Goal: Task Accomplishment & Management: Manage account settings

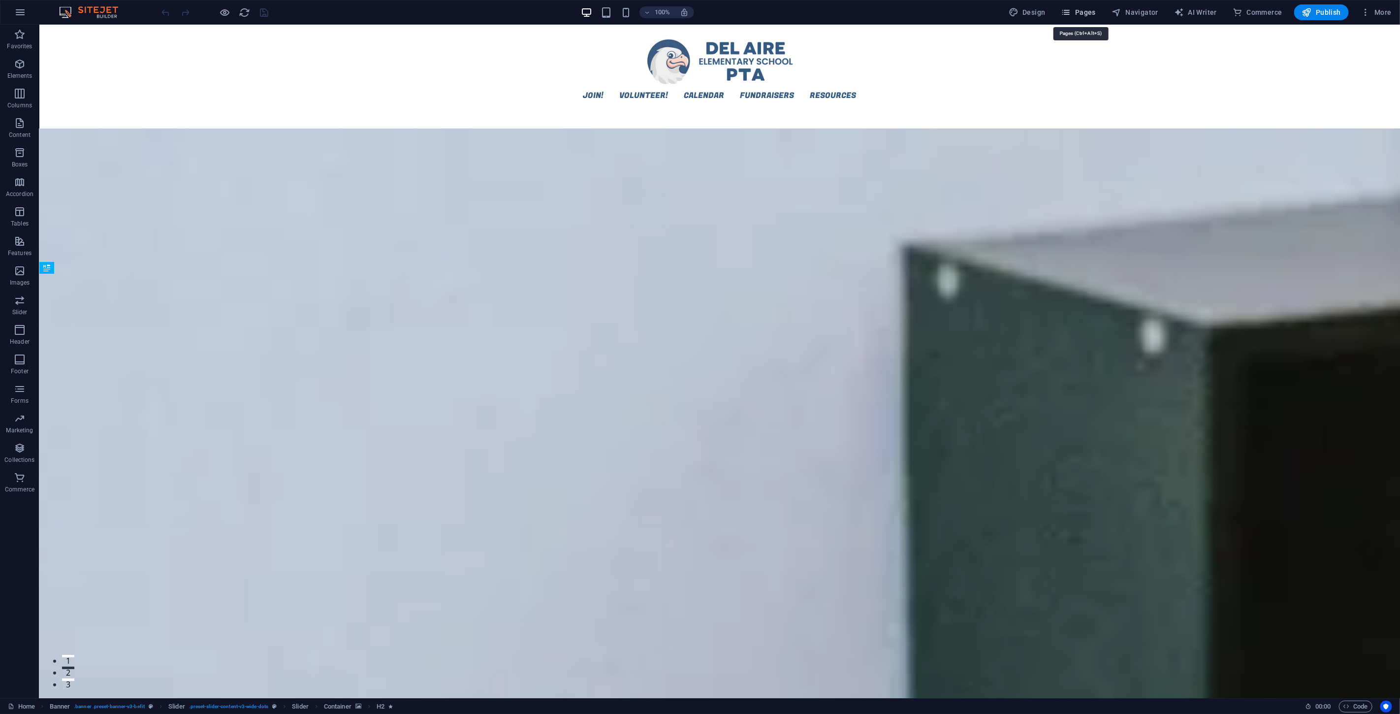
click at [1040, 13] on span "Pages" at bounding box center [1078, 12] width 34 height 10
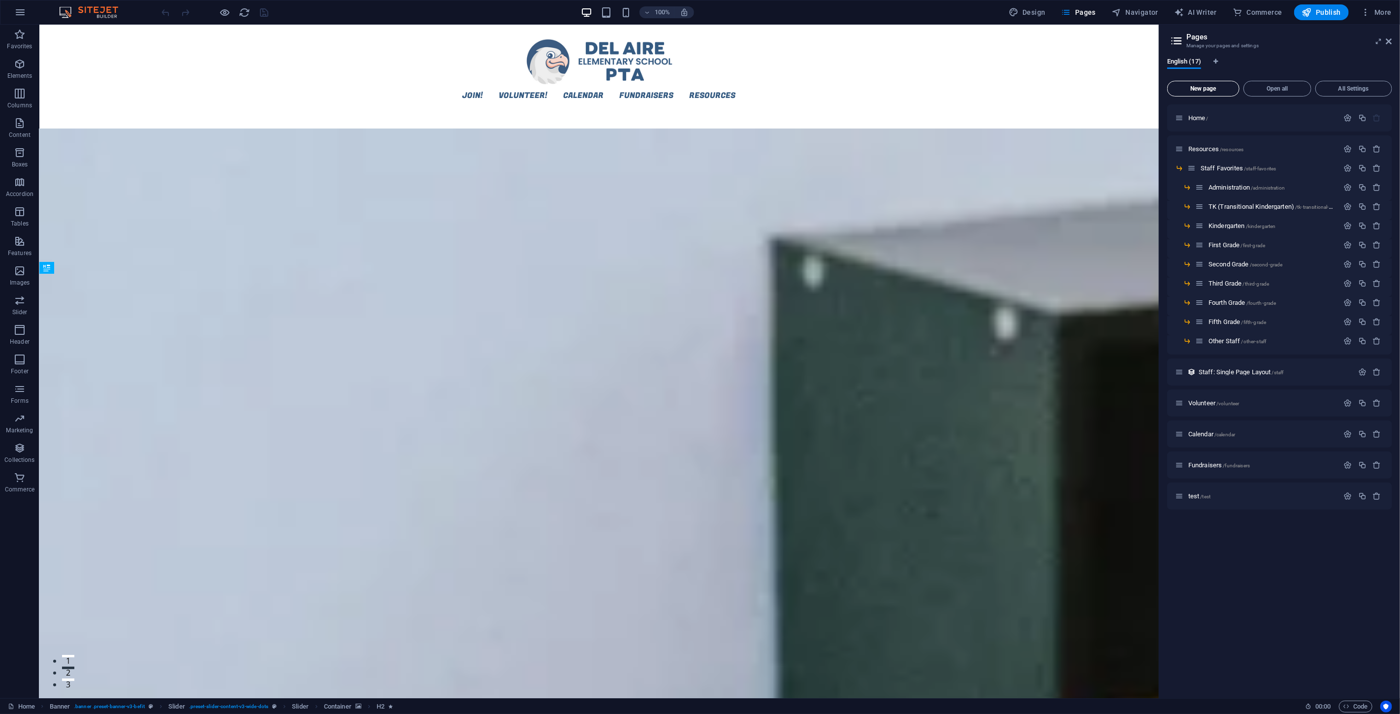
click at [1040, 87] on span "New page" at bounding box center [1202, 89] width 63 height 6
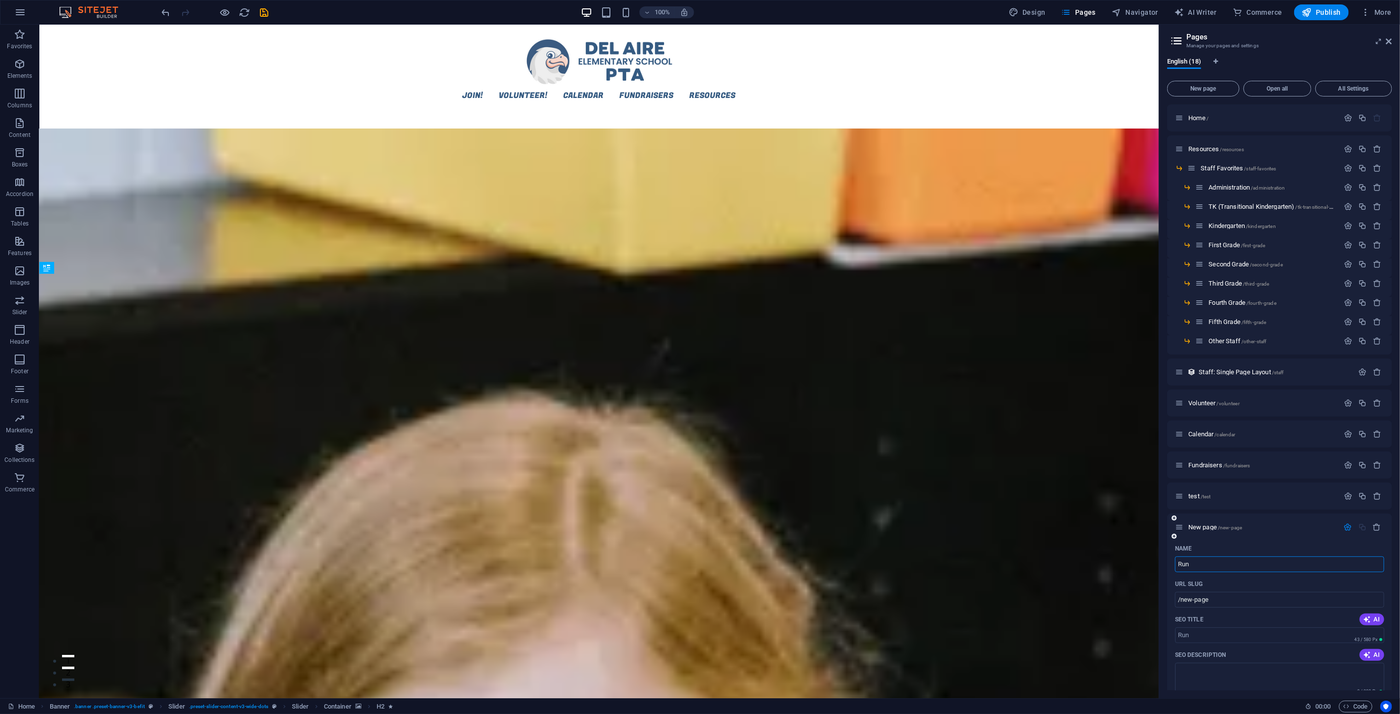
type input "Run"
type input "/run"
type input "RunCli"
type input "/runcli"
type input "RunC"
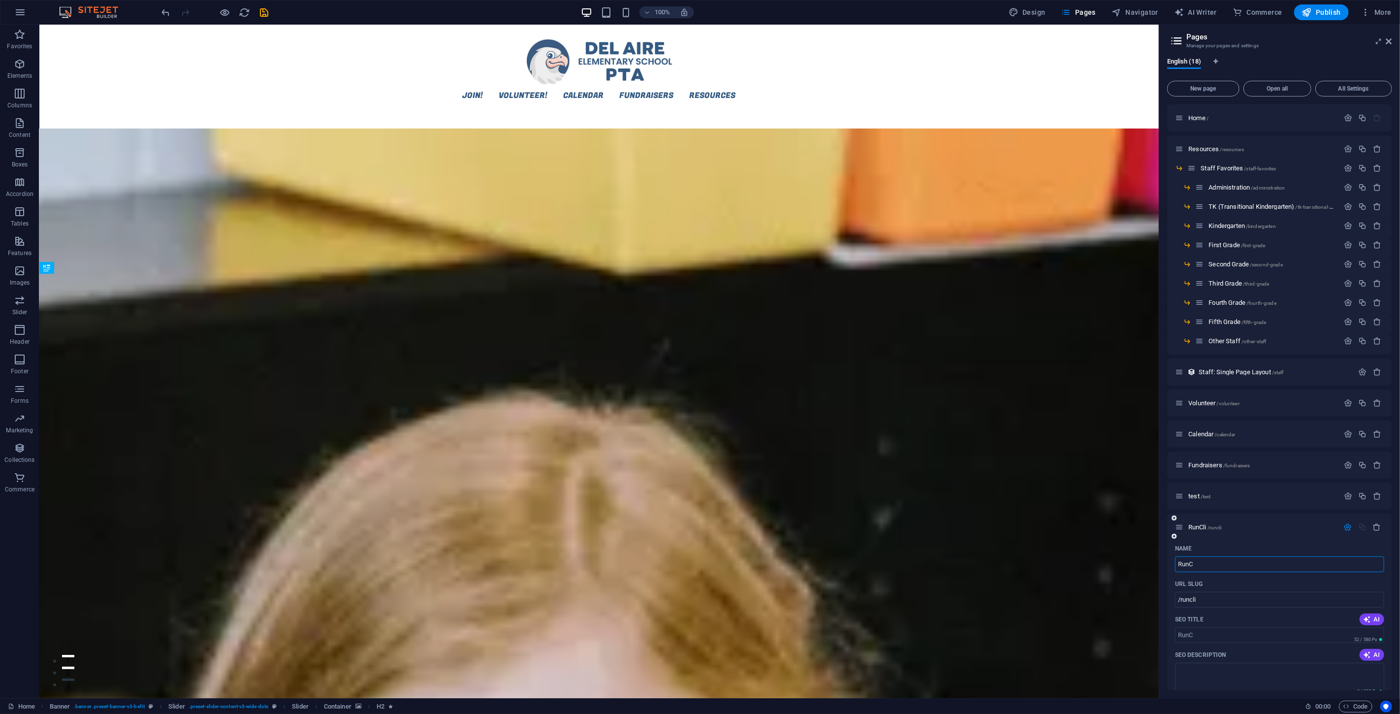
type input "/runc"
type input "R"
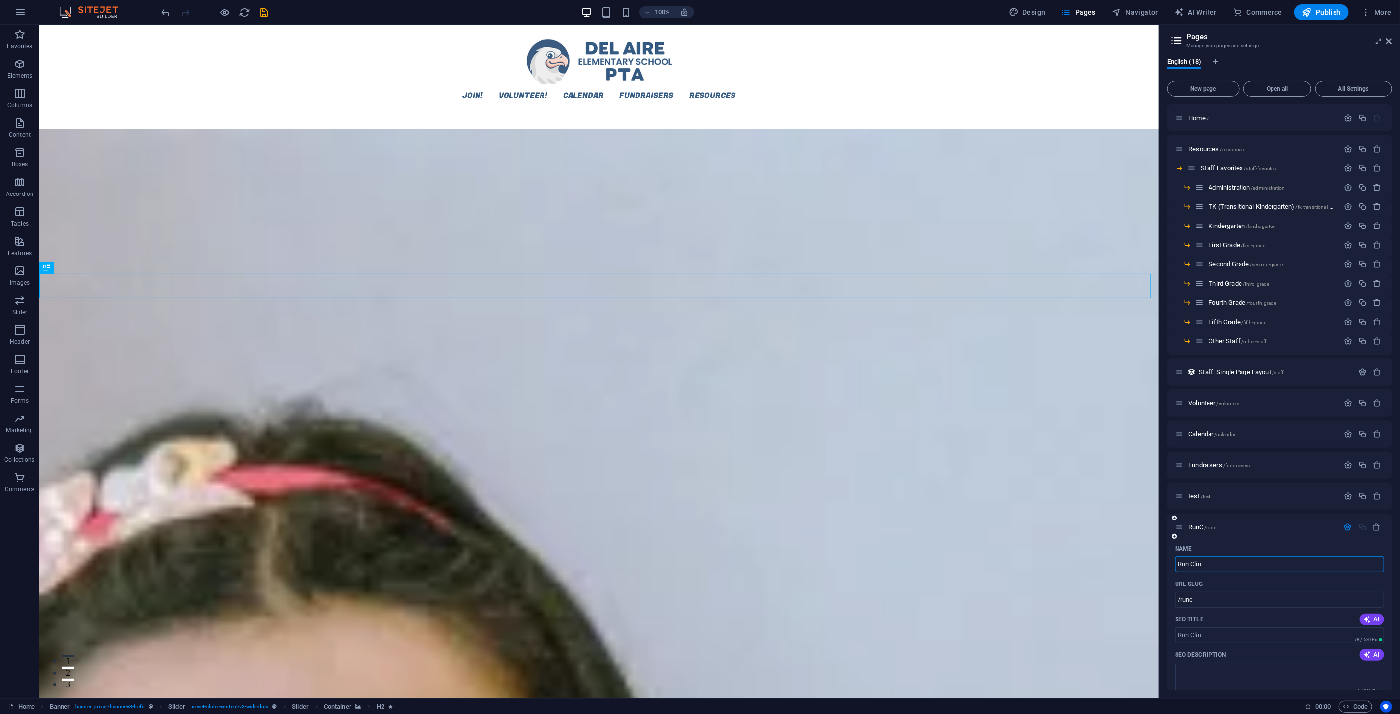
type input "Run Cliu"
type input "/run-cliu"
type input "Run Club"
type input "/run-club"
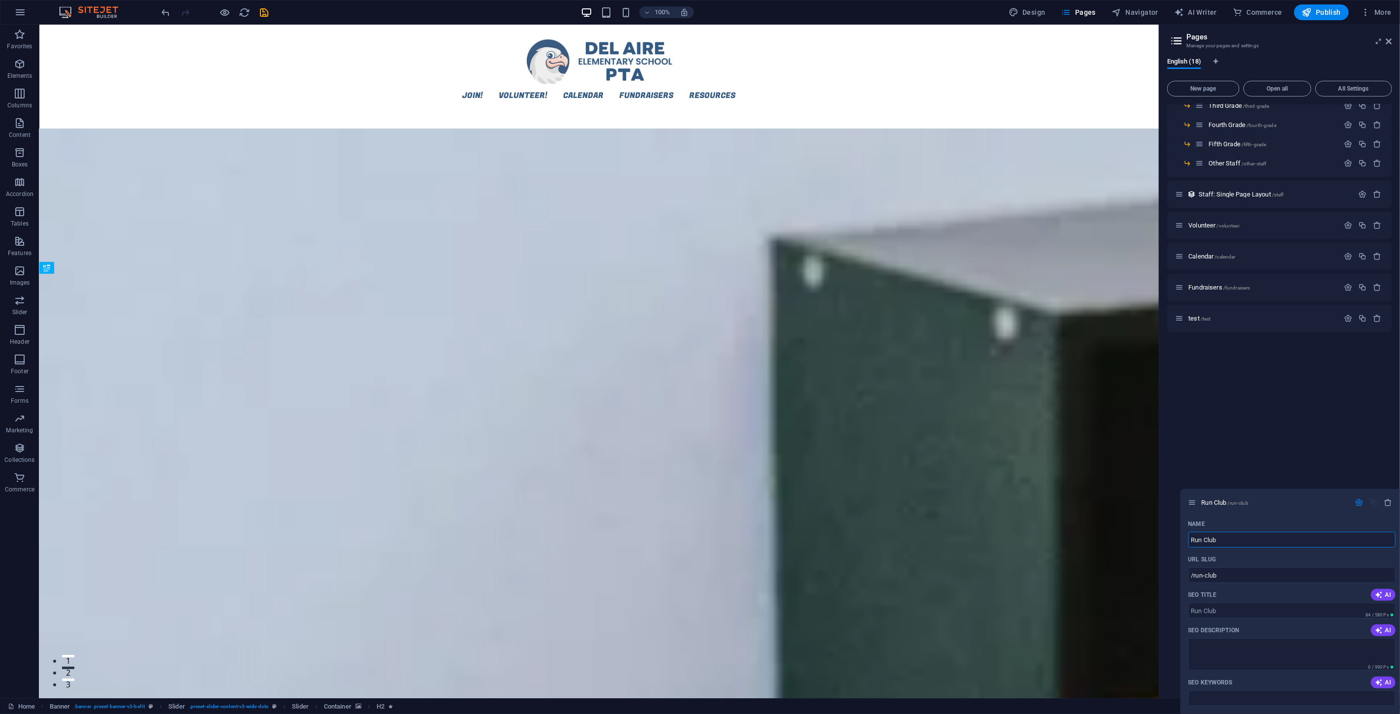
scroll to position [197, 0]
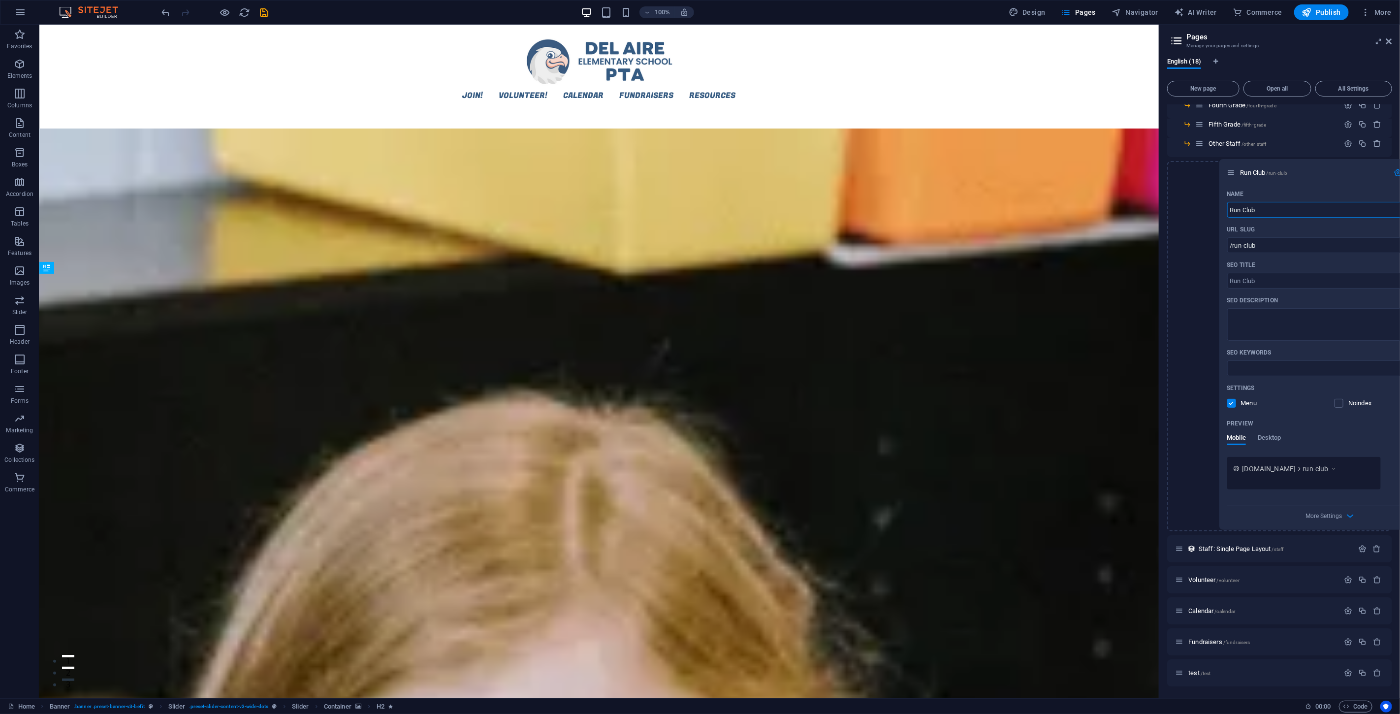
drag, startPoint x: 1181, startPoint y: 525, endPoint x: 1233, endPoint y: 172, distance: 356.2
click at [1040, 172] on div "Home / Resources /resources Staff Favorites /staff-favorites Administration /ad…" at bounding box center [1279, 296] width 225 height 779
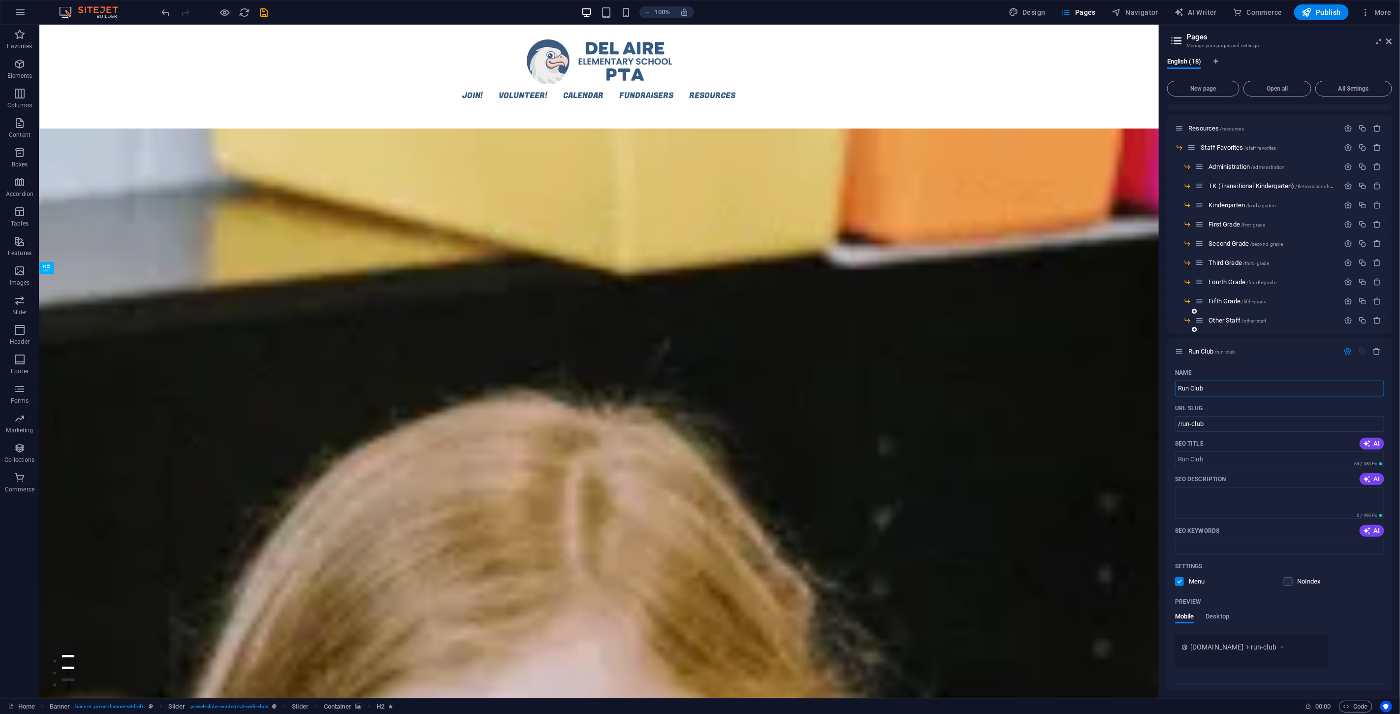
scroll to position [0, 0]
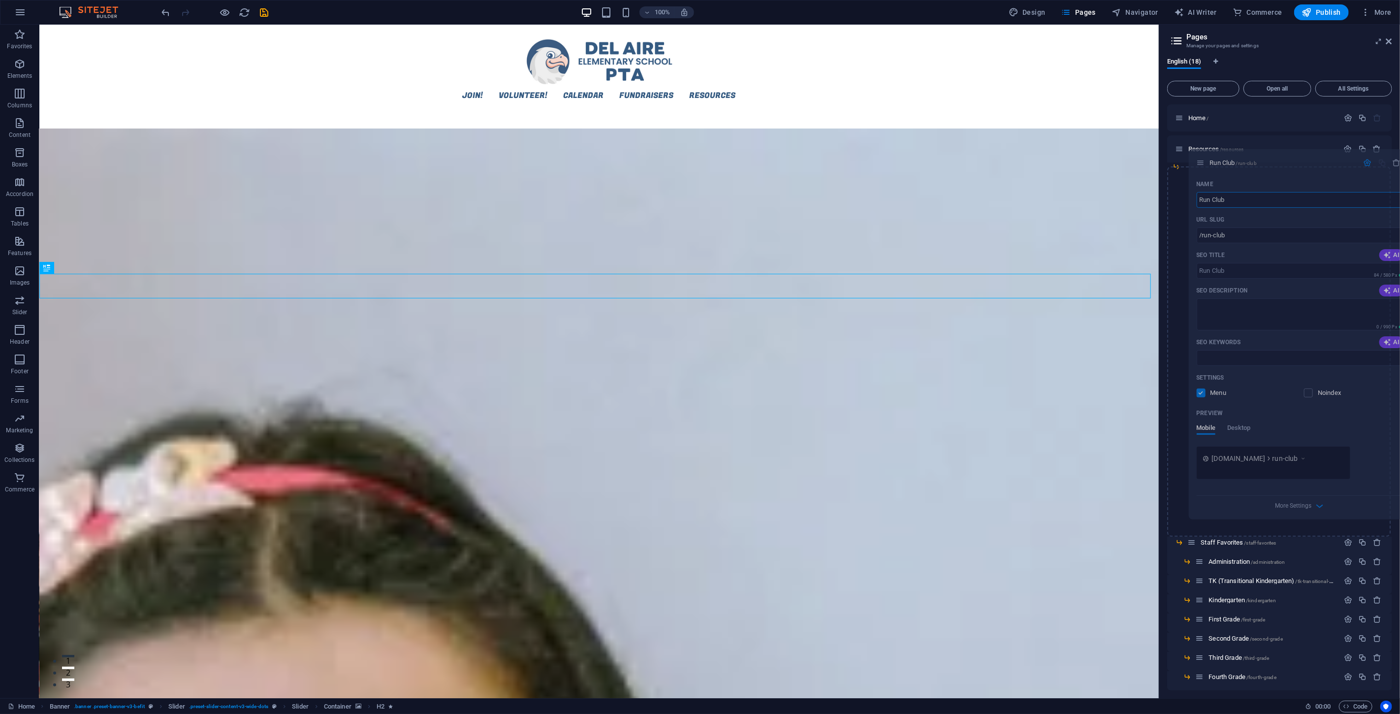
drag, startPoint x: 1180, startPoint y: 373, endPoint x: 1204, endPoint y: 163, distance: 210.5
click at [1040, 163] on div "Home / Resources /resources Staff Favorites /staff-favorites Administration /ad…" at bounding box center [1279, 306] width 225 height 405
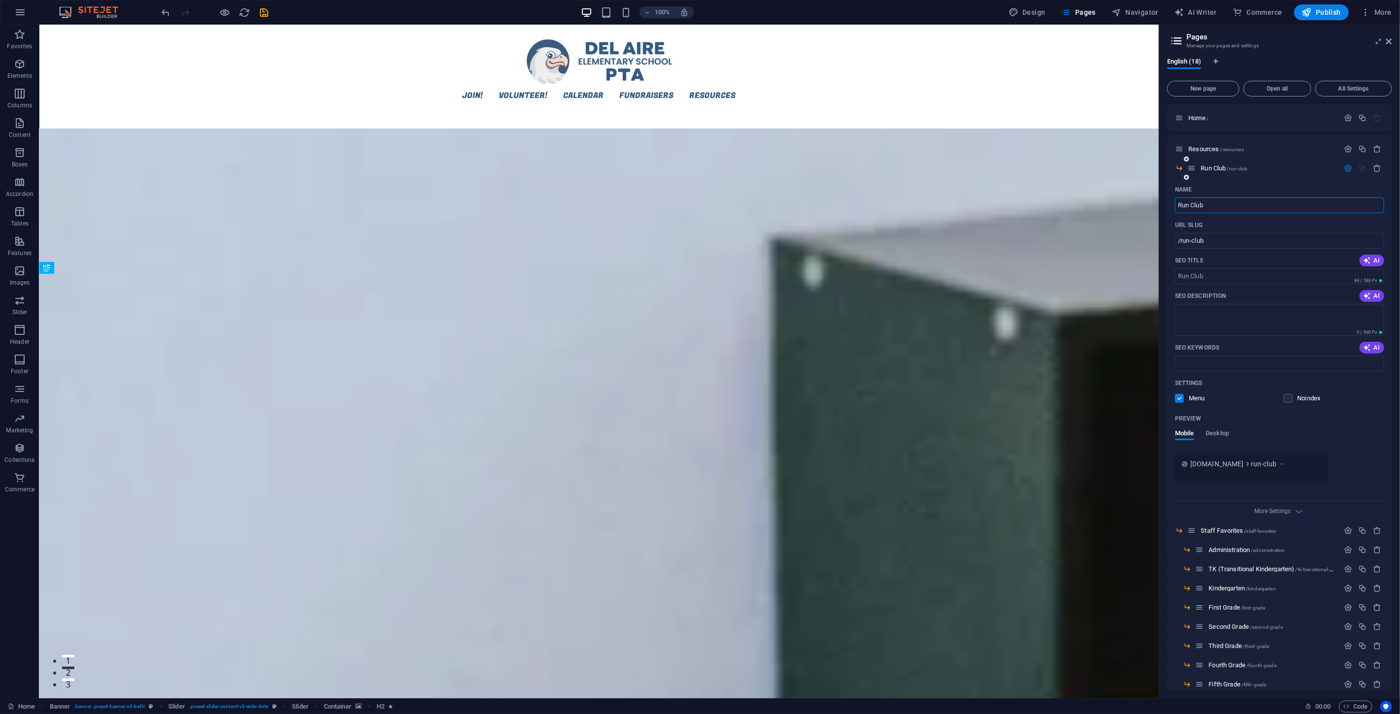
click at [1040, 166] on icon "button" at bounding box center [1348, 168] width 8 height 8
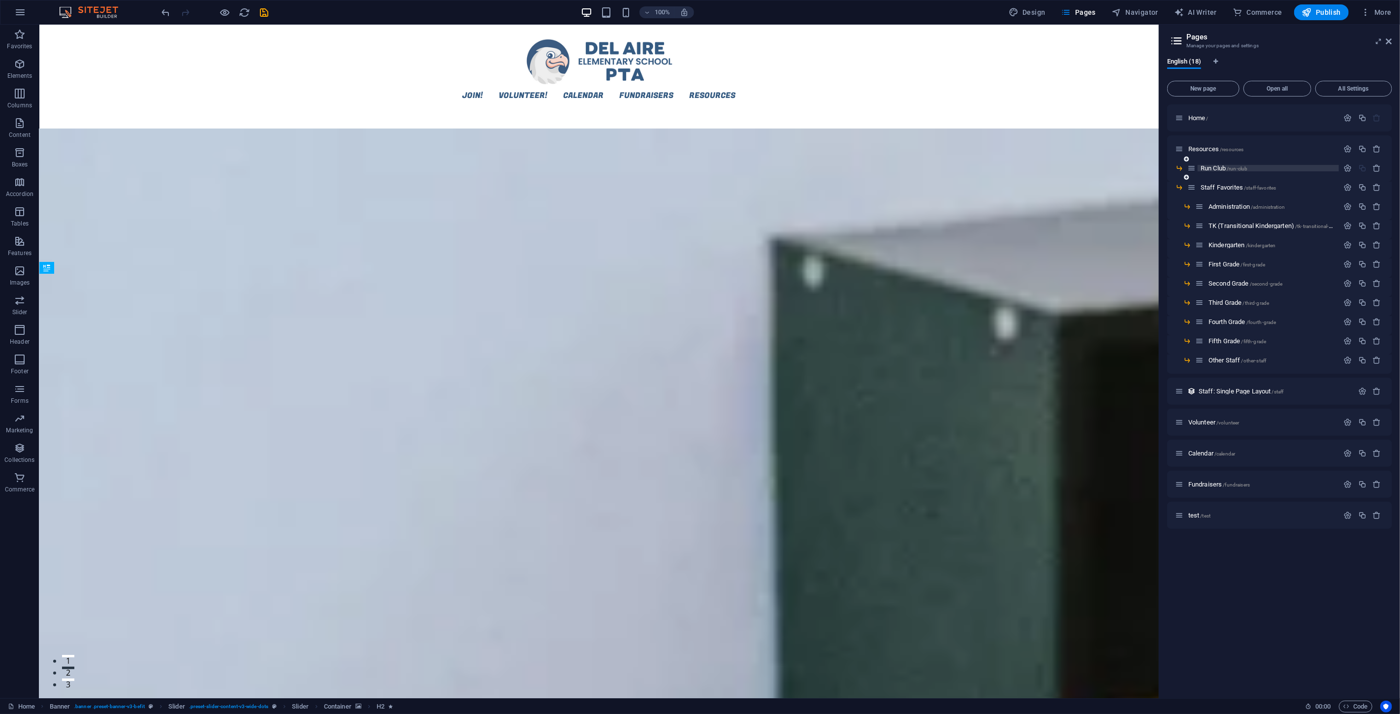
drag, startPoint x: 1216, startPoint y: 164, endPoint x: 1221, endPoint y: 168, distance: 6.3
click at [1040, 168] on span "Run Club /run-club" at bounding box center [1223, 167] width 47 height 7
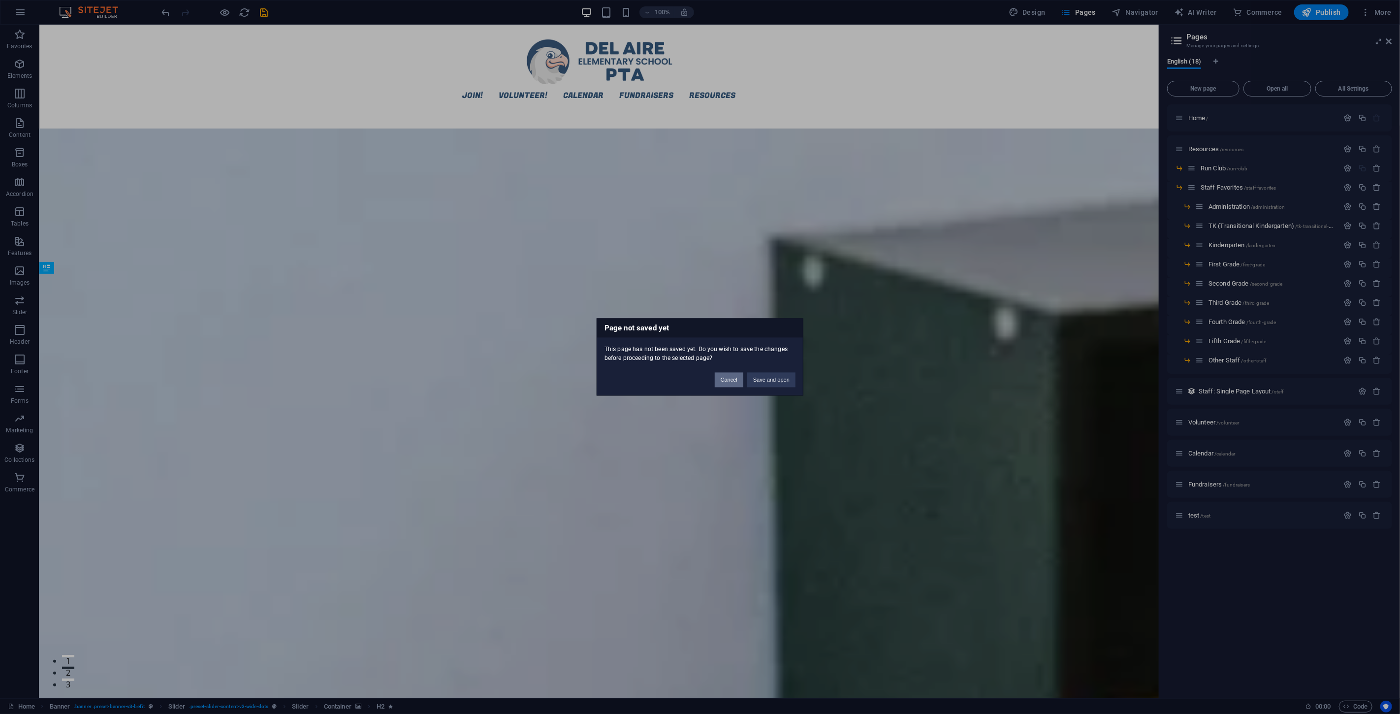
drag, startPoint x: 726, startPoint y: 382, endPoint x: 754, endPoint y: 358, distance: 36.6
click at [726, 382] on button "Cancel" at bounding box center [729, 380] width 29 height 15
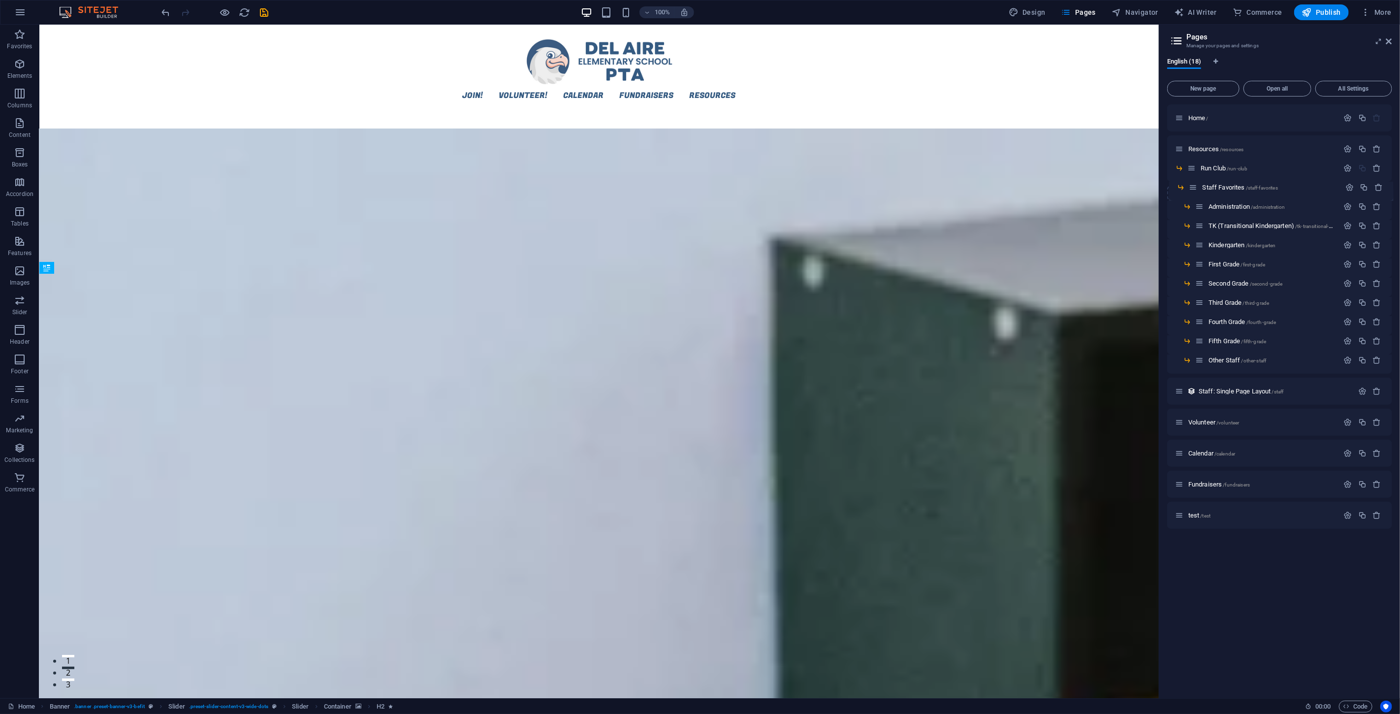
click at [1040, 182] on div "Home / Resources /resources Run Club /run-club Staff Favorites /staff-favorites…" at bounding box center [1279, 306] width 225 height 405
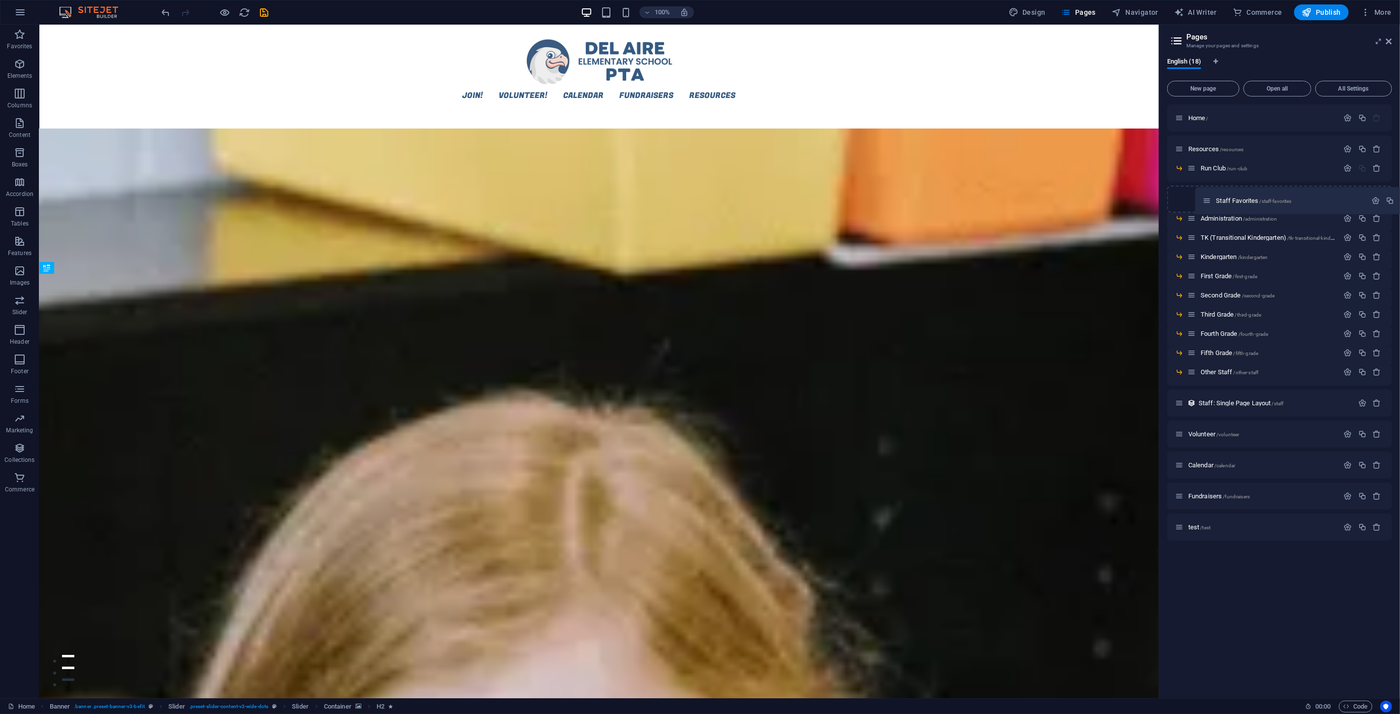
drag, startPoint x: 1179, startPoint y: 196, endPoint x: 1209, endPoint y: 197, distance: 30.1
click at [1040, 197] on div "Home / Resources /resources Run Club /run-club Staff Favorites /staff-favorites…" at bounding box center [1279, 322] width 225 height 436
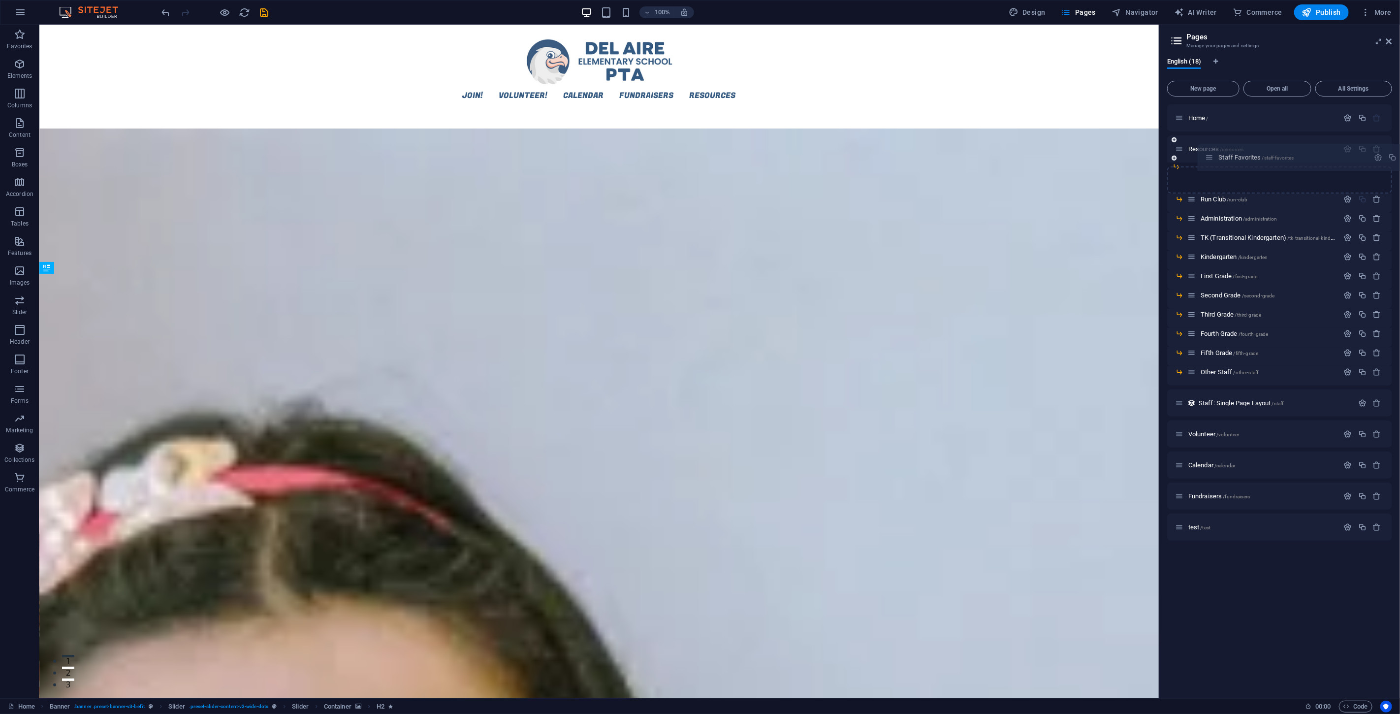
drag, startPoint x: 1178, startPoint y: 195, endPoint x: 1211, endPoint y: 153, distance: 53.7
click at [1040, 153] on div "Home / Resources /resources Run Club /run-club Staff Favorites /staff-favorites…" at bounding box center [1279, 306] width 225 height 405
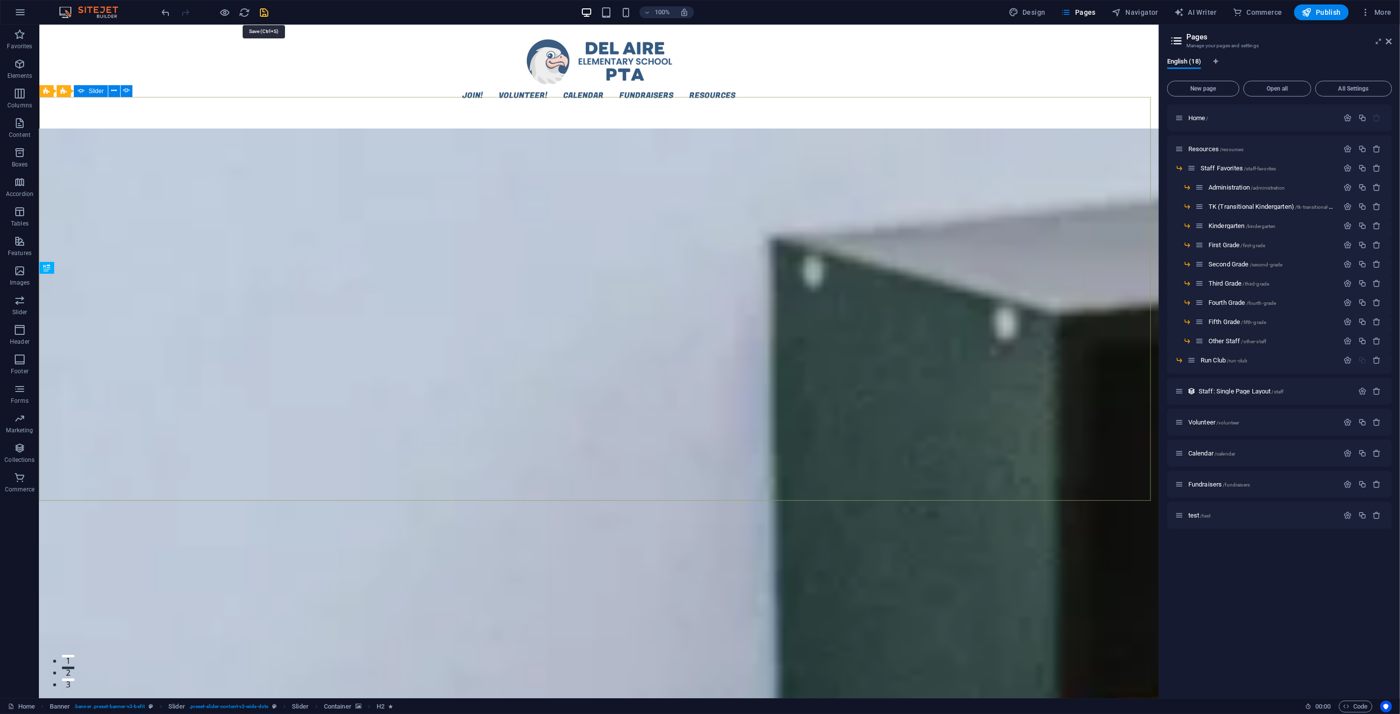
click at [264, 15] on icon "save" at bounding box center [264, 12] width 11 height 11
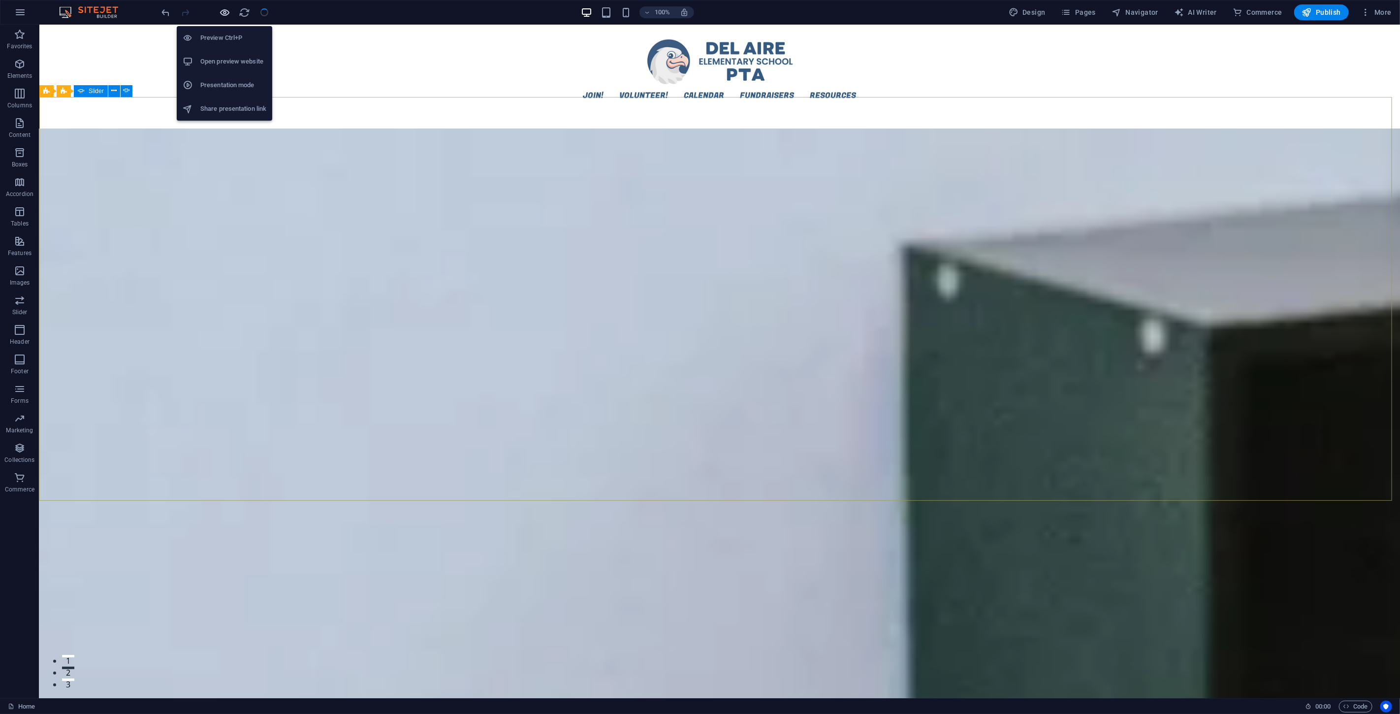
click at [225, 16] on icon "button" at bounding box center [225, 12] width 11 height 11
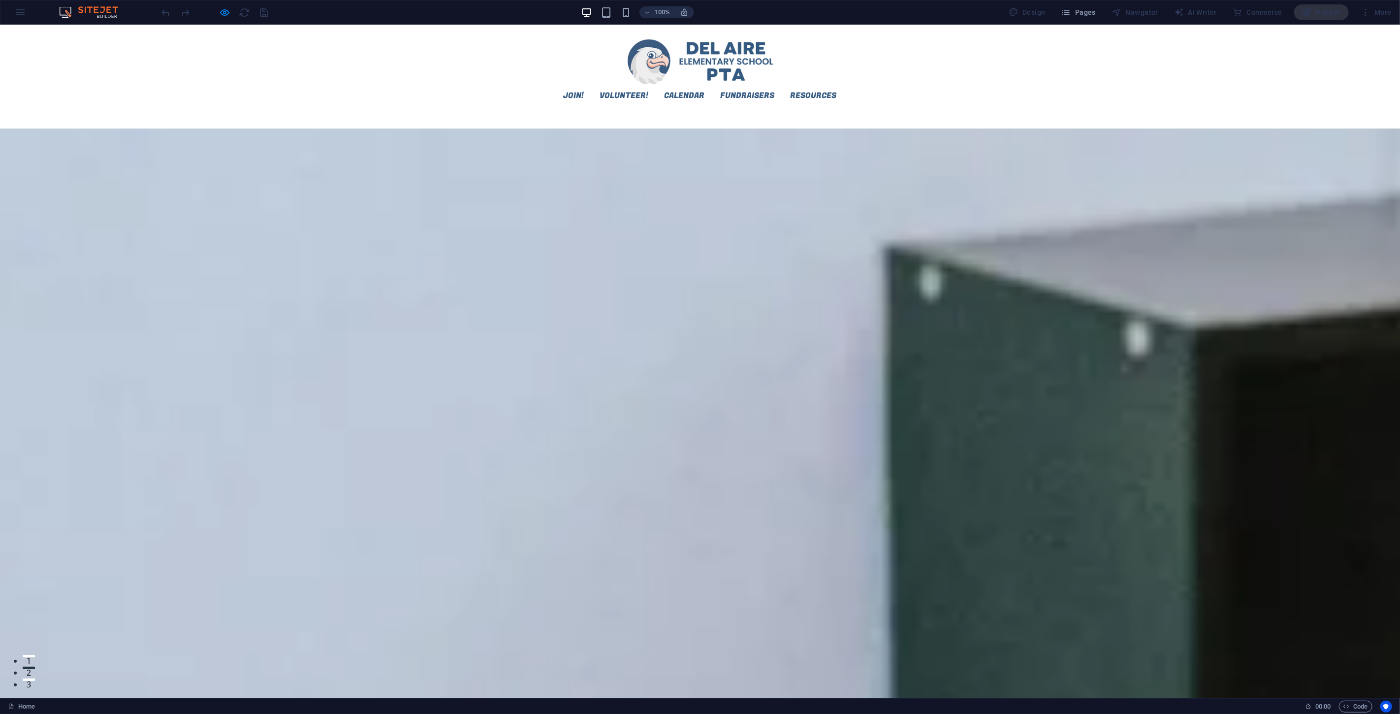
click at [1040, 72] on div "Join! Volunteer! Calendar Fundraisers Resources Staff Favorites Administration …" at bounding box center [700, 67] width 1400 height 84
click at [1040, 17] on button "Pages" at bounding box center [1078, 12] width 42 height 16
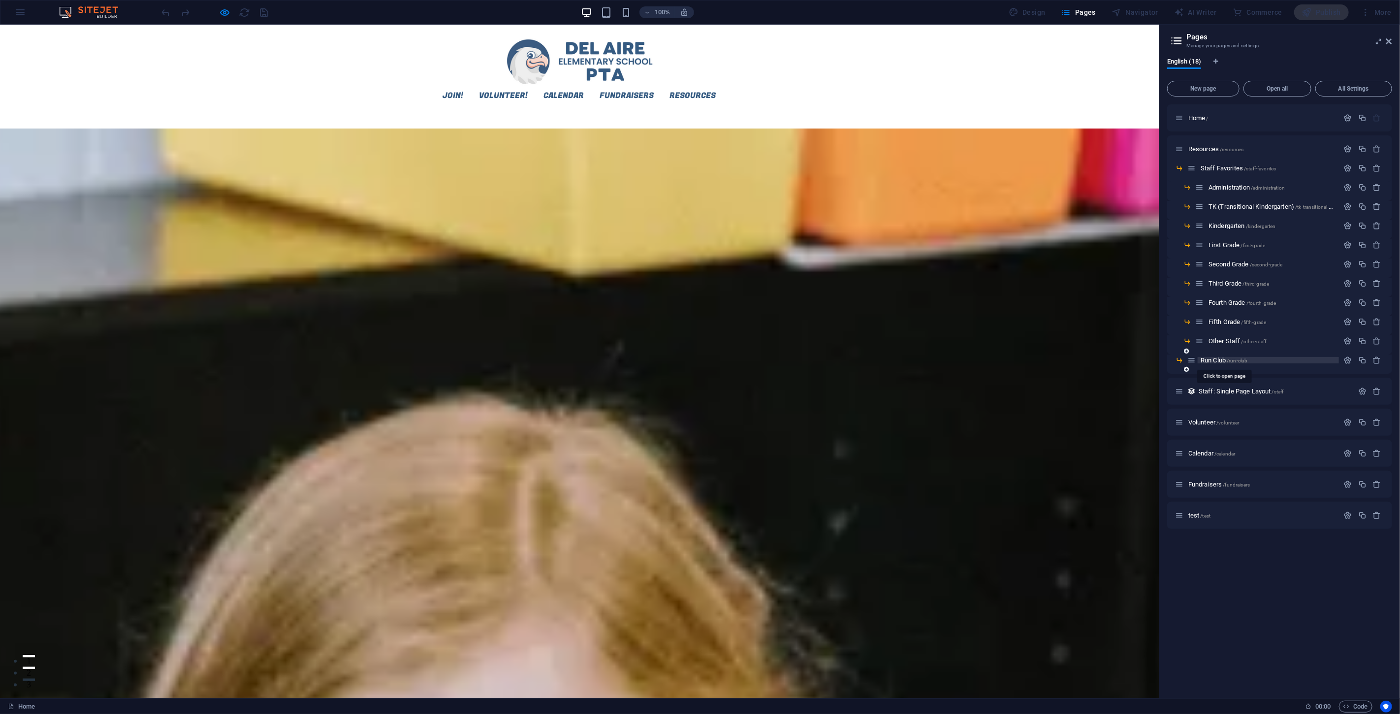
click at [1040, 360] on span "Run Club /run-club" at bounding box center [1223, 359] width 47 height 7
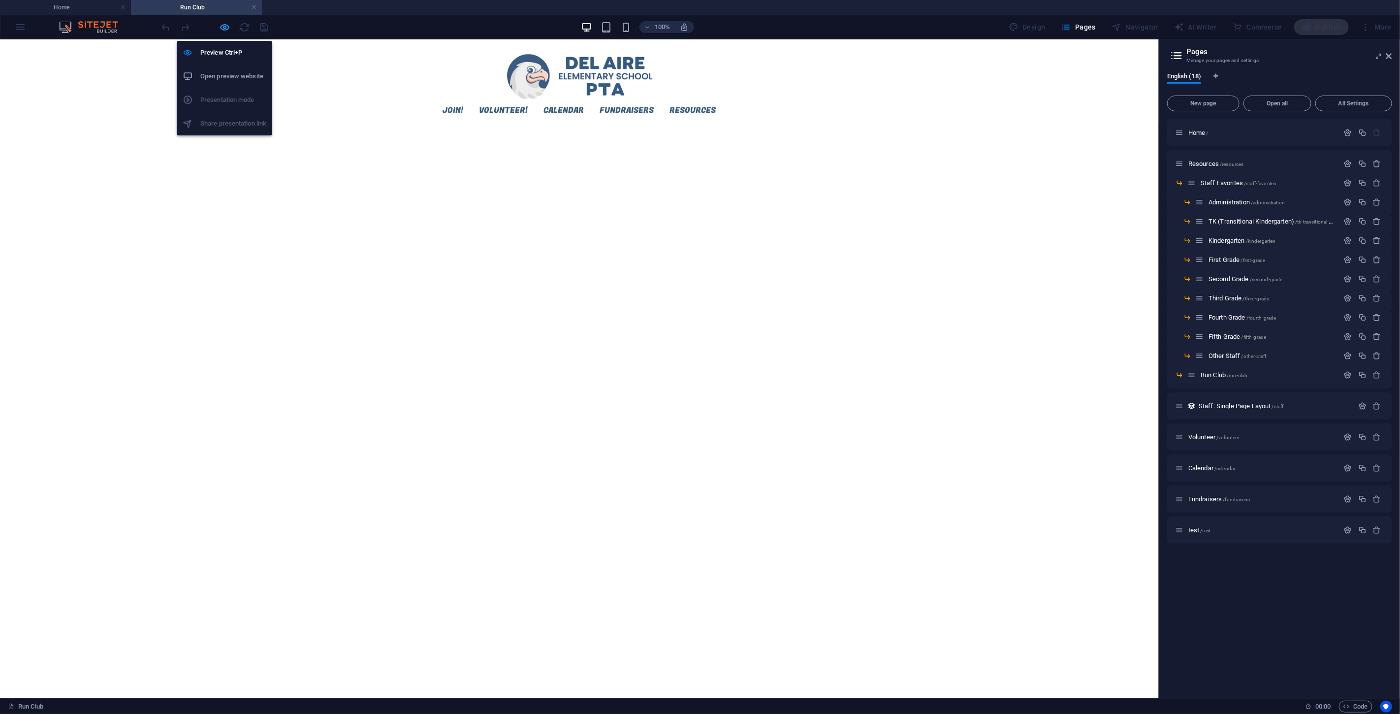
click at [220, 22] on icon "button" at bounding box center [225, 27] width 11 height 11
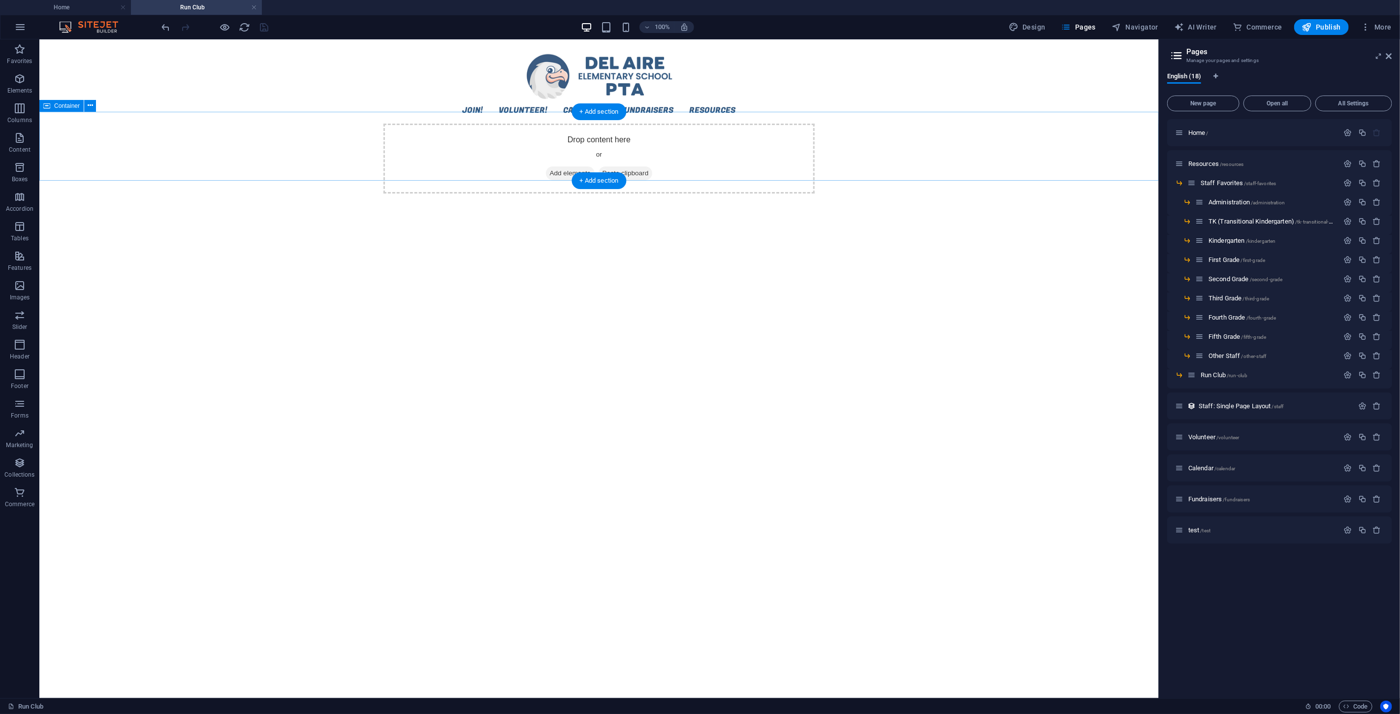
click at [563, 166] on span "Add elements" at bounding box center [569, 173] width 49 height 14
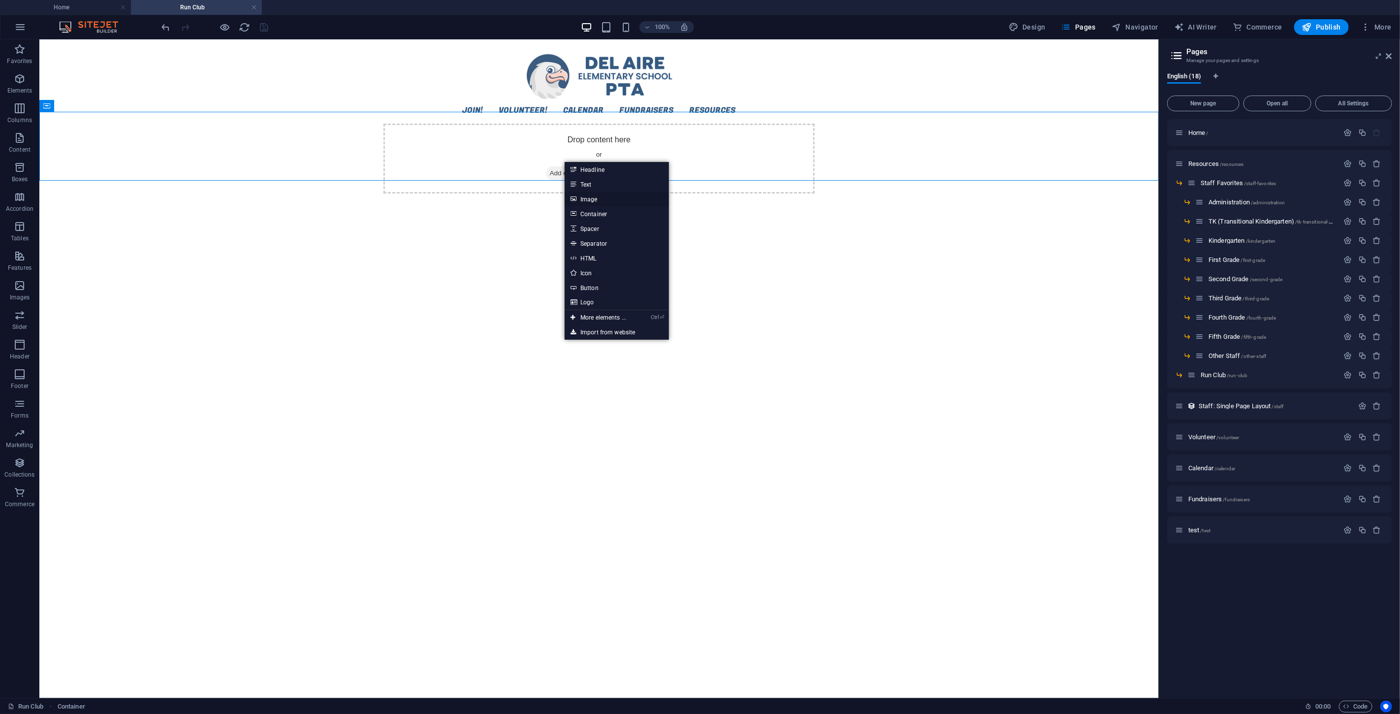
click at [593, 202] on link "Image" at bounding box center [617, 198] width 104 height 15
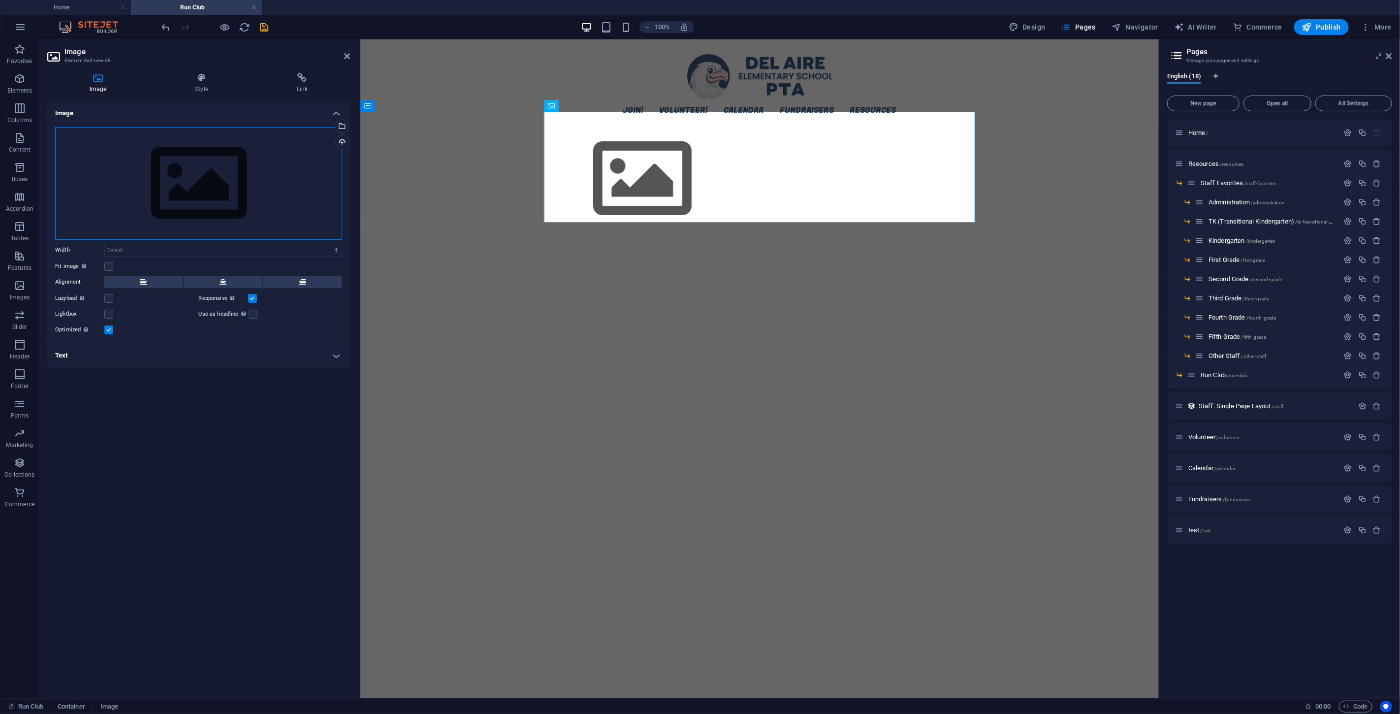
click at [220, 184] on div "Drag files here, click to choose files or select files from Files or our free s…" at bounding box center [198, 183] width 287 height 113
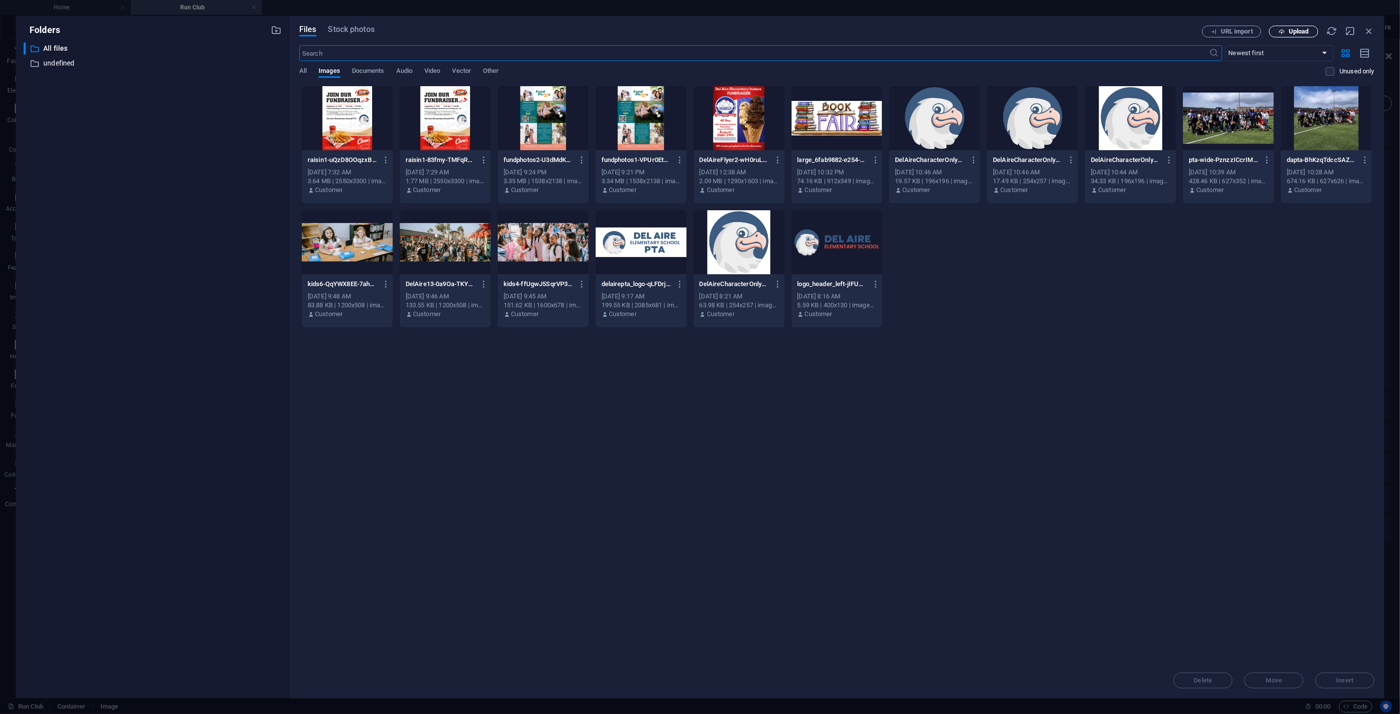
click at [1040, 30] on span "Upload" at bounding box center [1293, 32] width 40 height 6
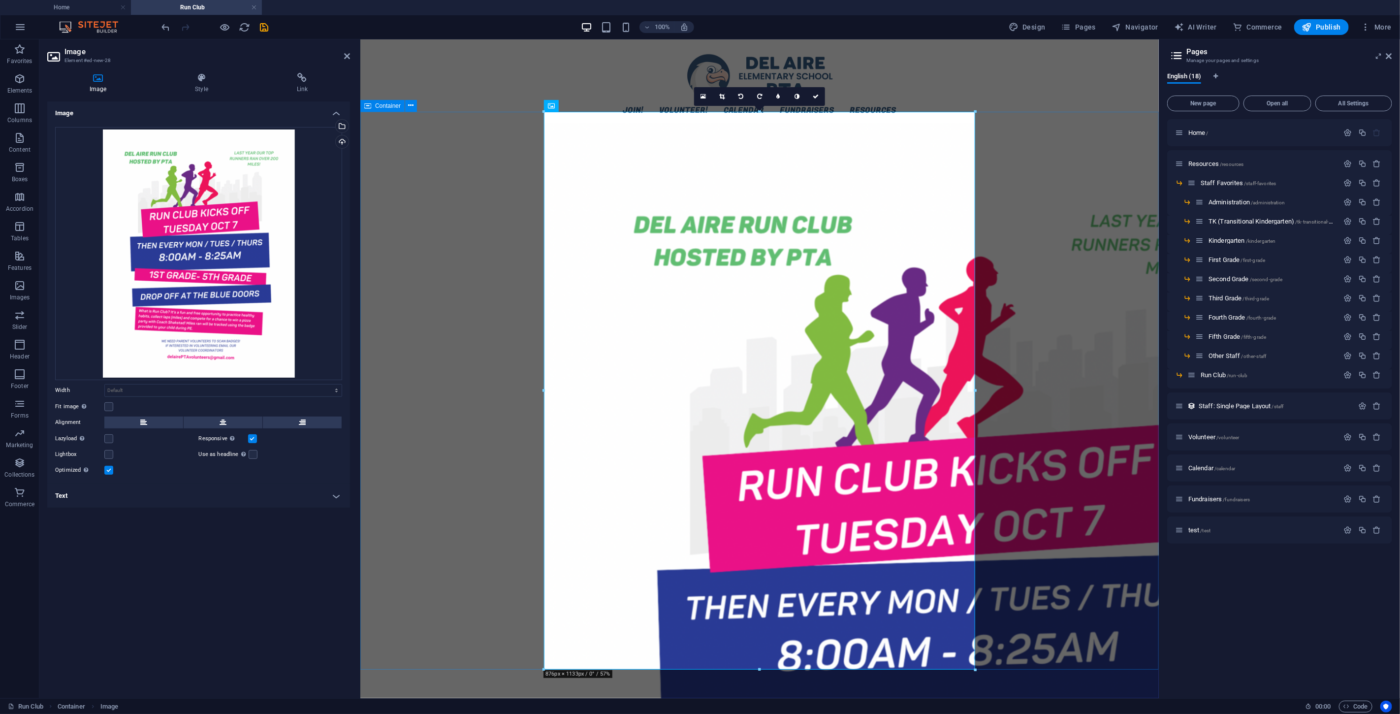
click at [449, 307] on div at bounding box center [759, 639] width 798 height 1033
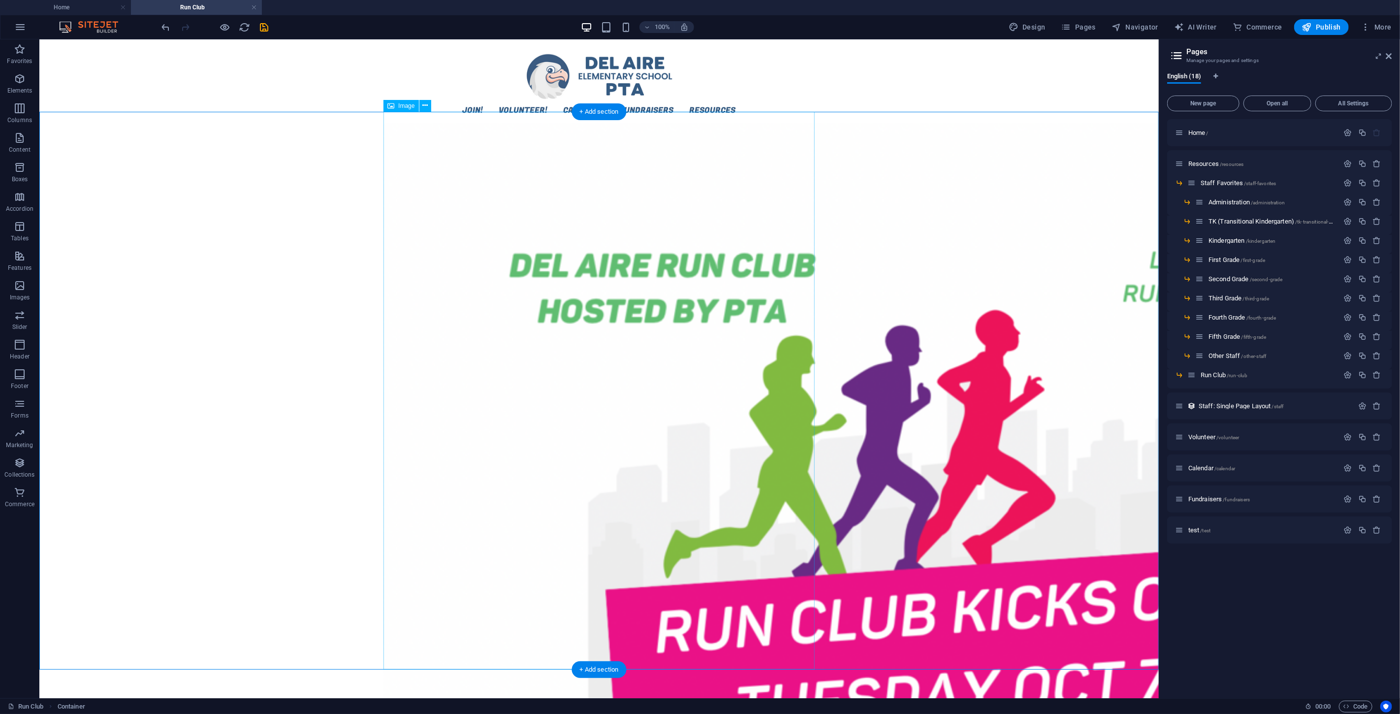
click at [402, 110] on div "Image" at bounding box center [400, 106] width 35 height 12
click at [292, 93] on div "Join! Volunteer! Calendar Fundraisers Resources Staff Favorites Administration …" at bounding box center [598, 81] width 1119 height 84
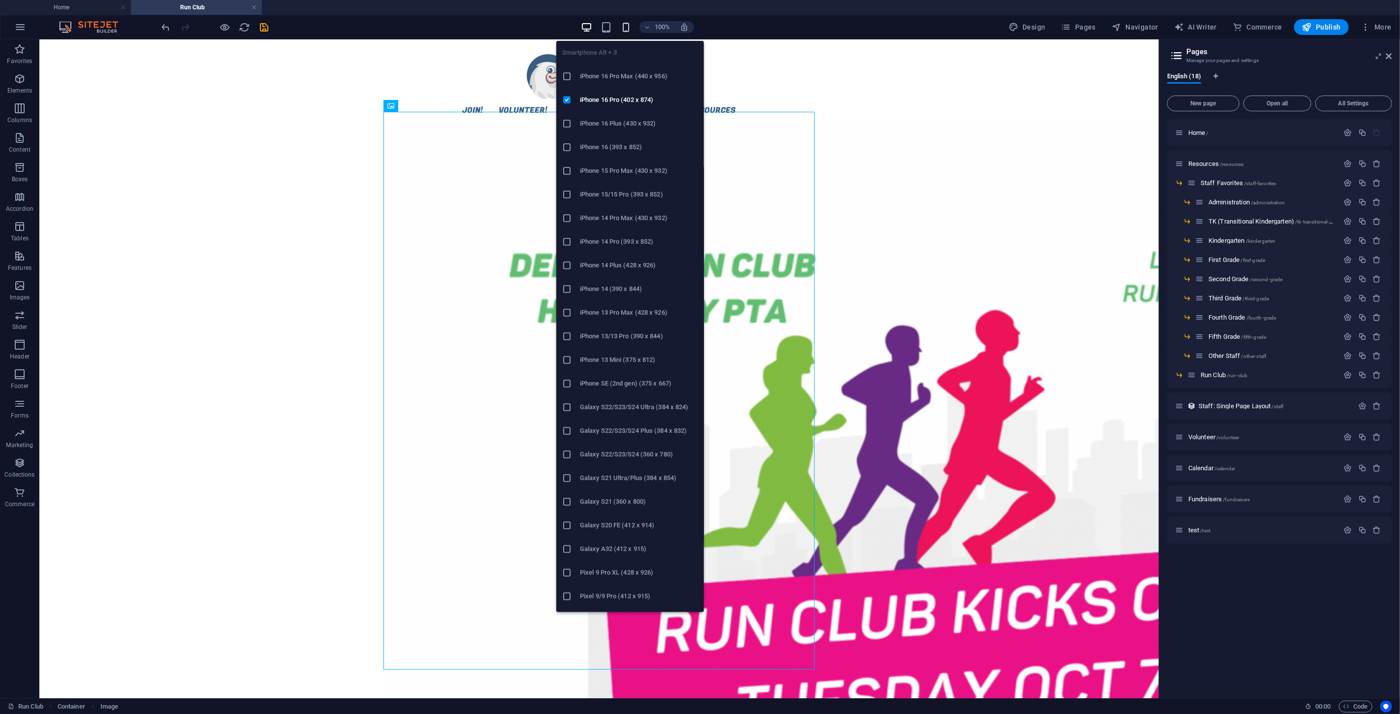
click at [630, 23] on icon "button" at bounding box center [625, 27] width 11 height 11
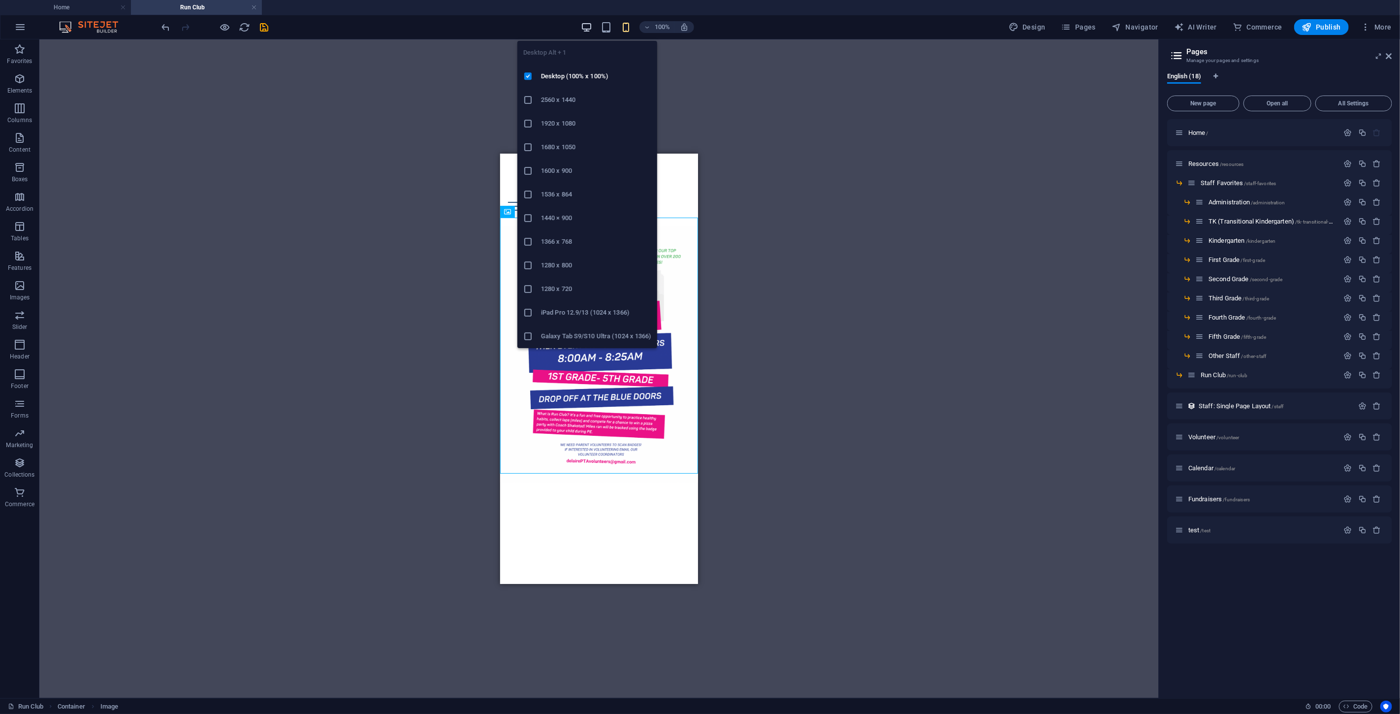
click at [588, 26] on icon "button" at bounding box center [586, 27] width 11 height 11
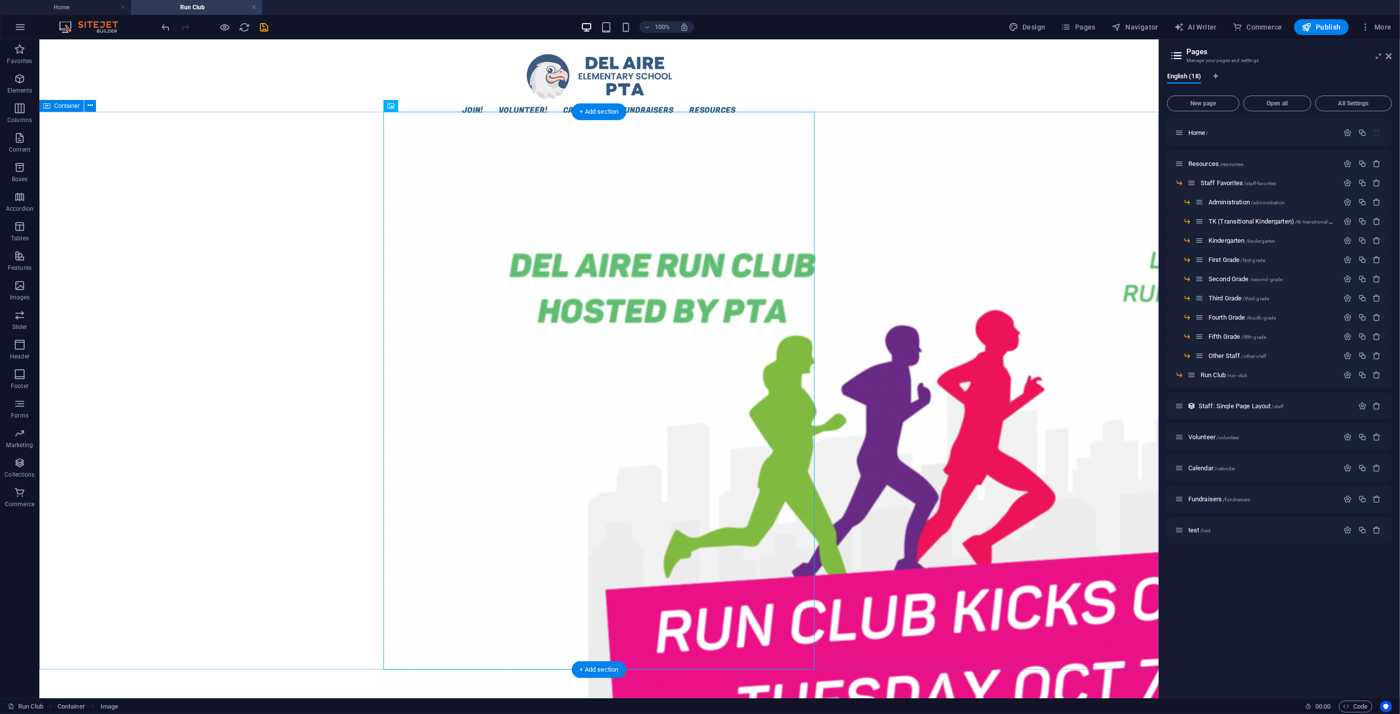
click at [63, 107] on span "Container" at bounding box center [67, 106] width 26 height 6
click at [65, 107] on span "Container" at bounding box center [67, 106] width 26 height 6
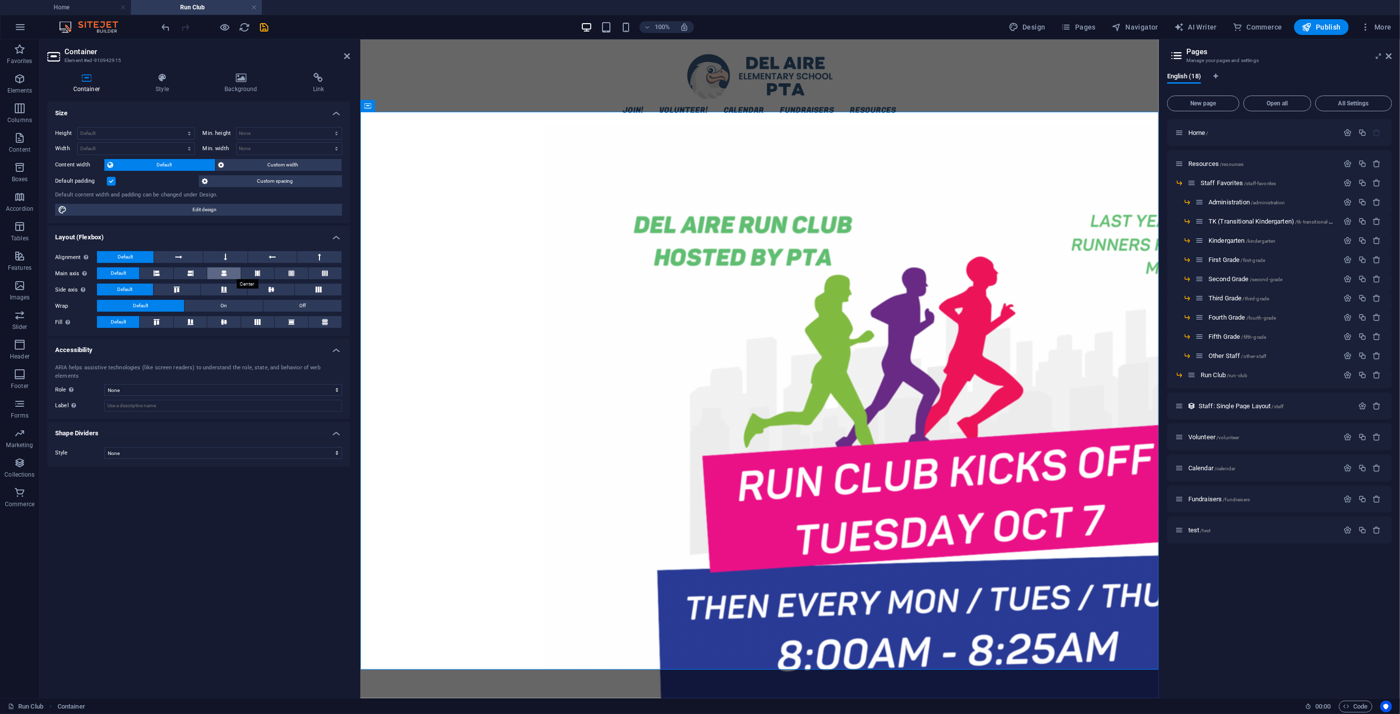
click at [222, 273] on icon at bounding box center [224, 273] width 6 height 12
click at [164, 273] on button at bounding box center [156, 273] width 33 height 12
click at [125, 278] on span "Default" at bounding box center [118, 273] width 15 height 12
click at [185, 254] on button at bounding box center [178, 257] width 48 height 12
click at [272, 260] on icon at bounding box center [272, 257] width 7 height 12
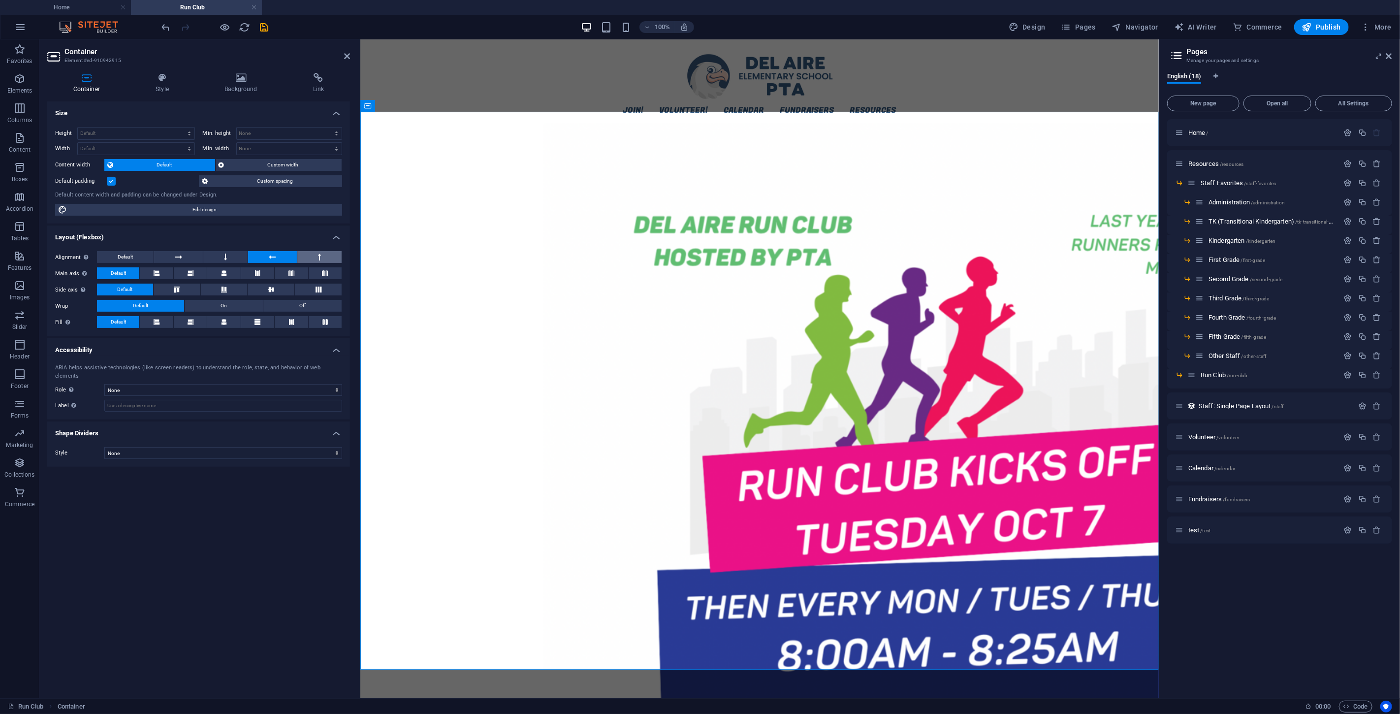
click at [326, 257] on button at bounding box center [319, 257] width 44 height 12
click at [126, 254] on span "Default" at bounding box center [125, 257] width 15 height 12
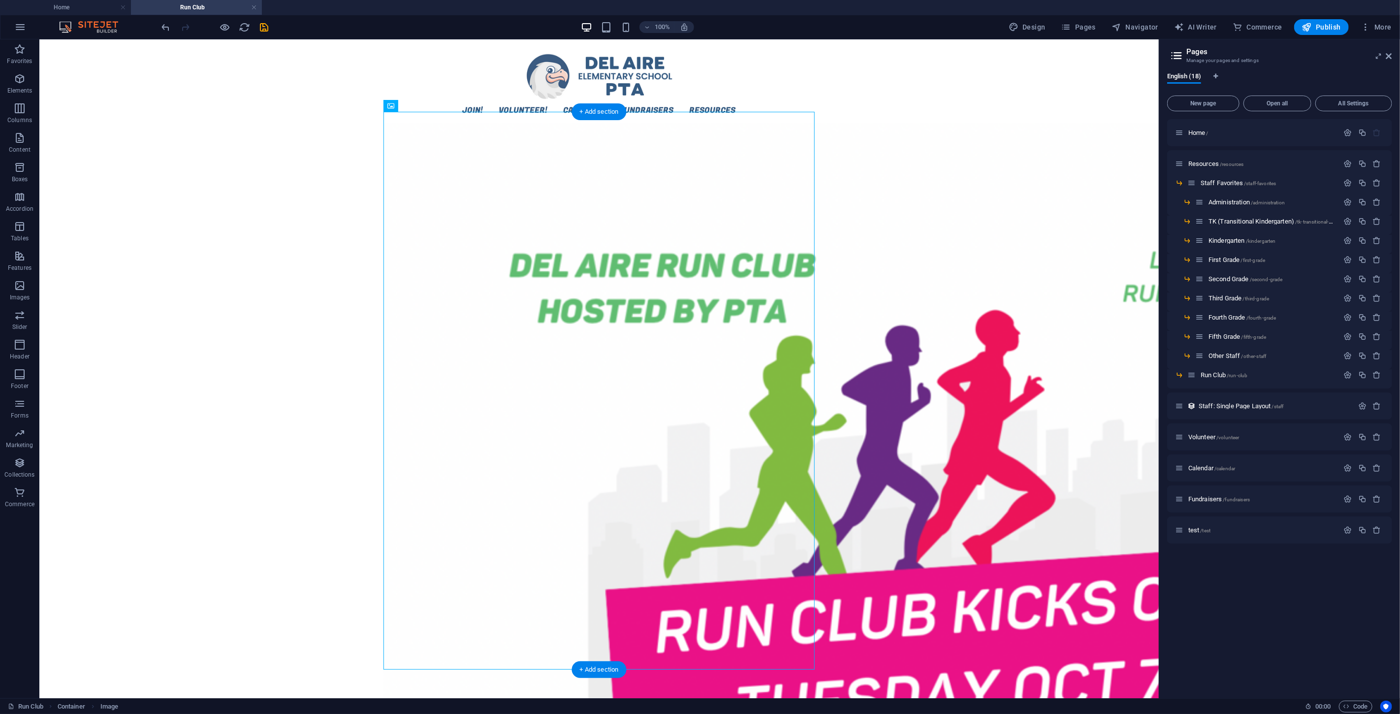
drag, startPoint x: 439, startPoint y: 318, endPoint x: 856, endPoint y: 313, distance: 417.4
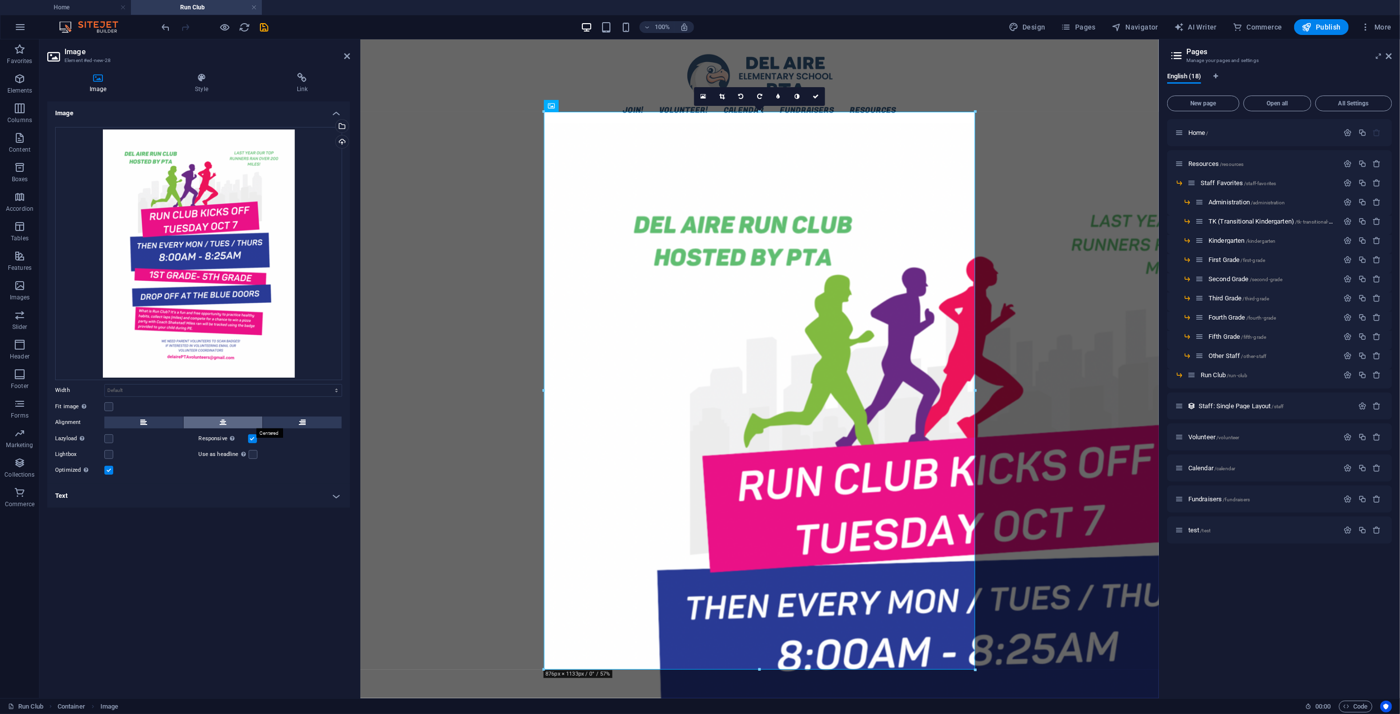
click at [239, 391] on button at bounding box center [223, 422] width 79 height 12
click at [297, 391] on button at bounding box center [302, 422] width 79 height 12
click at [215, 391] on button at bounding box center [223, 422] width 79 height 12
click at [298, 84] on h4 "Link" at bounding box center [301, 83] width 95 height 21
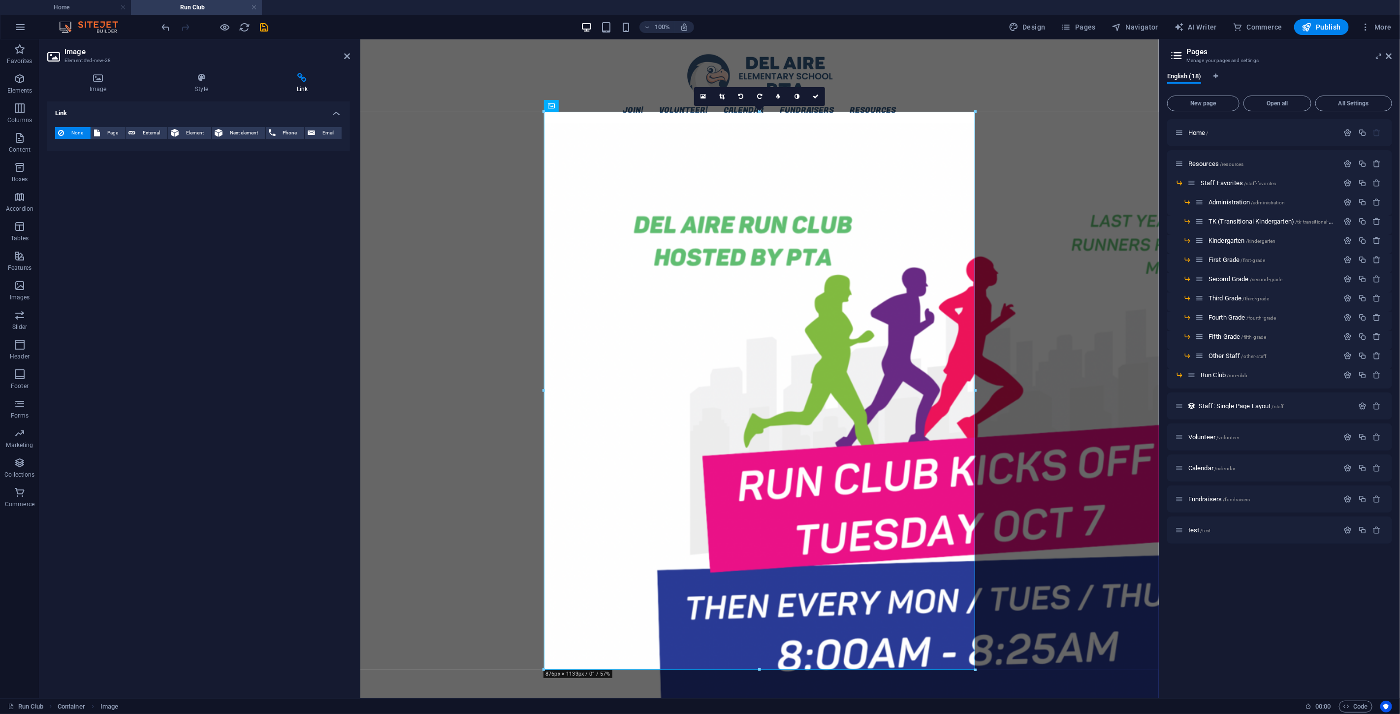
click at [301, 87] on h4 "Link" at bounding box center [301, 83] width 95 height 21
click at [135, 135] on button "External" at bounding box center [147, 133] width 42 height 12
select select "blank"
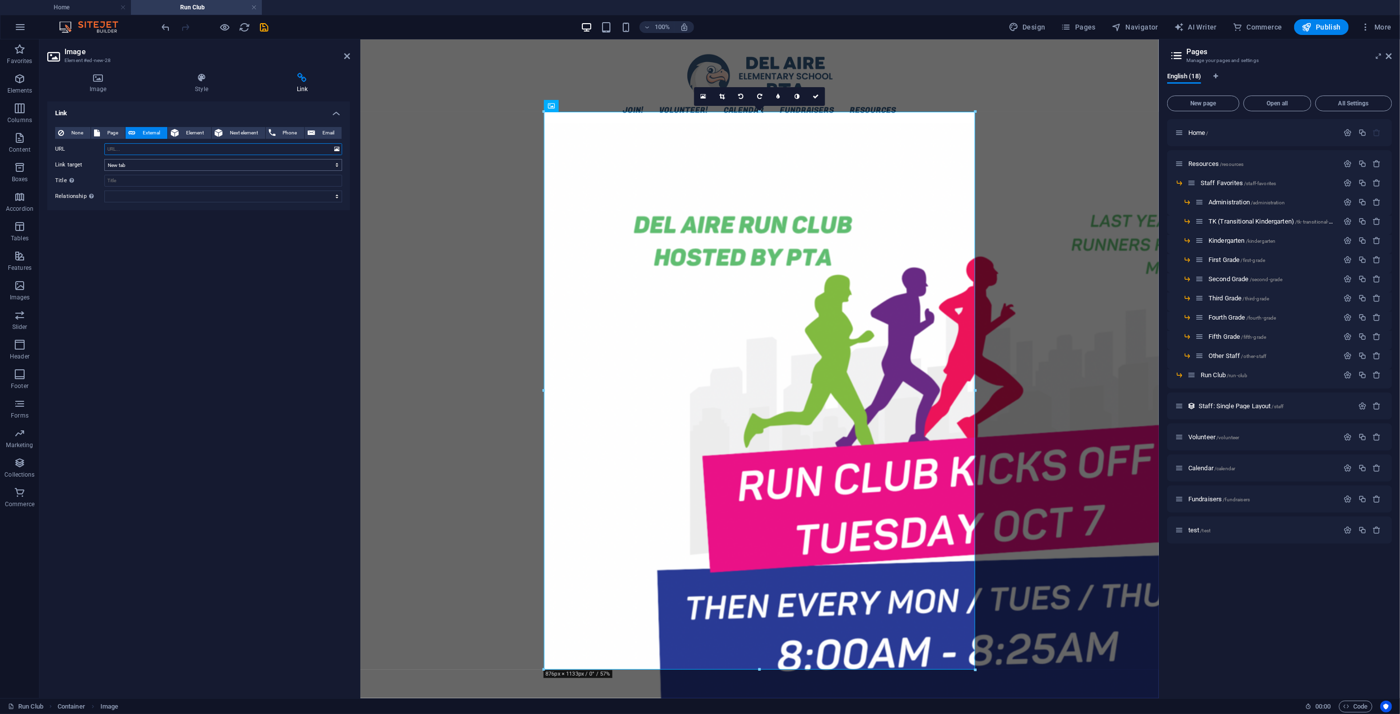
paste input "mailto:[EMAIL_ADDRESS][DOMAIN_NAME]?subject=I%20WANT%20TO%20VOLUNTEER%20FOR%20R…"
type input "mailto:[EMAIL_ADDRESS][DOMAIN_NAME]?subject=I%20WANT%20TO%20VOLUNTEER%20FOR%20R…"
click at [262, 25] on icon "save" at bounding box center [264, 27] width 11 height 11
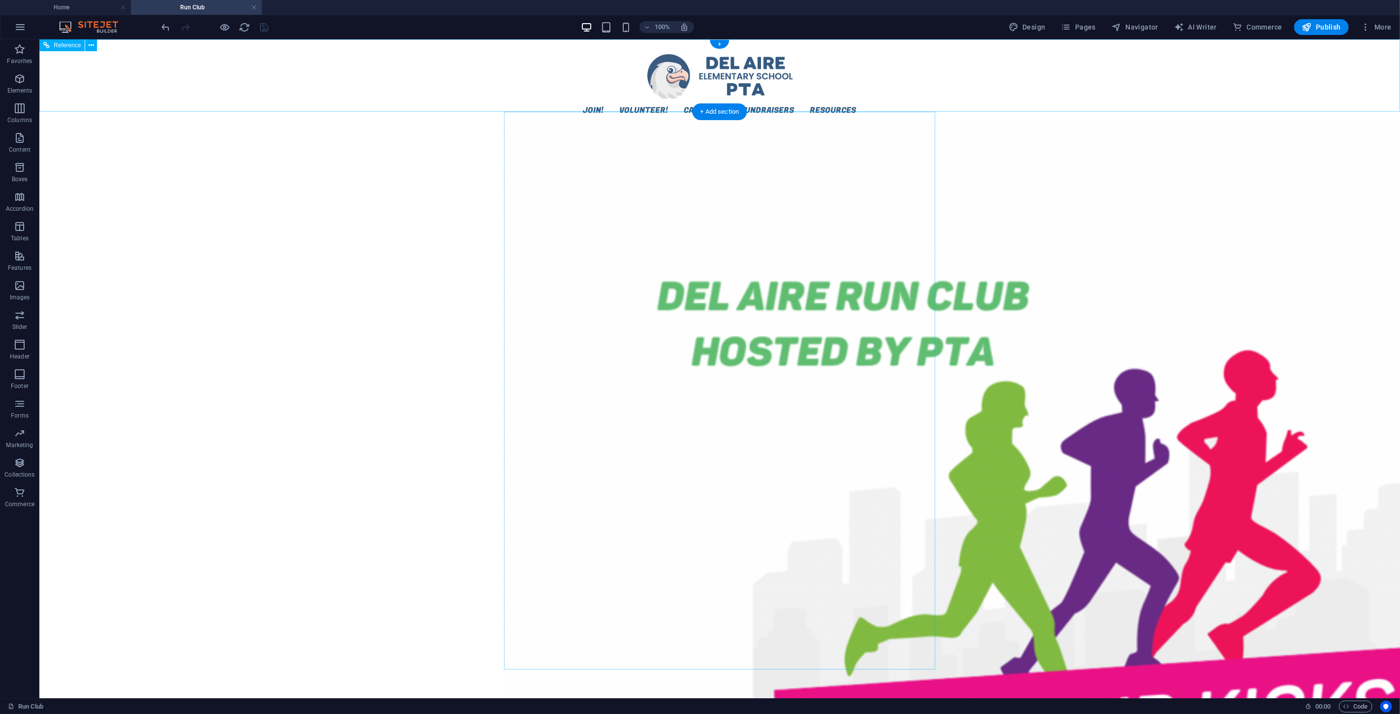
click at [715, 103] on nav "Join! Volunteer! Calendar Fundraisers Resources Staff Favorites Administration …" at bounding box center [718, 109] width 415 height 12
drag, startPoint x: 1076, startPoint y: 24, endPoint x: 1056, endPoint y: 29, distance: 20.3
click at [1040, 24] on span "Pages" at bounding box center [1078, 27] width 34 height 10
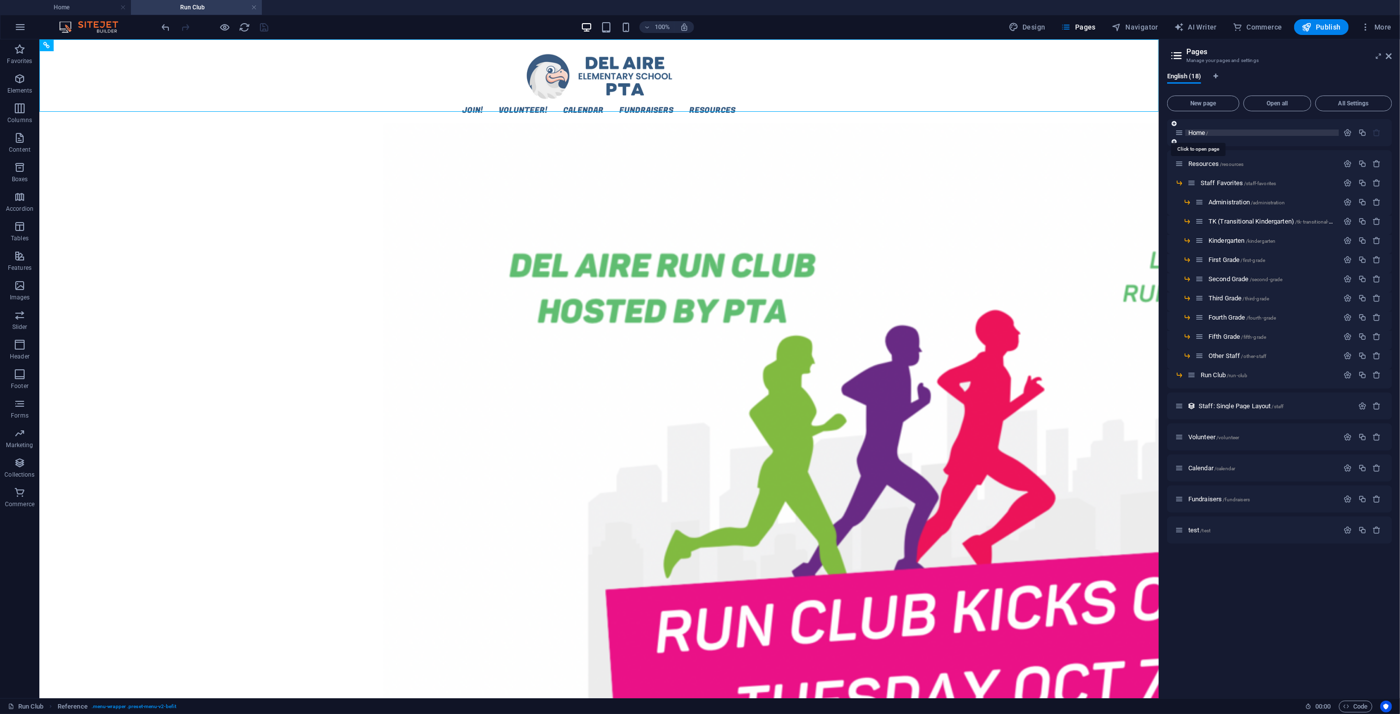
click at [1040, 131] on span "Home /" at bounding box center [1198, 132] width 20 height 7
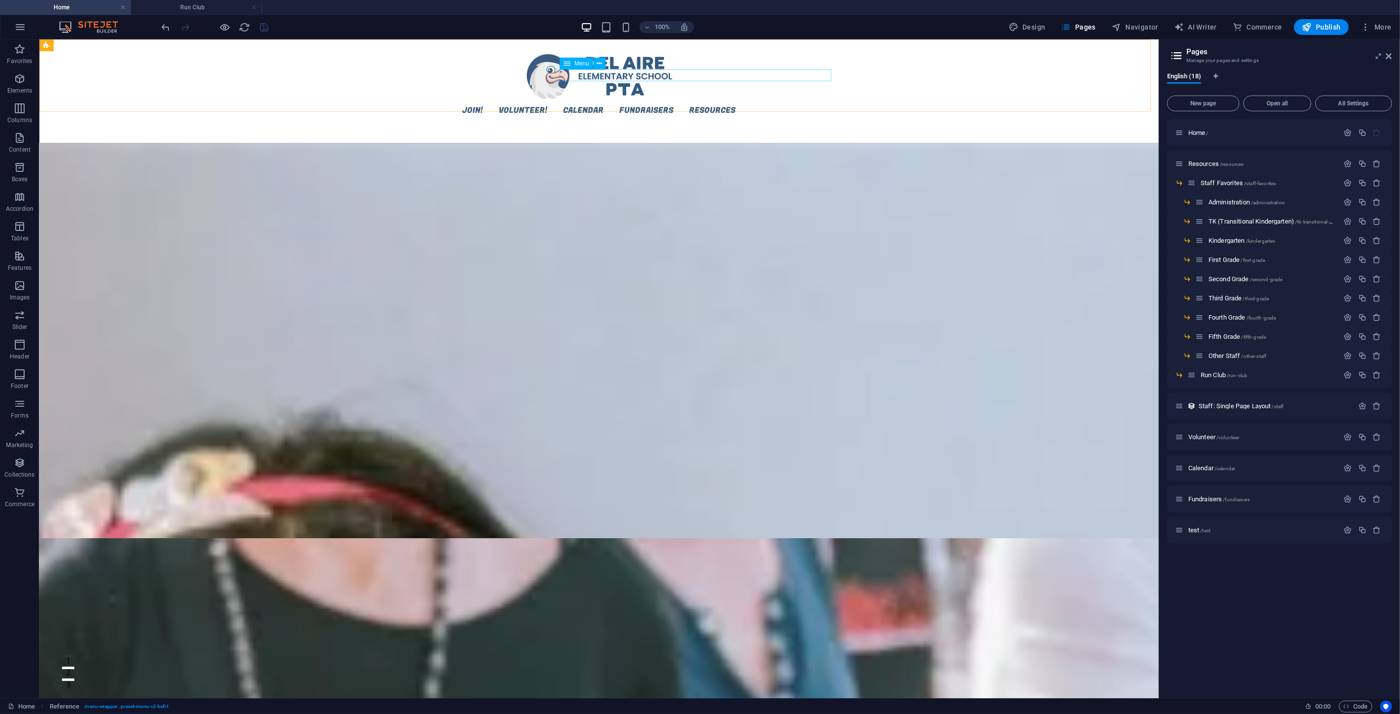
click at [575, 64] on span "Menu" at bounding box center [581, 64] width 15 height 6
drag, startPoint x: 575, startPoint y: 64, endPoint x: 214, endPoint y: 26, distance: 362.9
click at [575, 64] on span "Menu" at bounding box center [581, 64] width 15 height 6
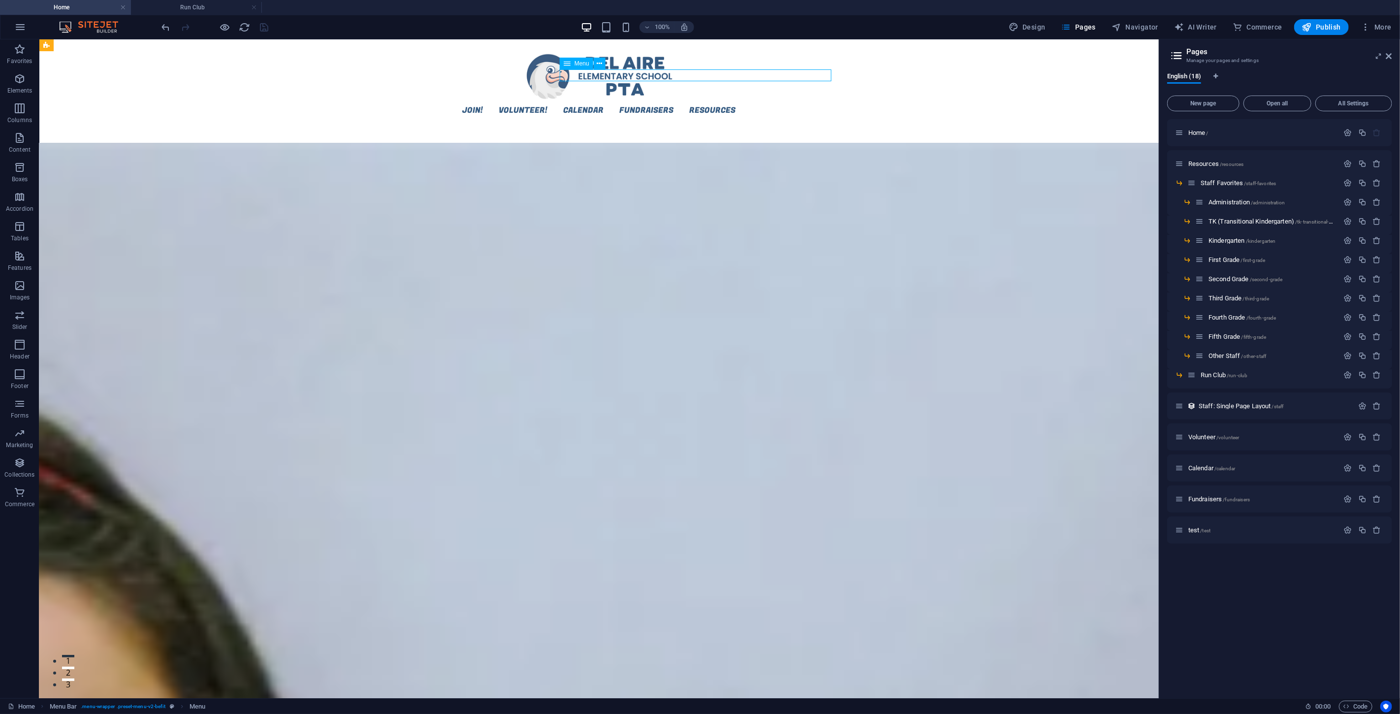
select select "13"
select select
select select "14"
select select
select select "15"
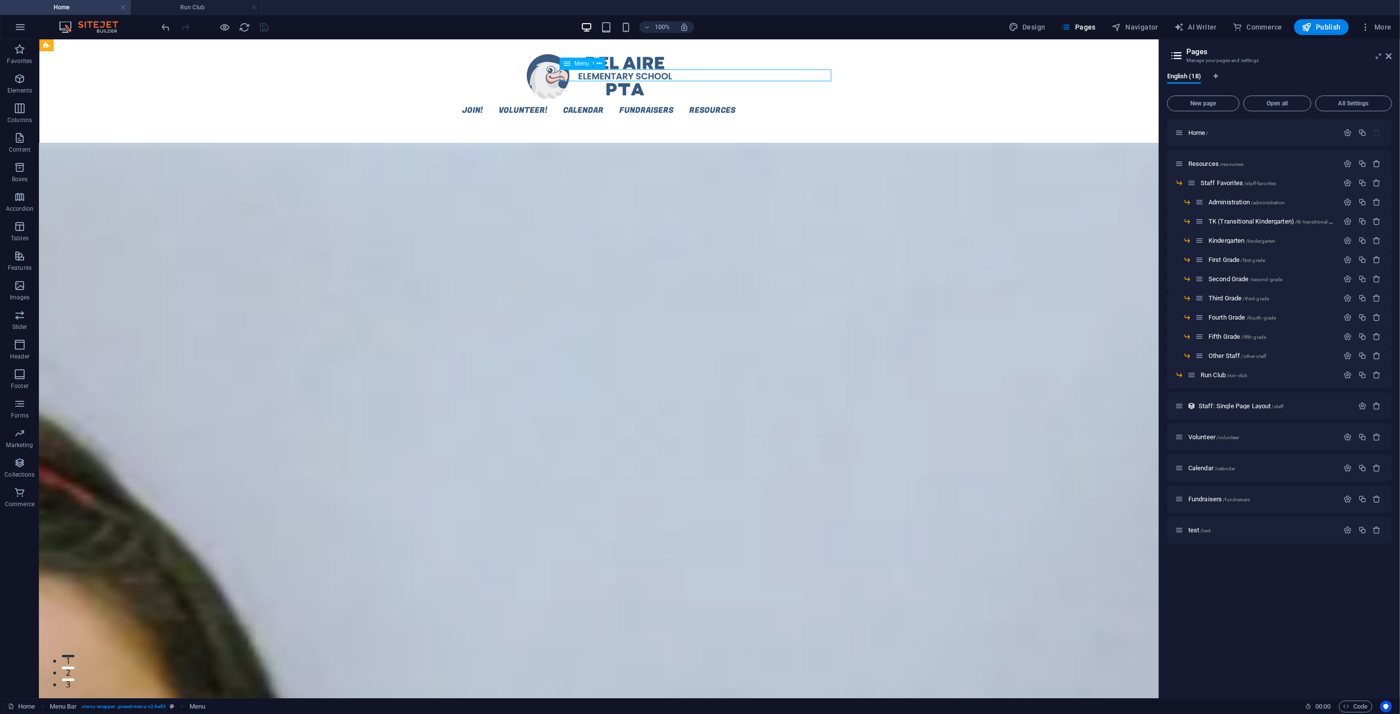
select select
select select "2"
select select
select select "3"
select select
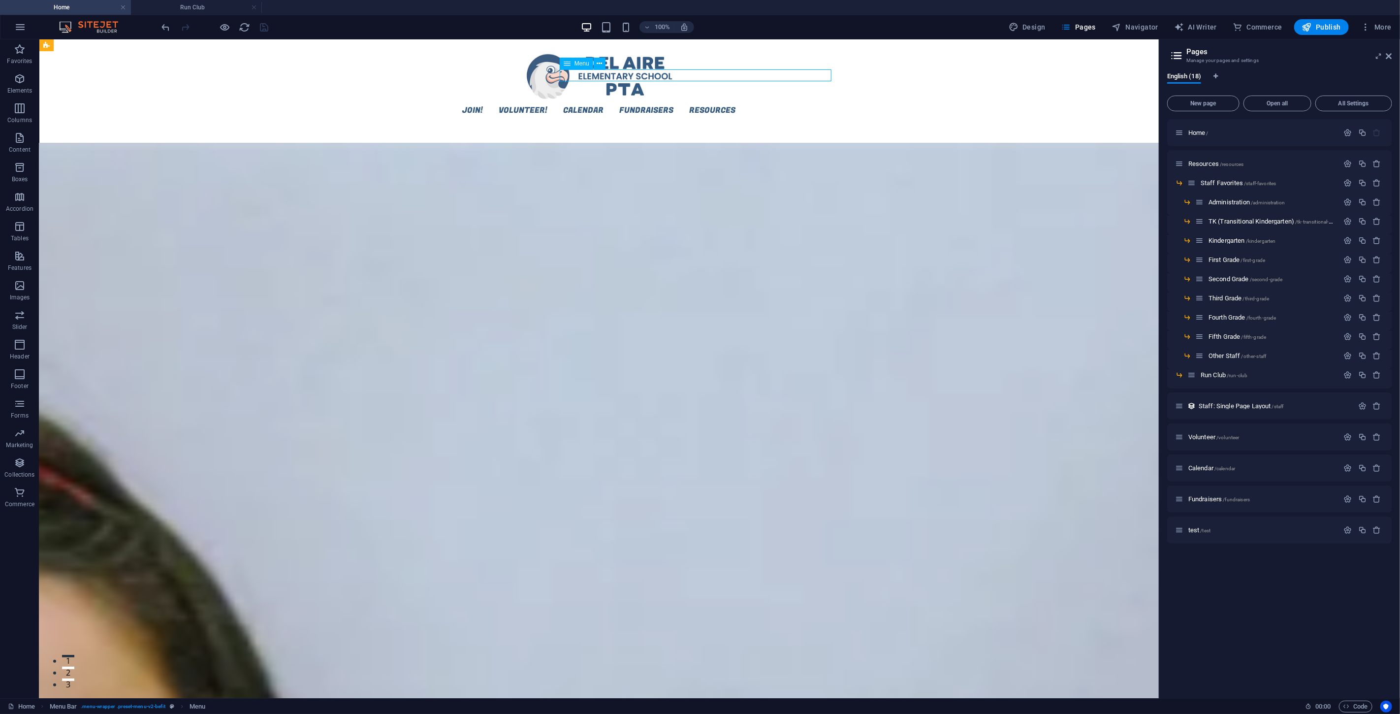
select select "4"
select select
select select "5"
select select
select select "6"
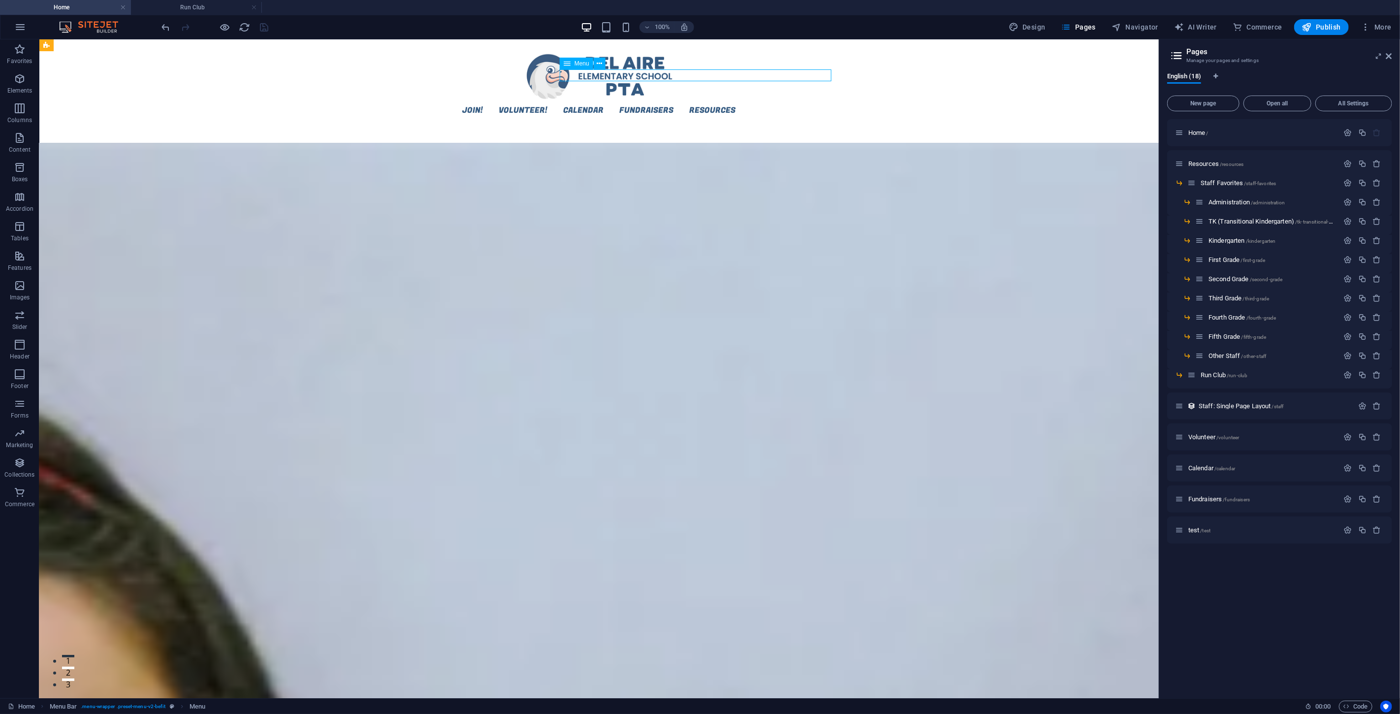
select select
select select "7"
select select
select select "8"
select select
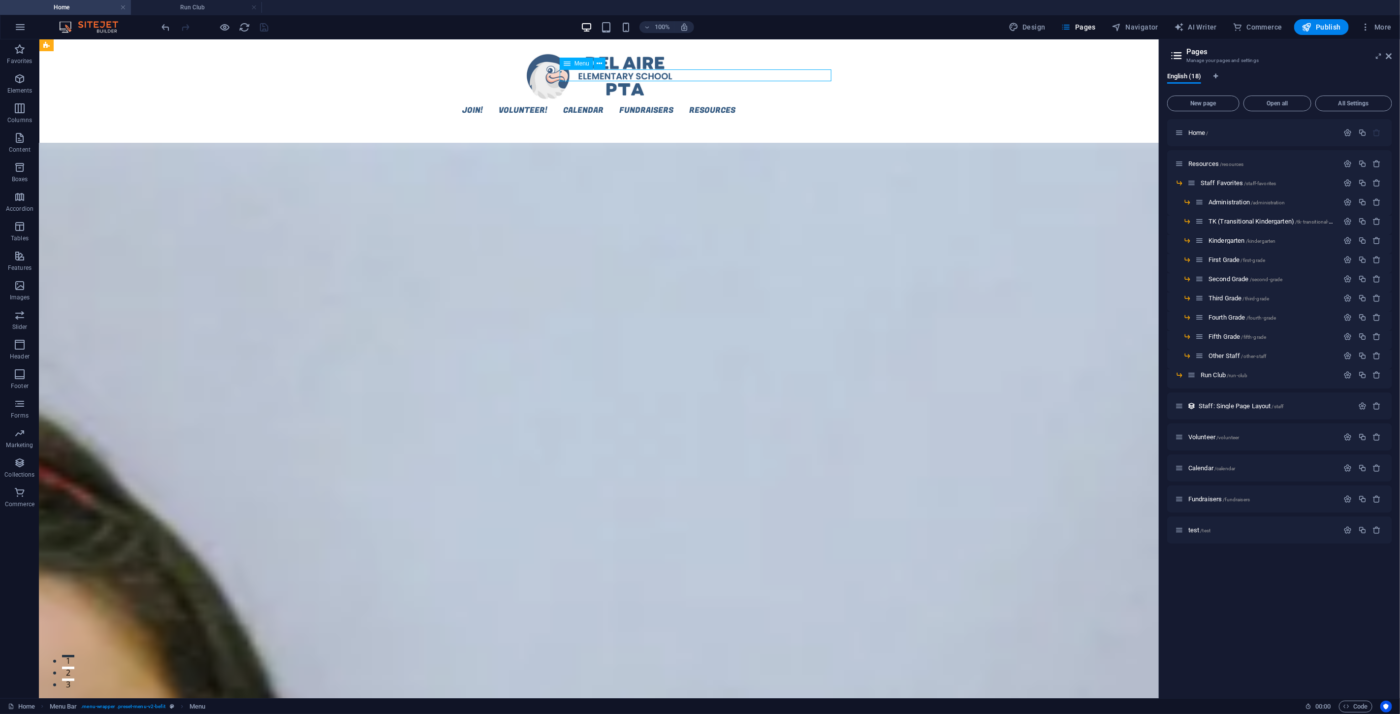
select select "9"
select select
select select "10"
select select
select select "11"
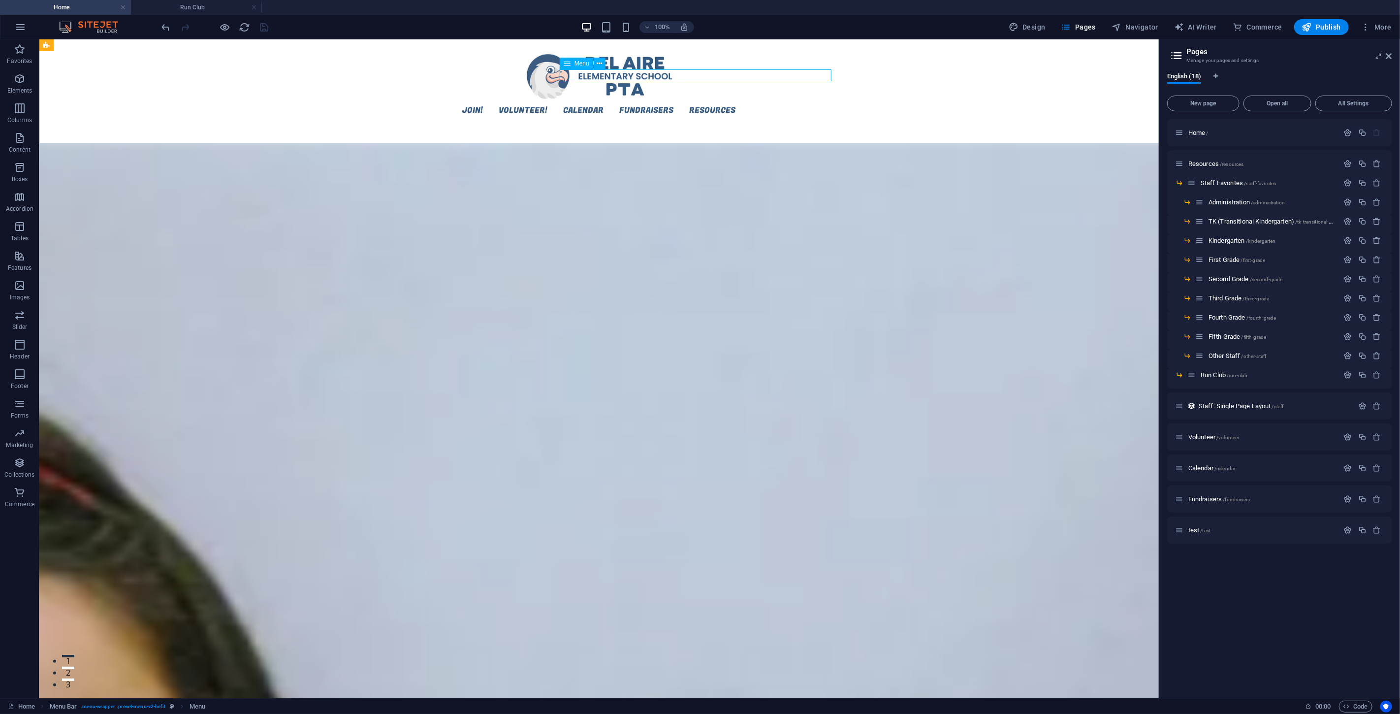
select select
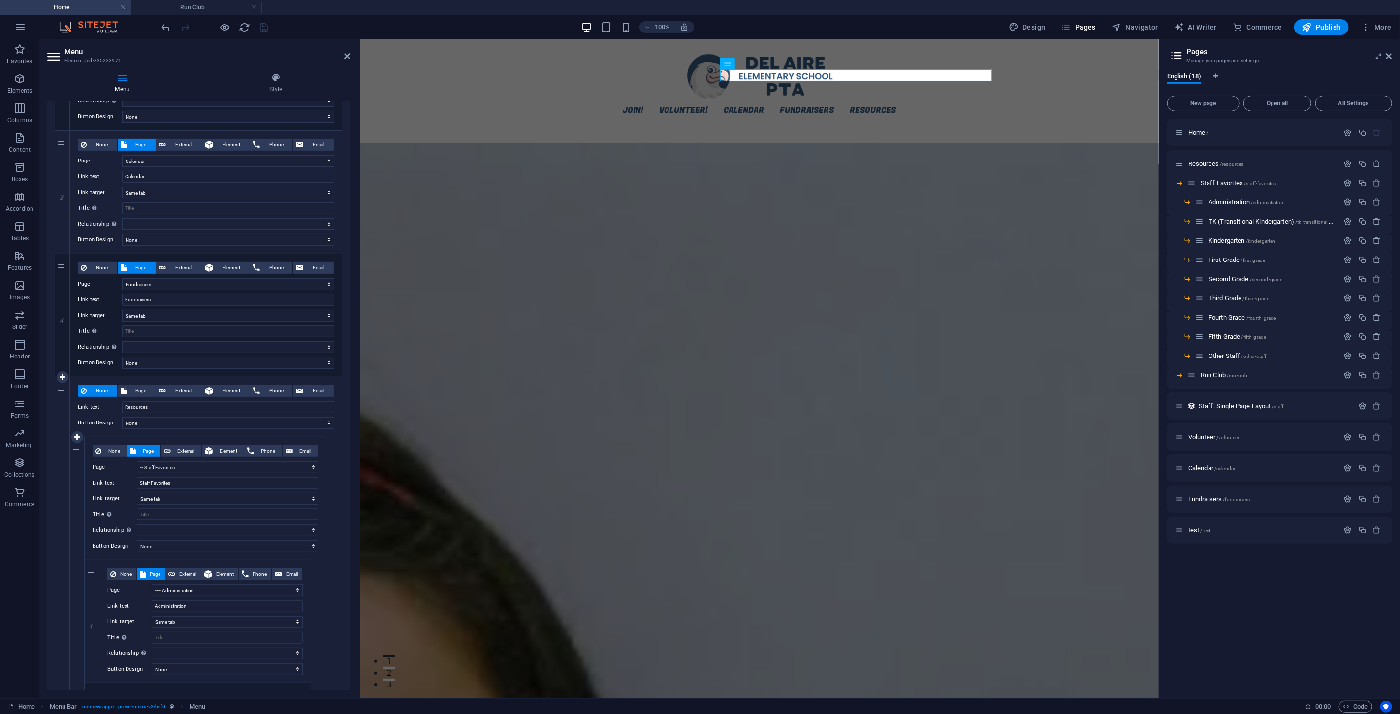
scroll to position [376, 0]
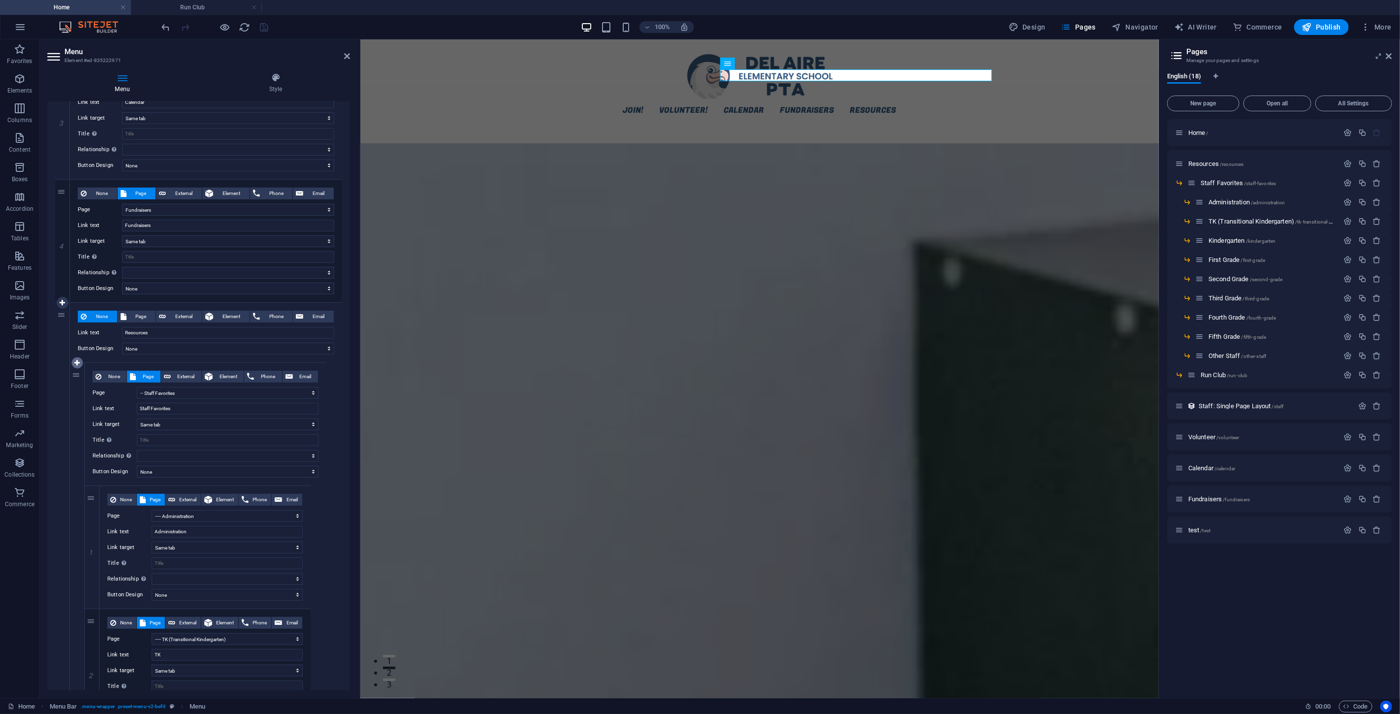
click at [77, 362] on icon at bounding box center [76, 362] width 5 height 7
select select
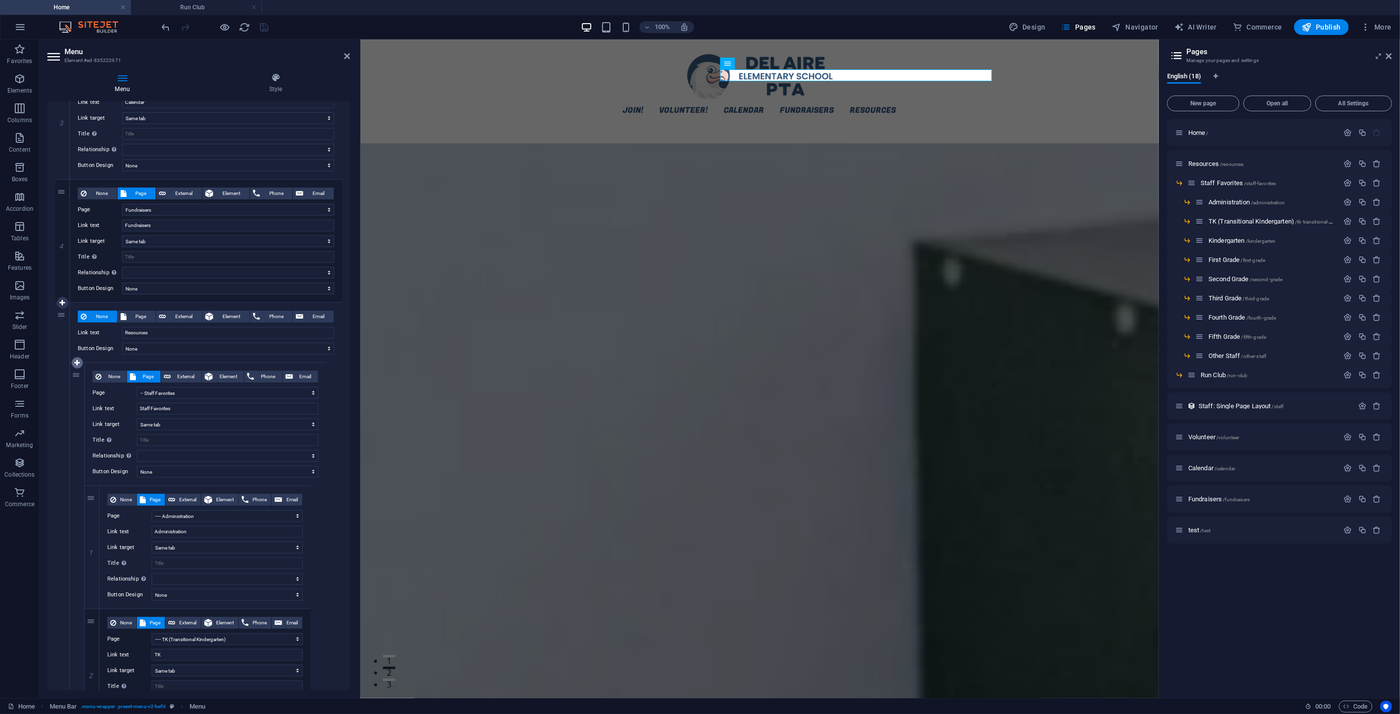
select select
select select "2"
select select
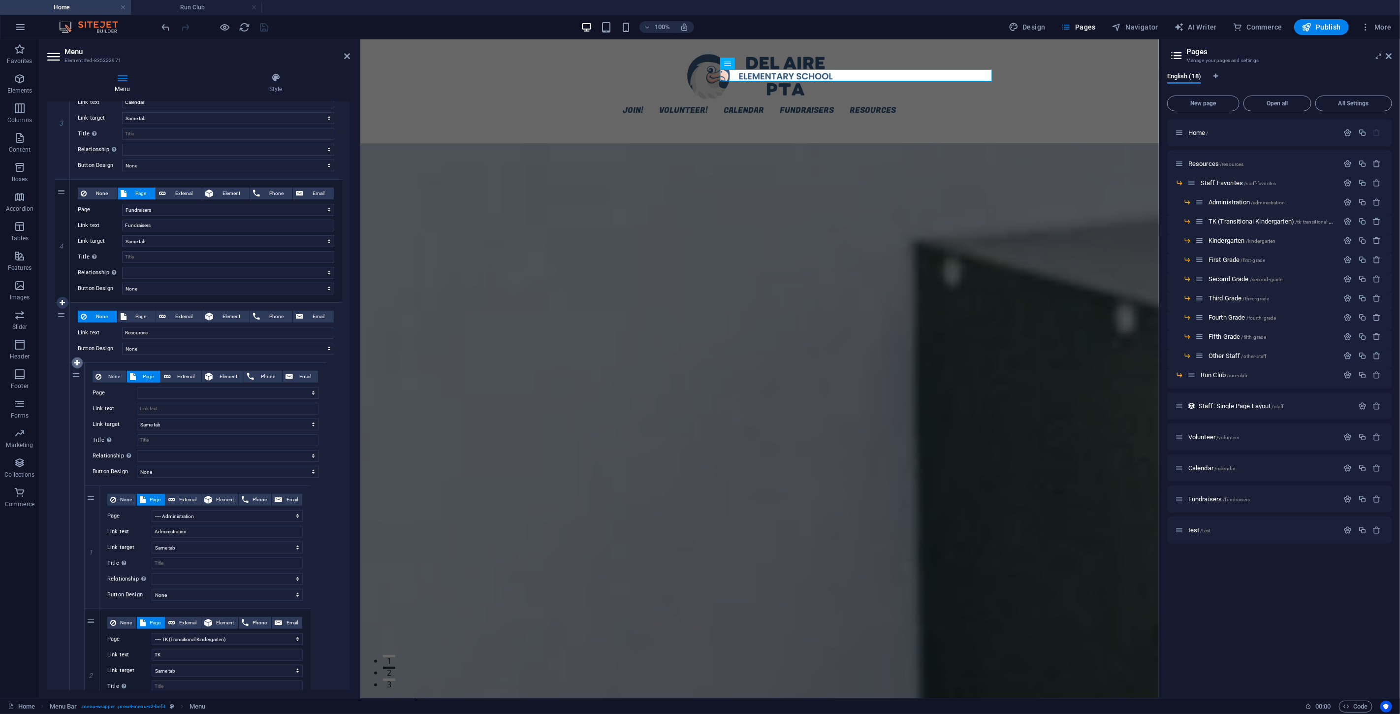
select select "3"
select select
select select "4"
select select
select select "5"
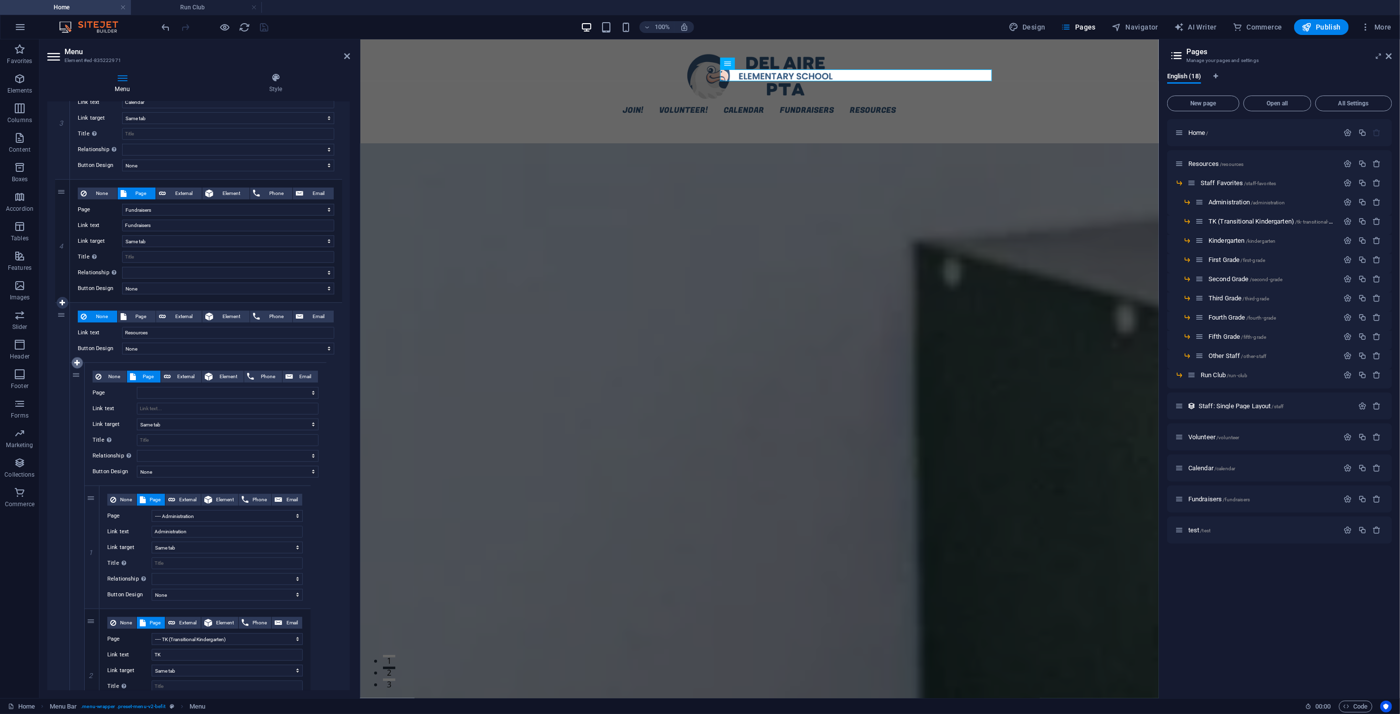
select select
select select "6"
select select
select select "7"
select select
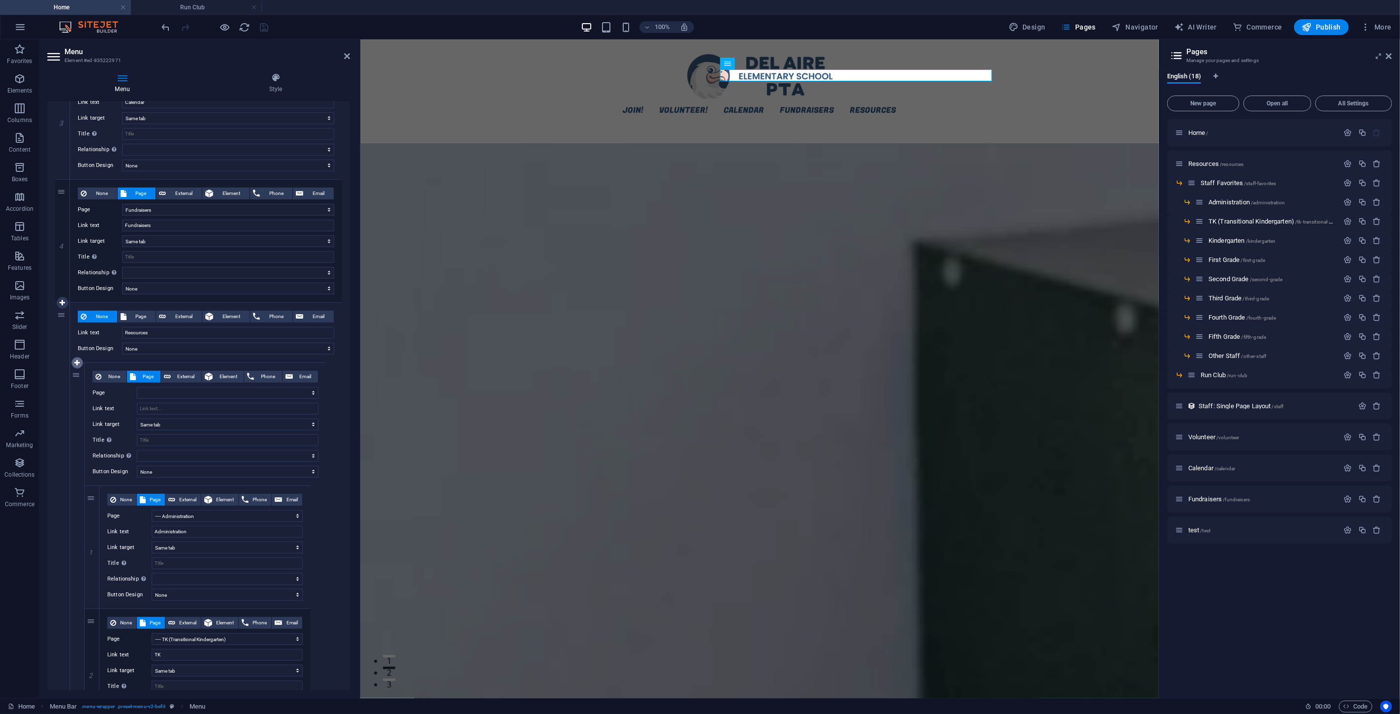
select select "8"
select select
select select "9"
select select
select select "10"
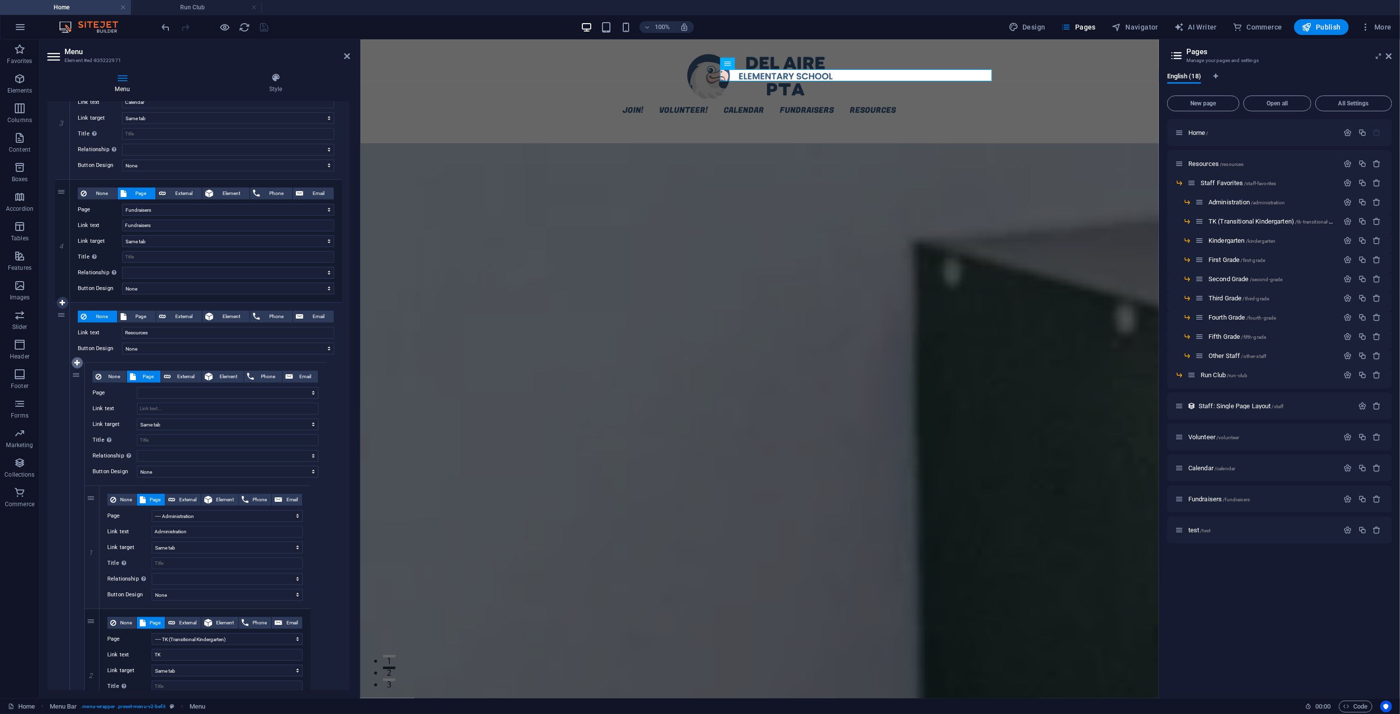
select select
select select "11"
select select
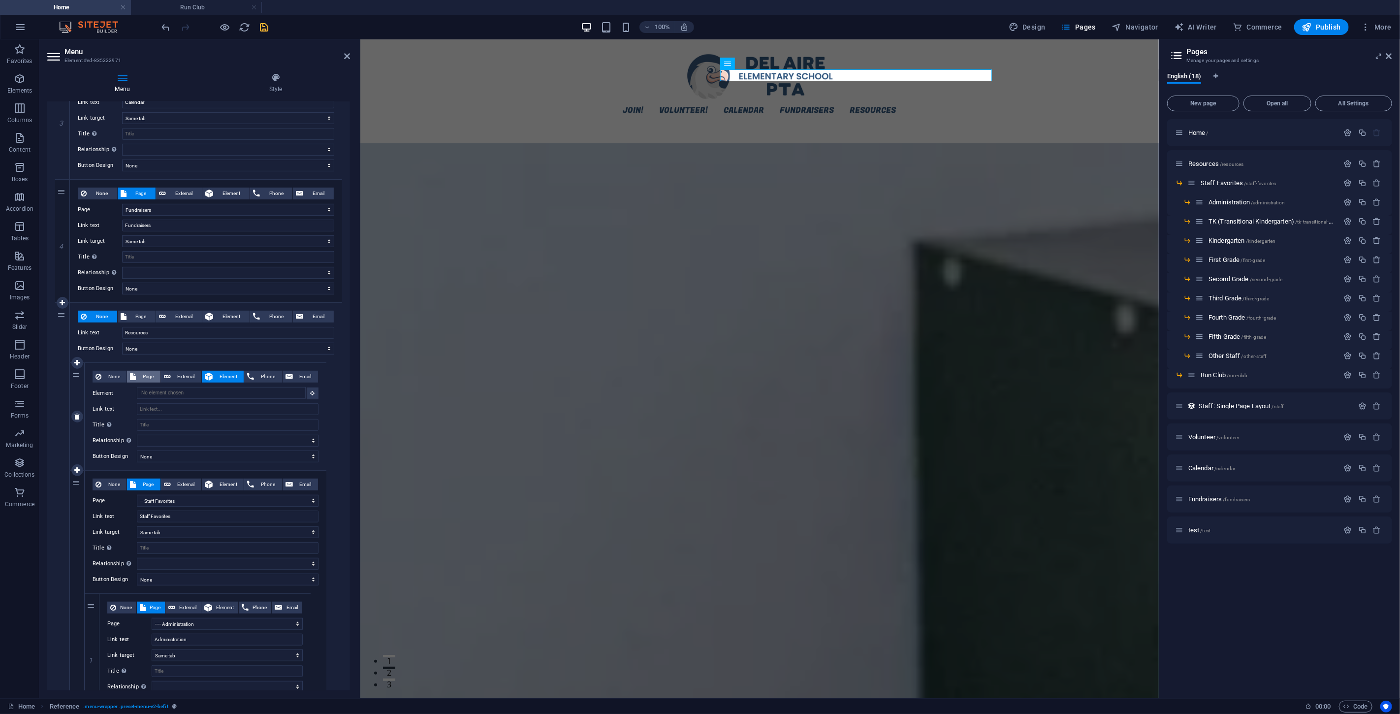
click at [153, 377] on span "Page" at bounding box center [148, 377] width 18 height 12
select select
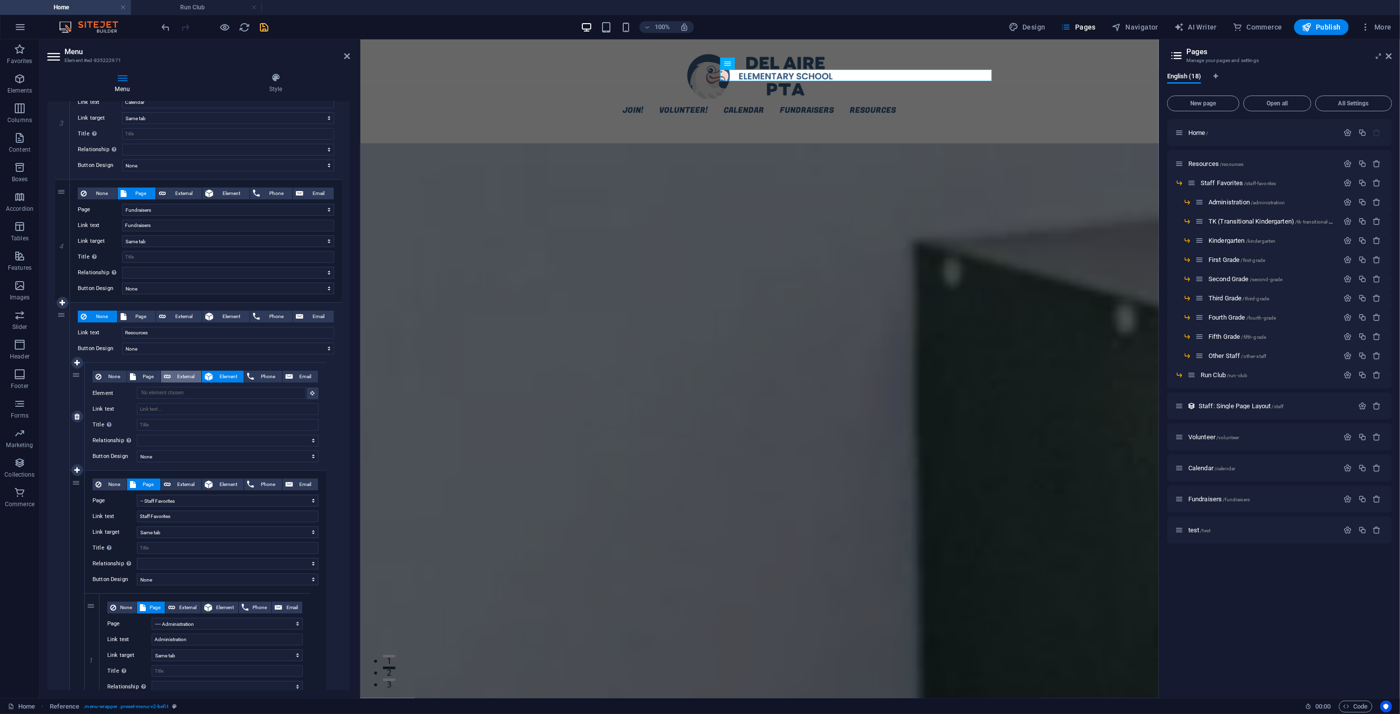
select select
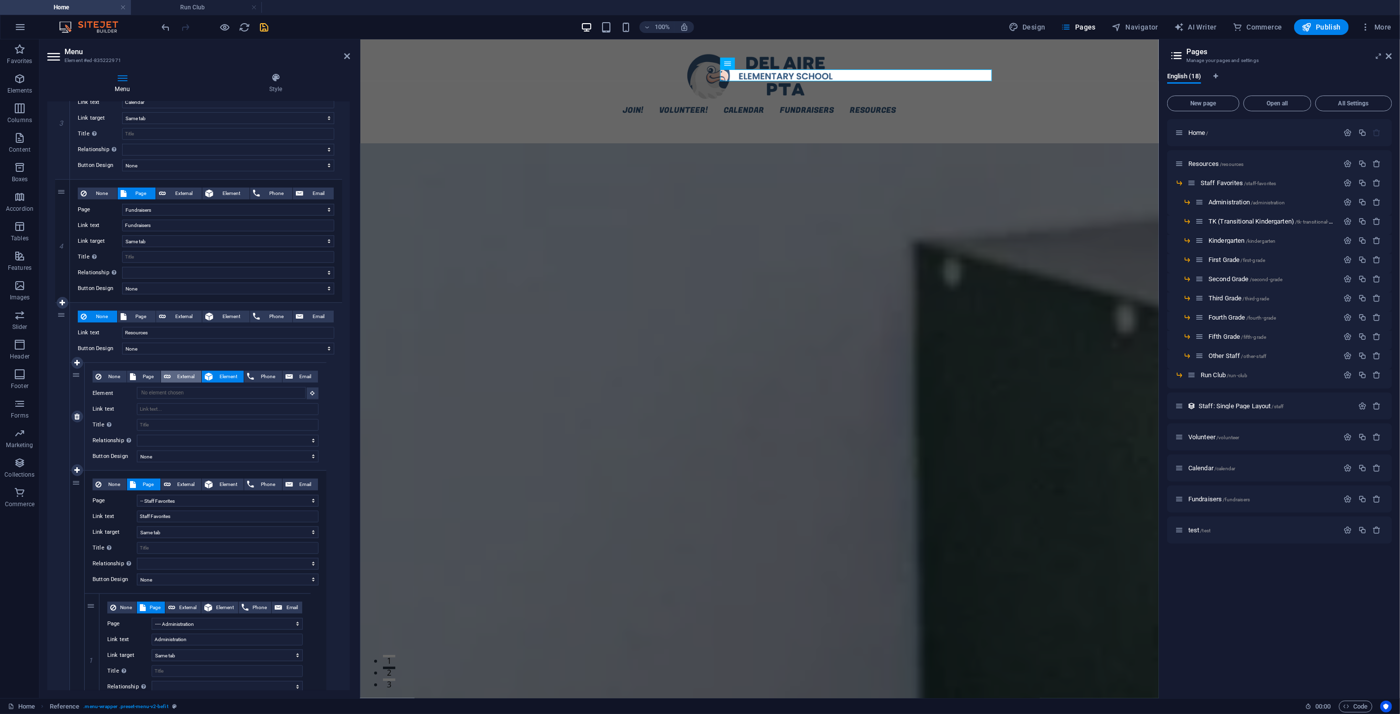
select select
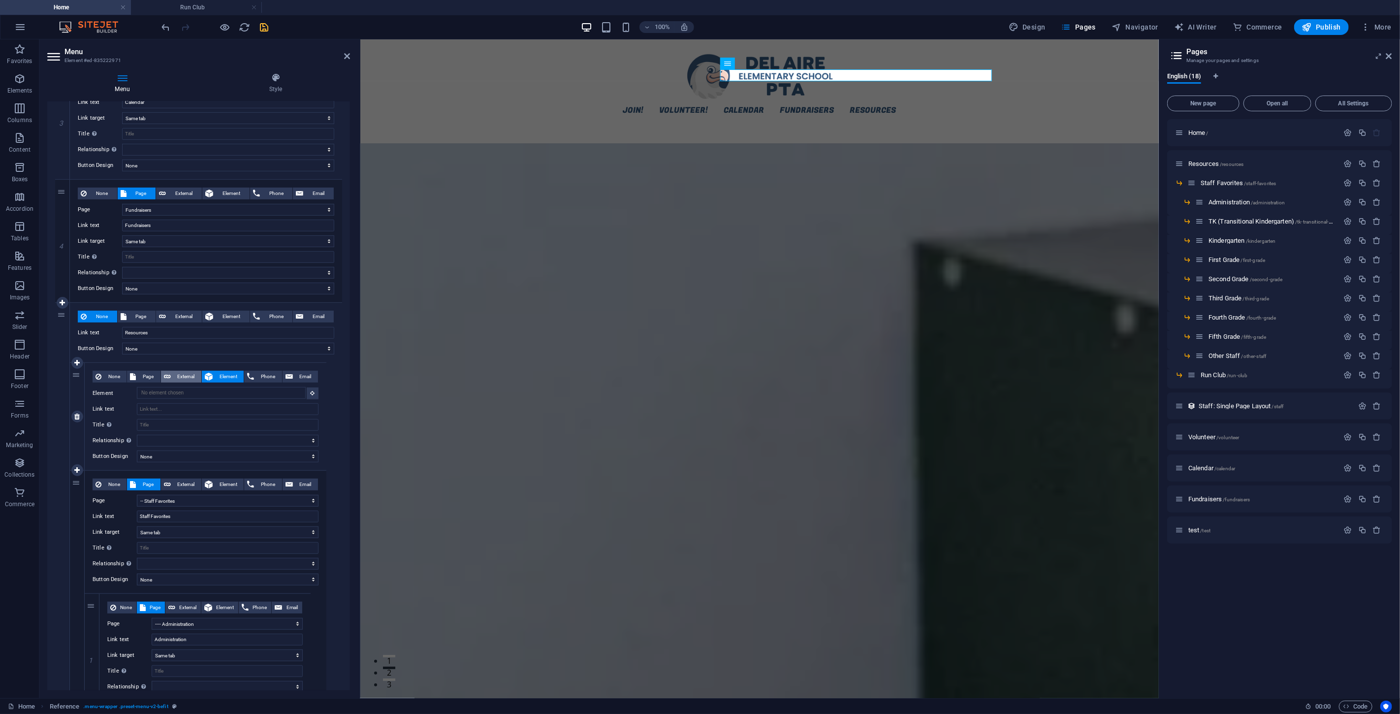
select select
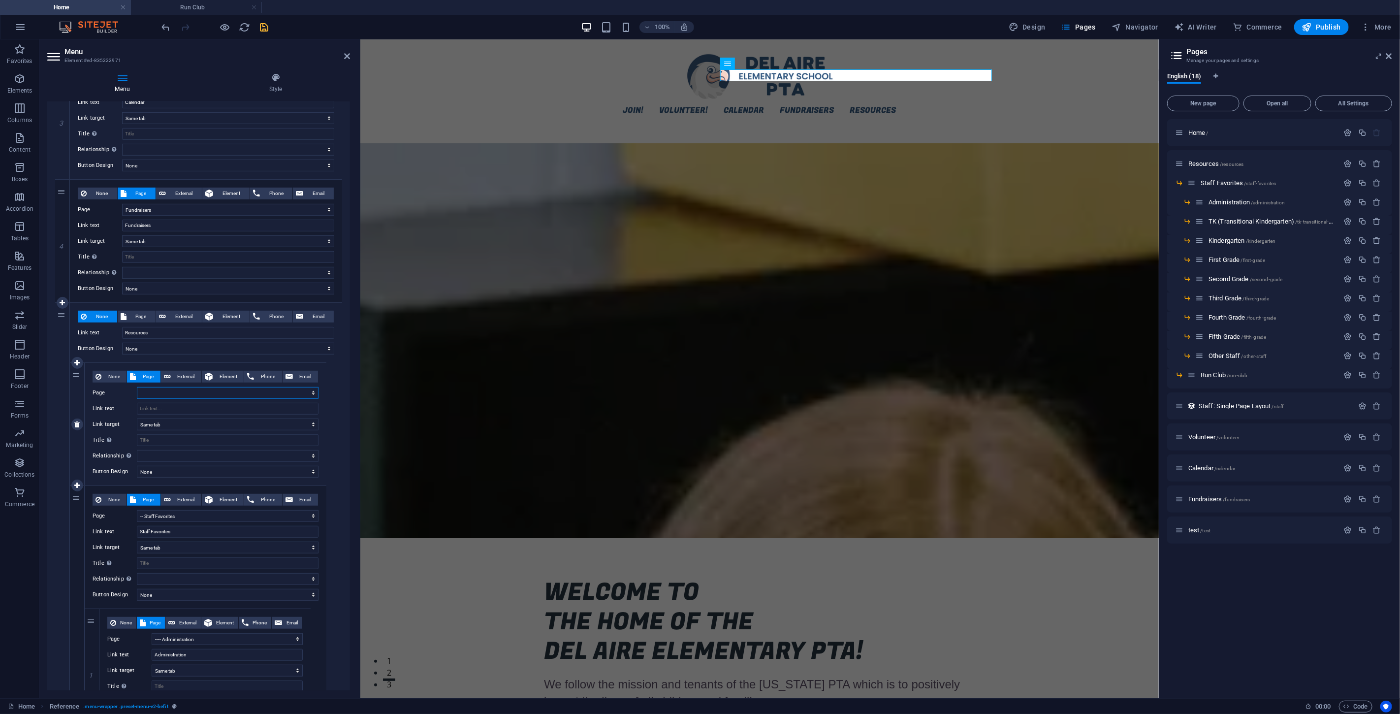
click at [164, 391] on select "Home Resources -- Staff Favorites ---- Administration ---- TK (Transitional Kin…" at bounding box center [228, 393] width 182 height 12
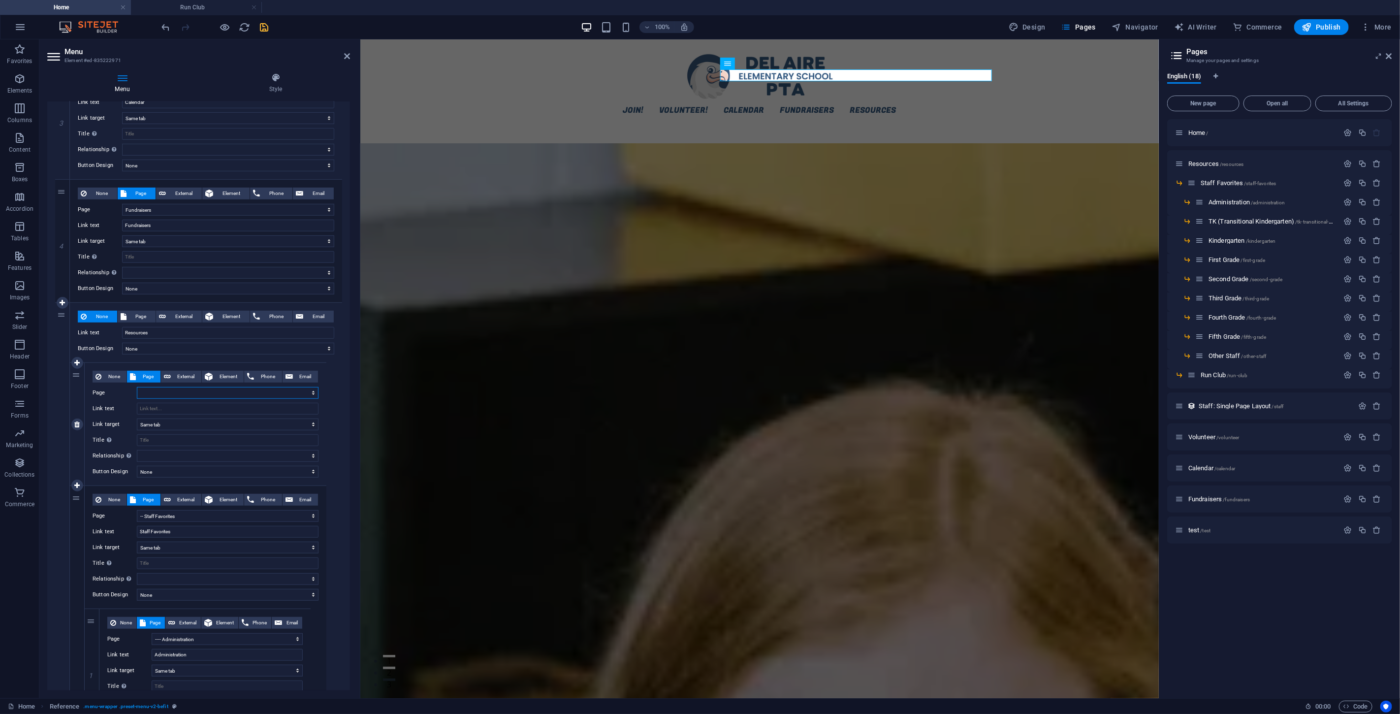
select select "12"
click at [137, 387] on select "Home Resources -- Staff Favorites ---- Administration ---- TK (Transitional Kin…" at bounding box center [228, 393] width 182 height 12
select select
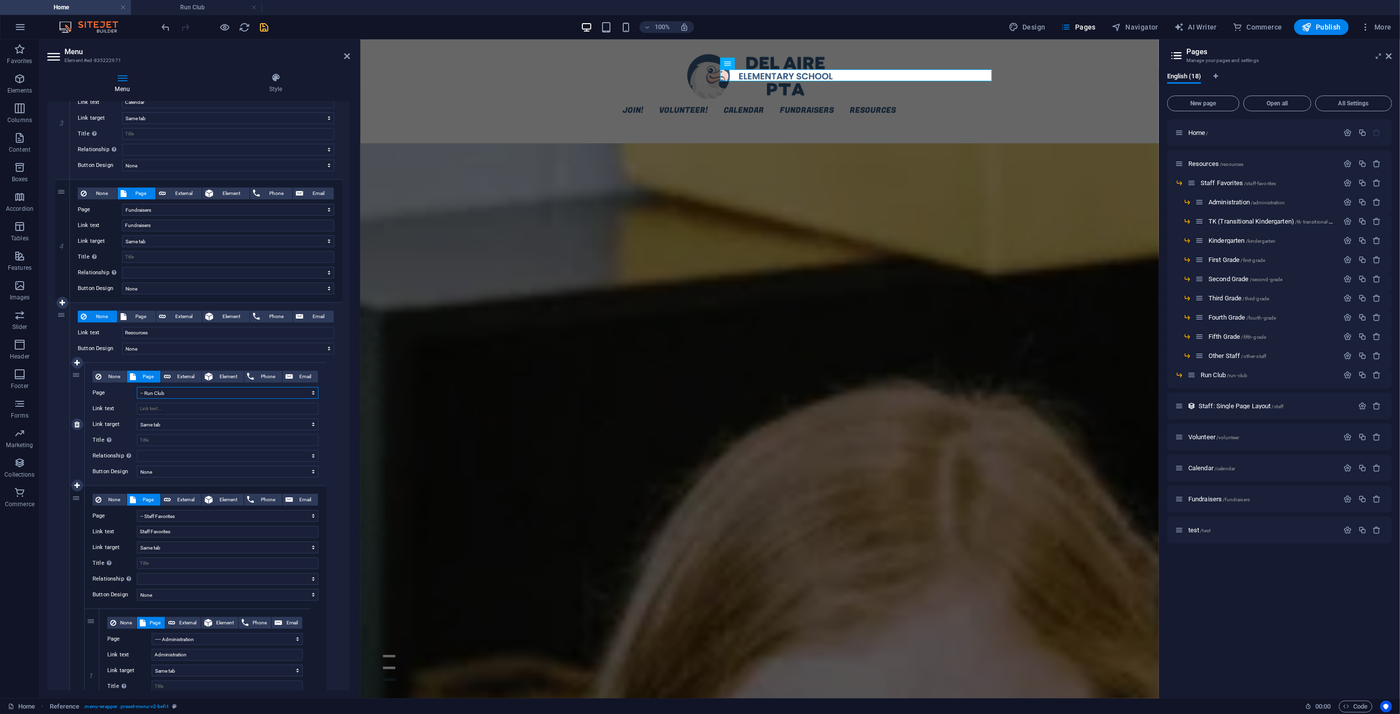
select select
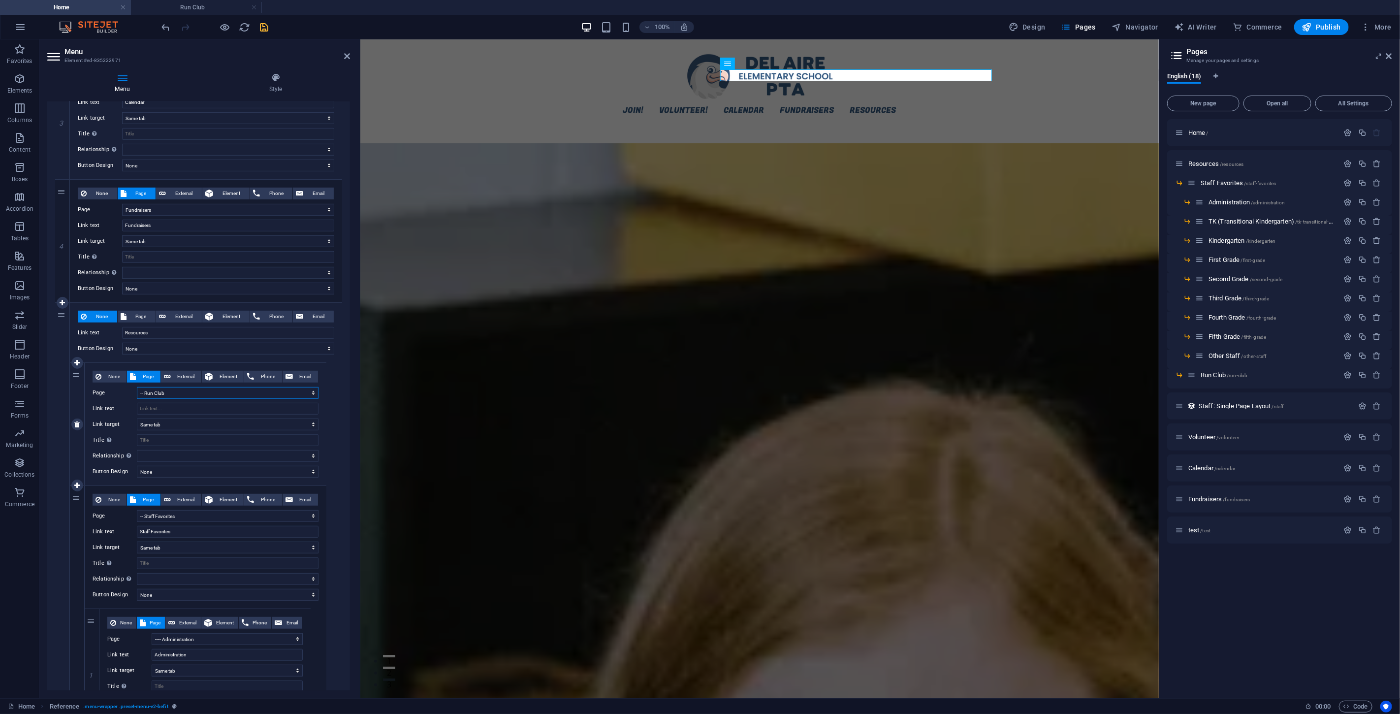
select select
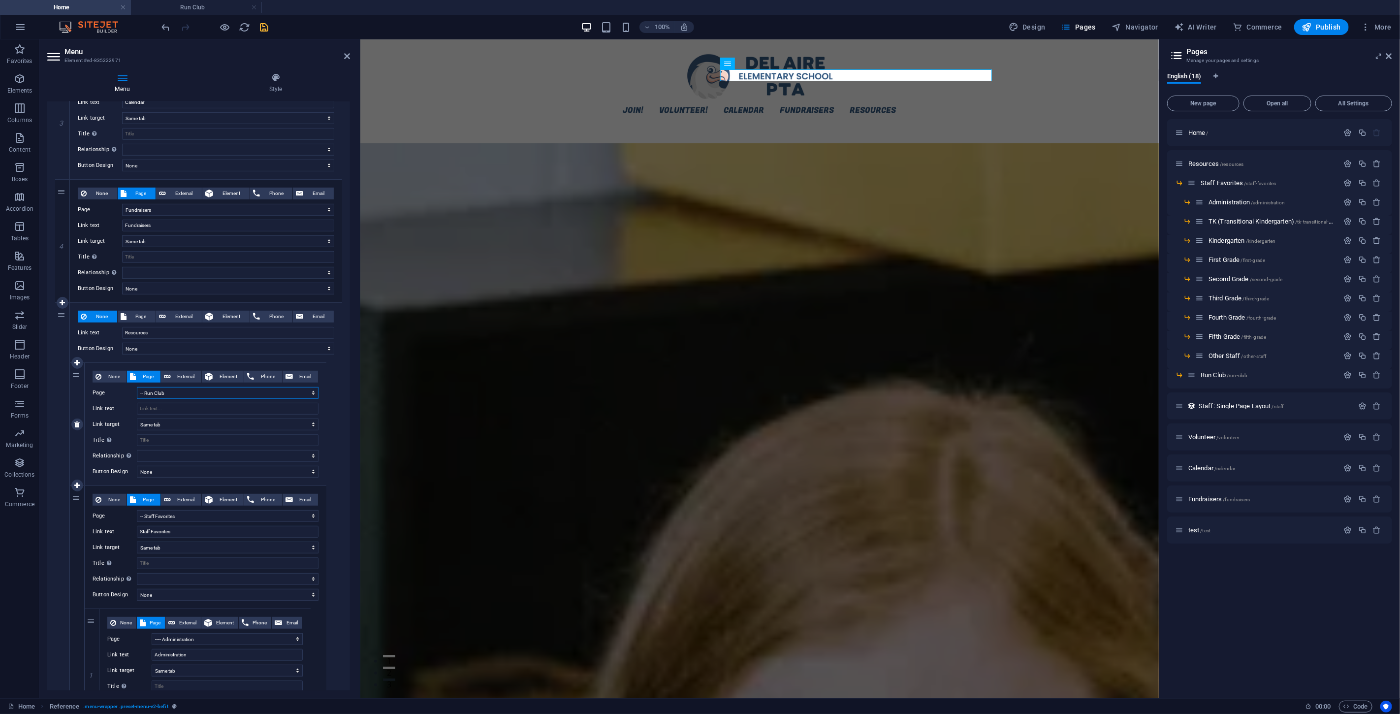
select select
click at [152, 391] on input "Link text" at bounding box center [228, 409] width 182 height 12
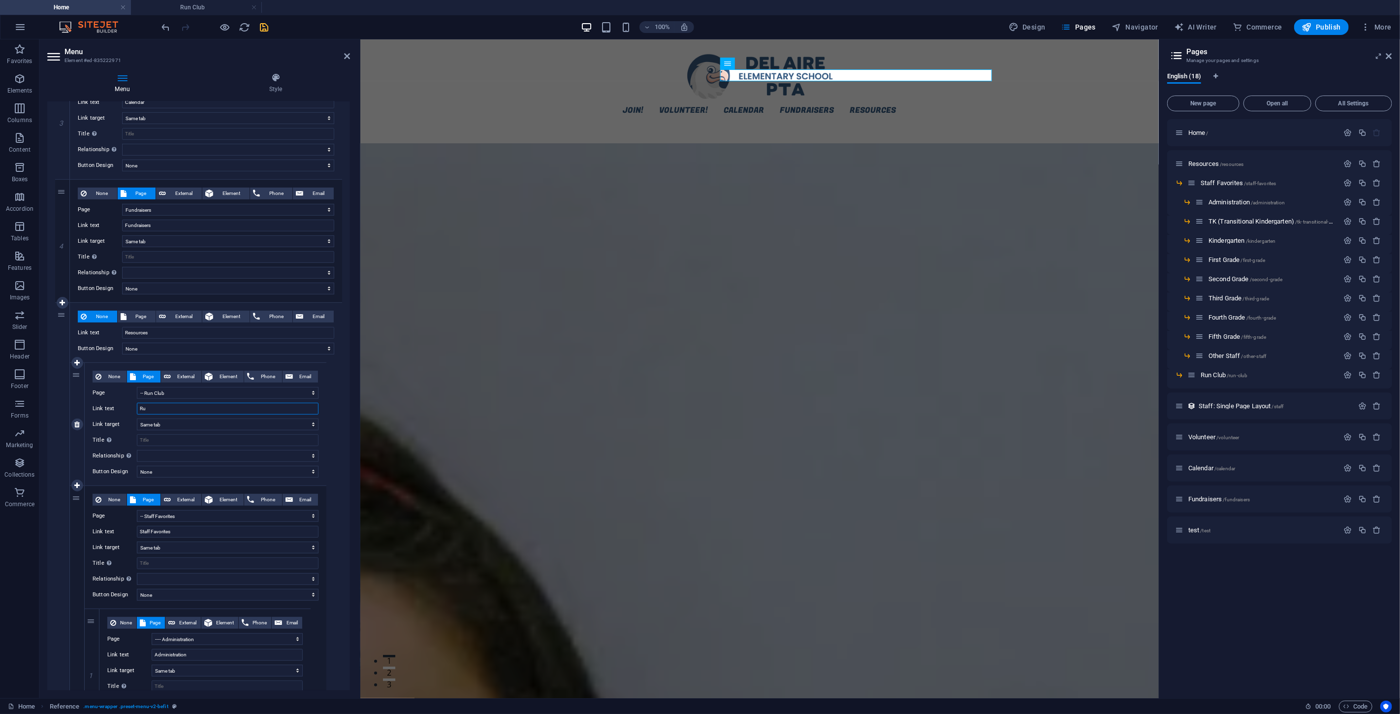
type input "Run"
select select
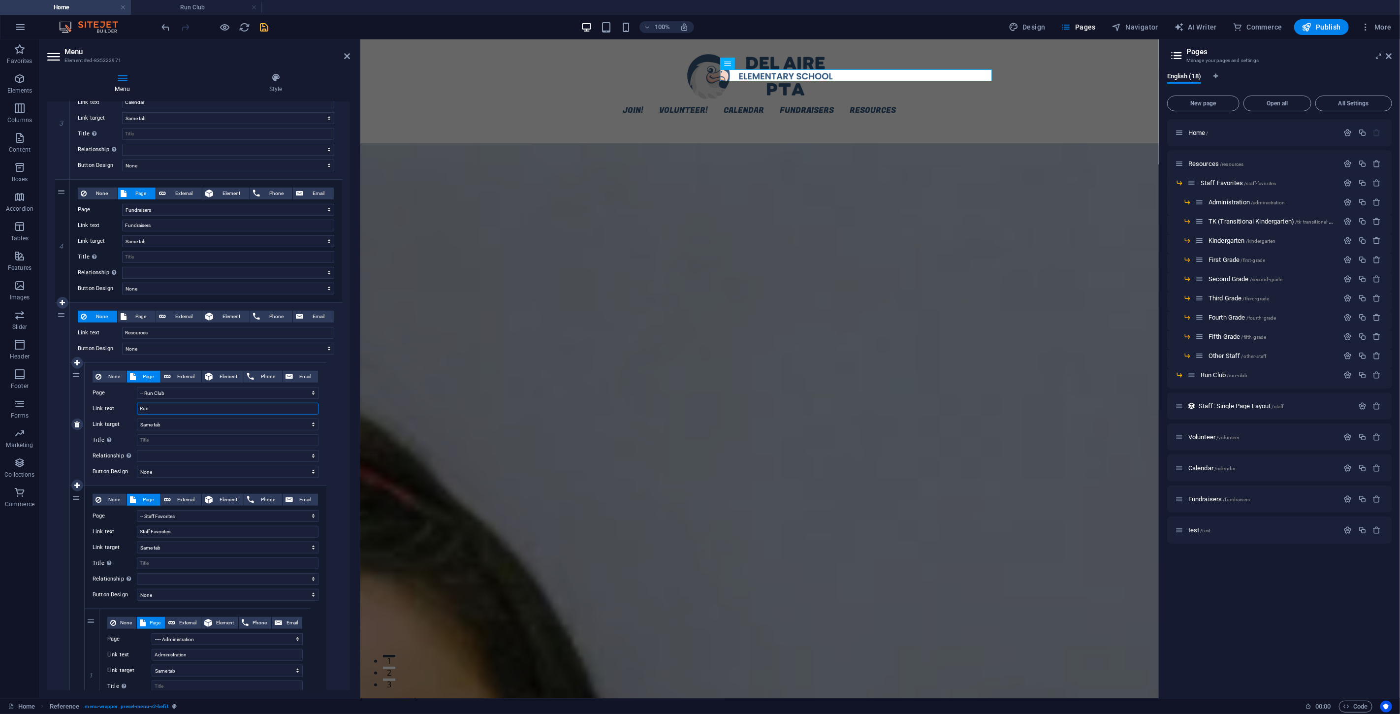
select select
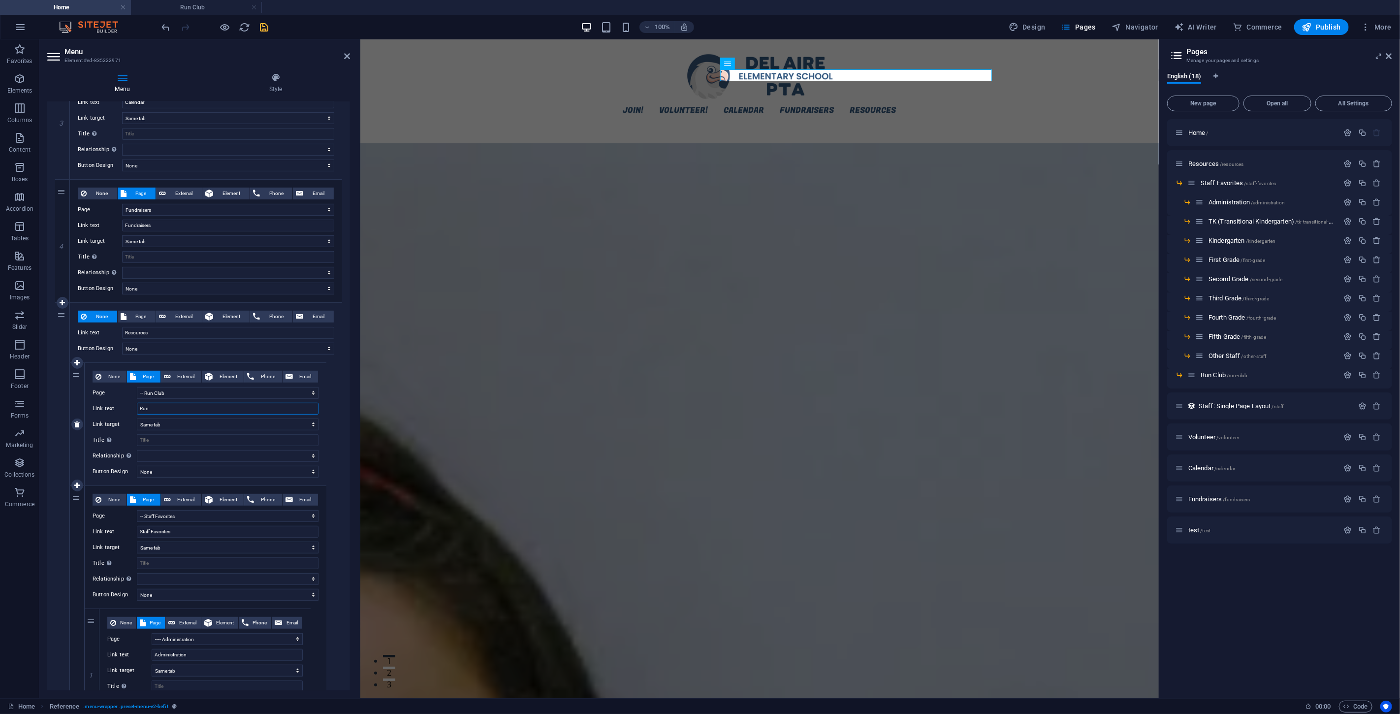
select select
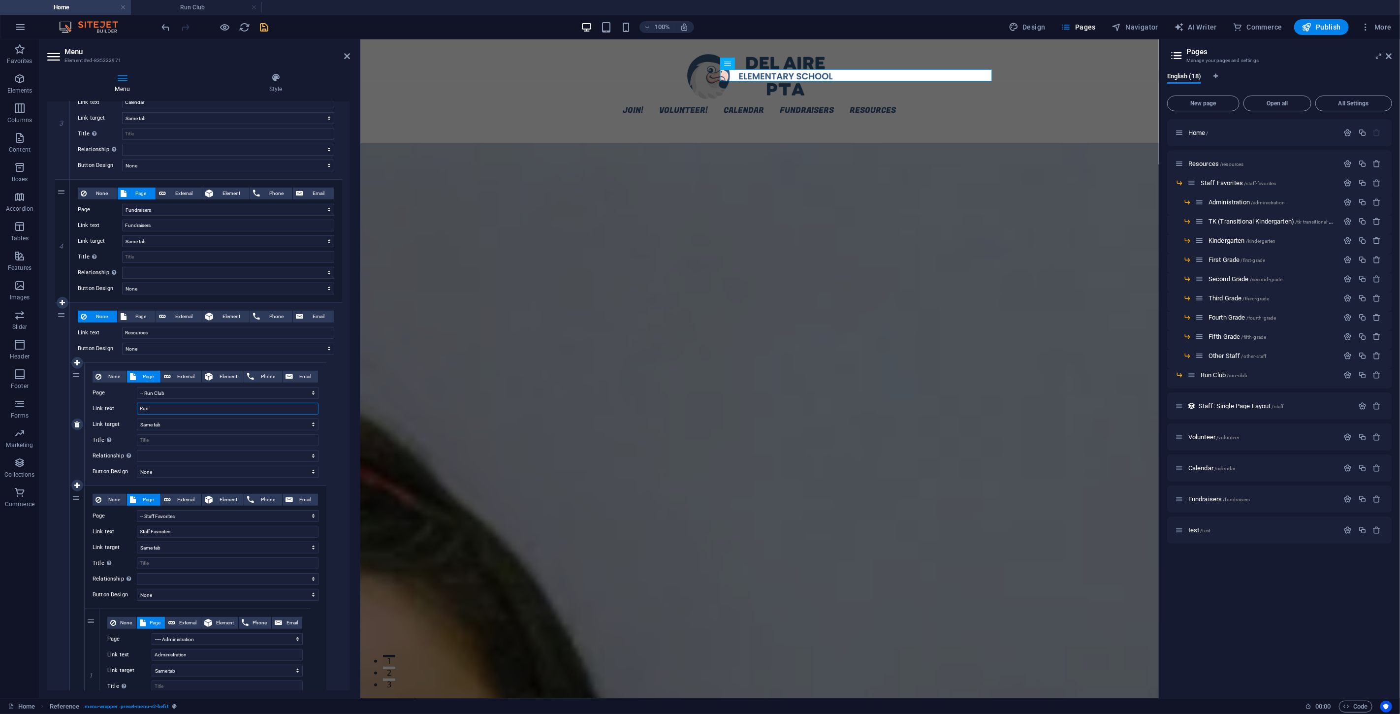
select select
type input "Run Clib"
select select
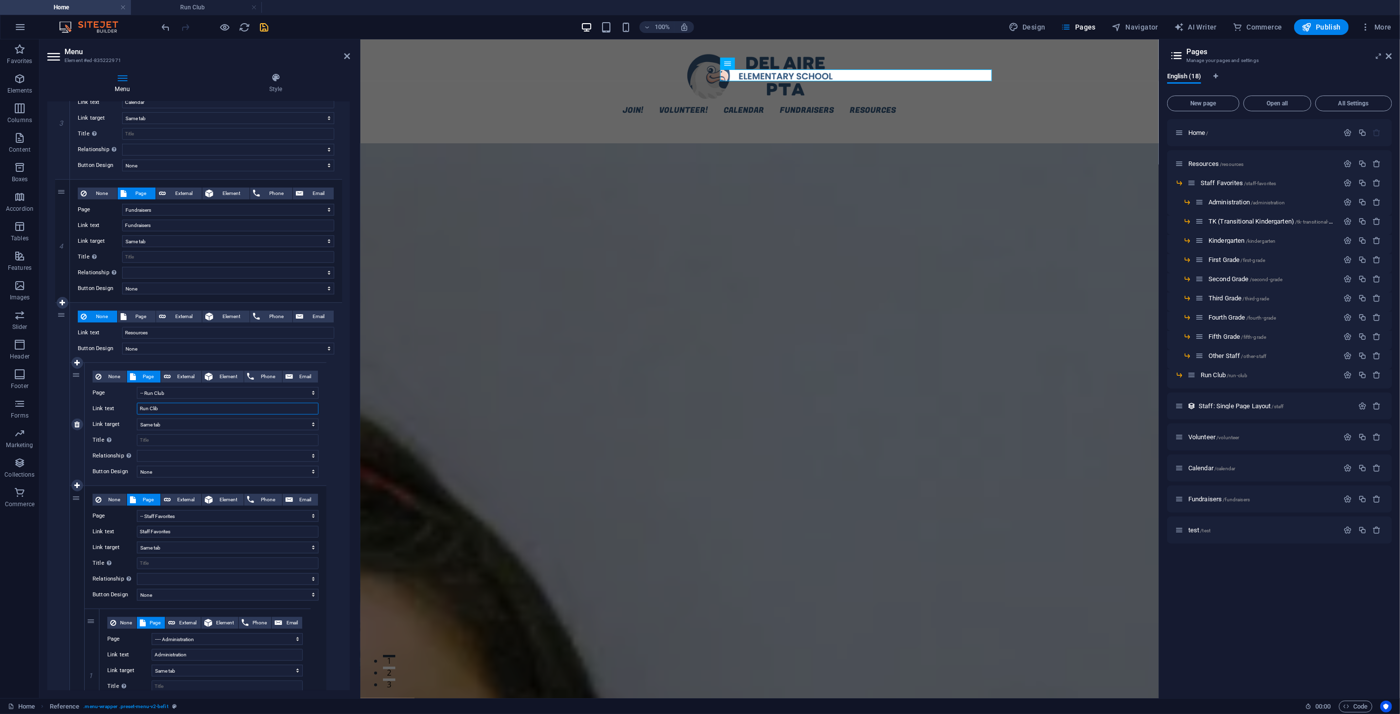
select select
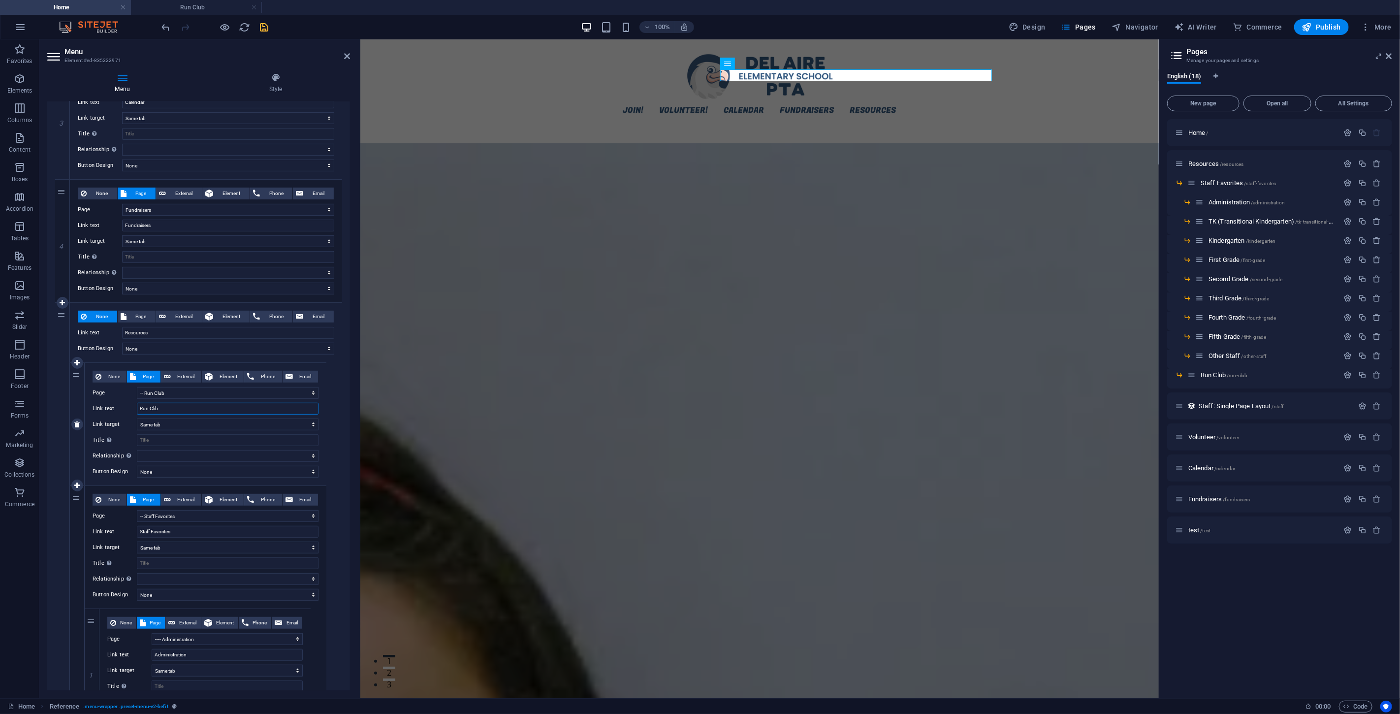
select select
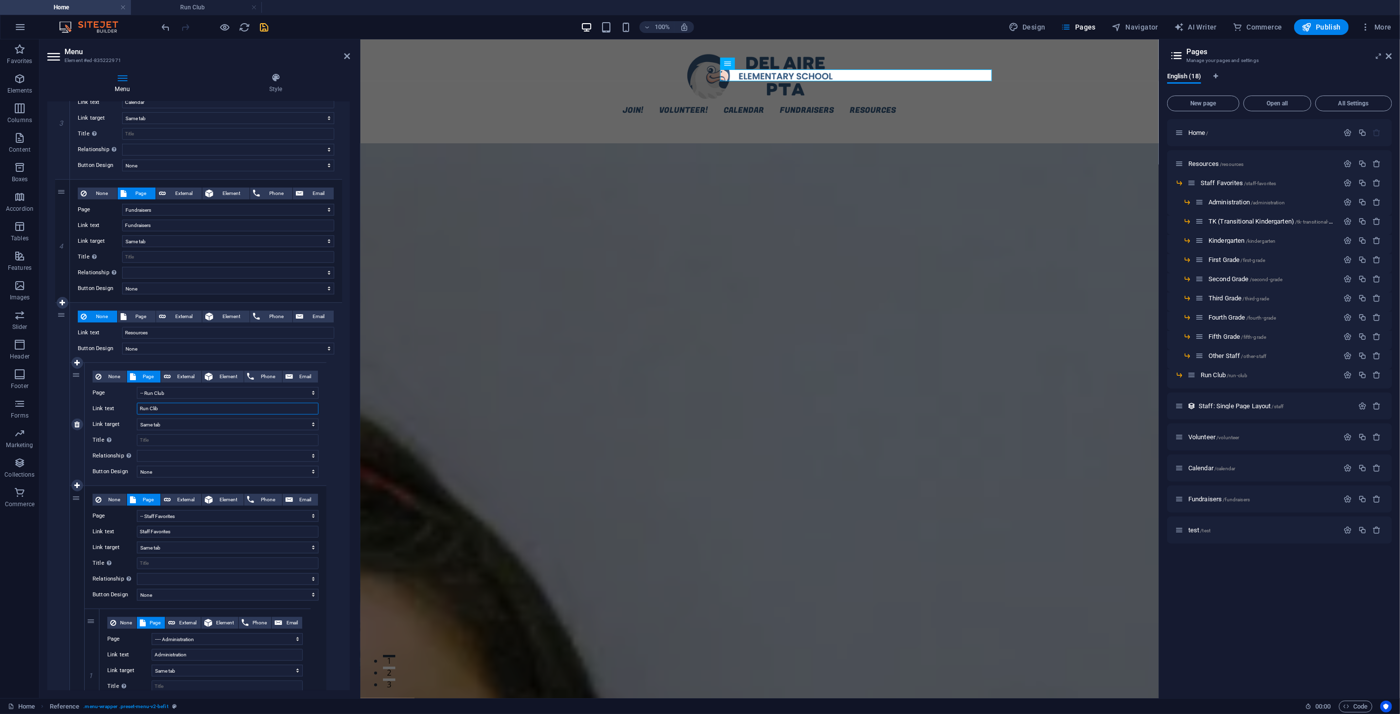
select select
type input "Run Cl"
select select
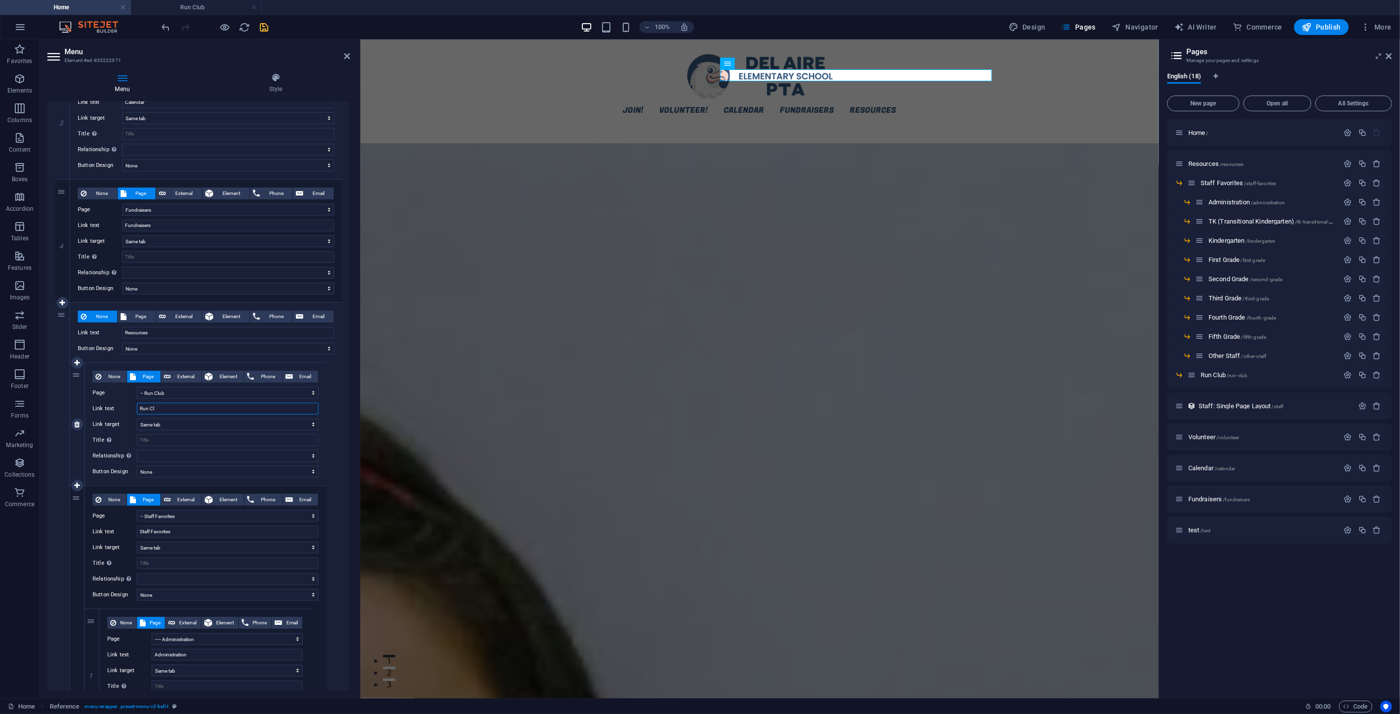
select select
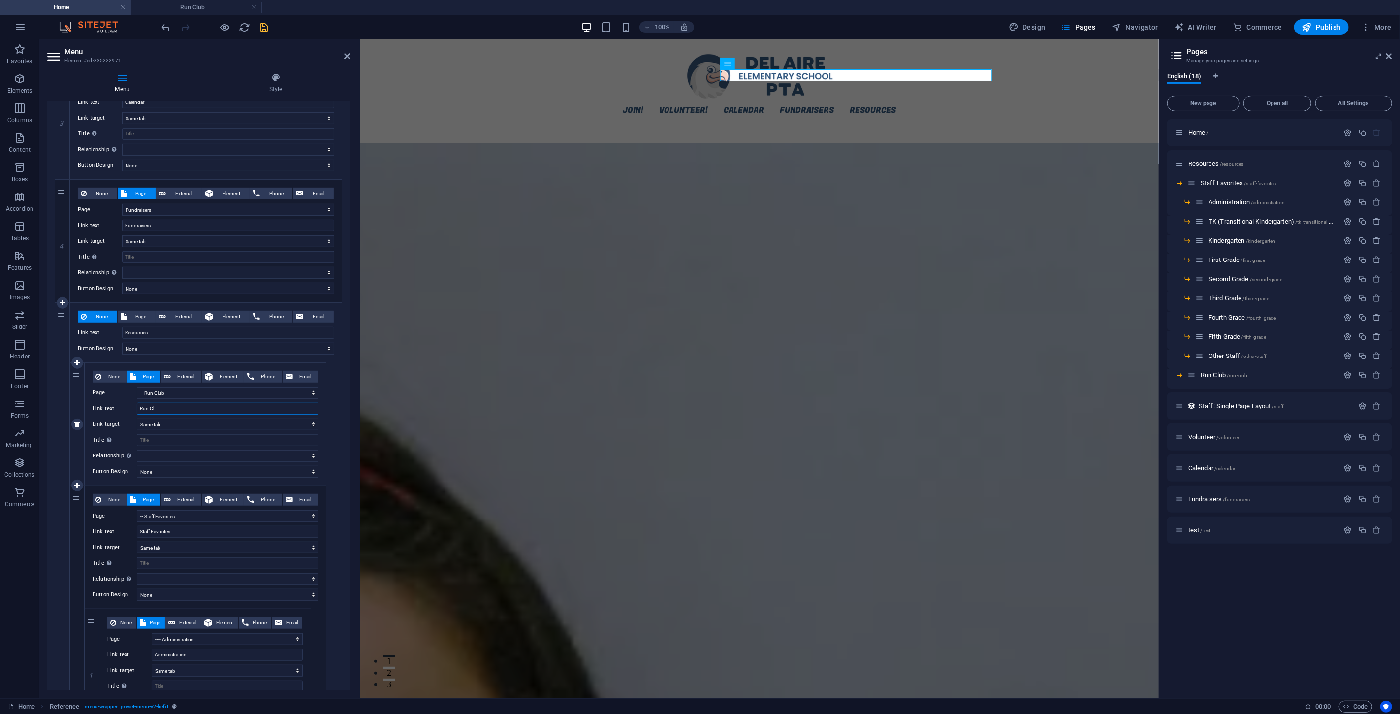
select select
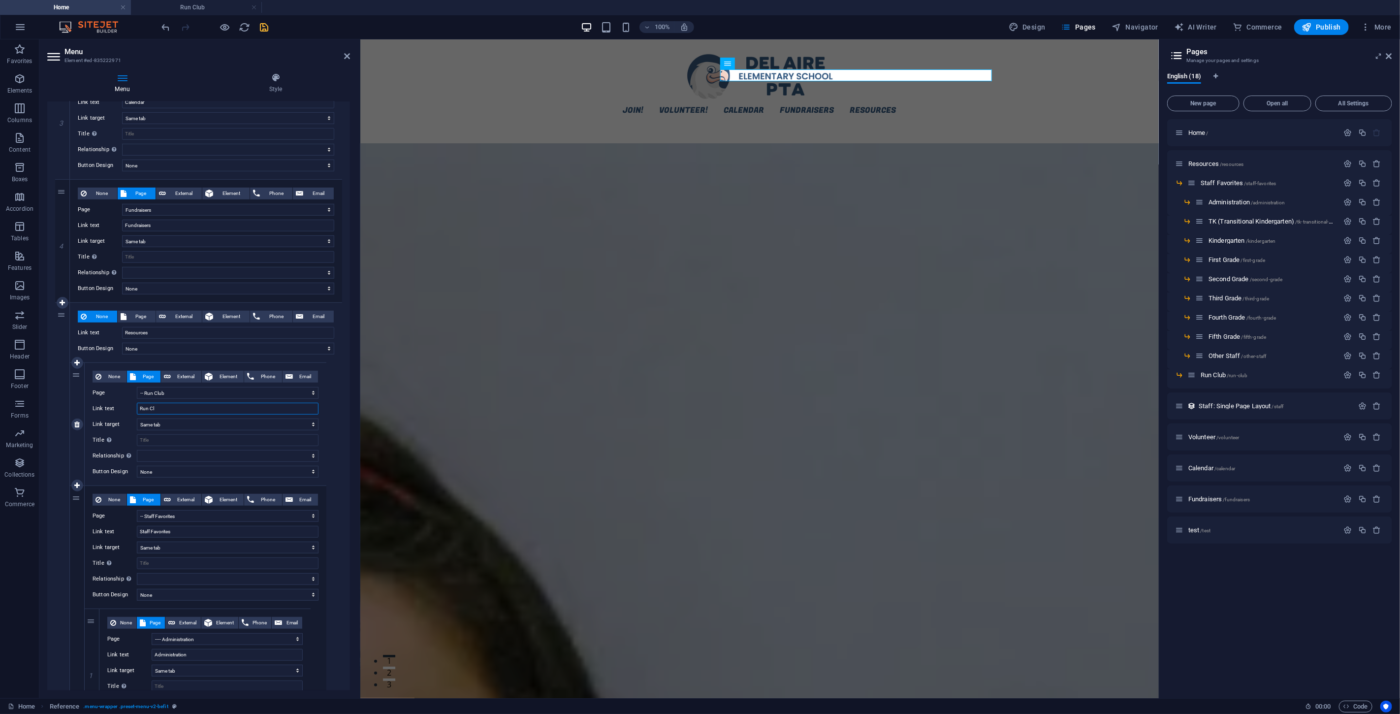
select select
type input "Run Club"
select select
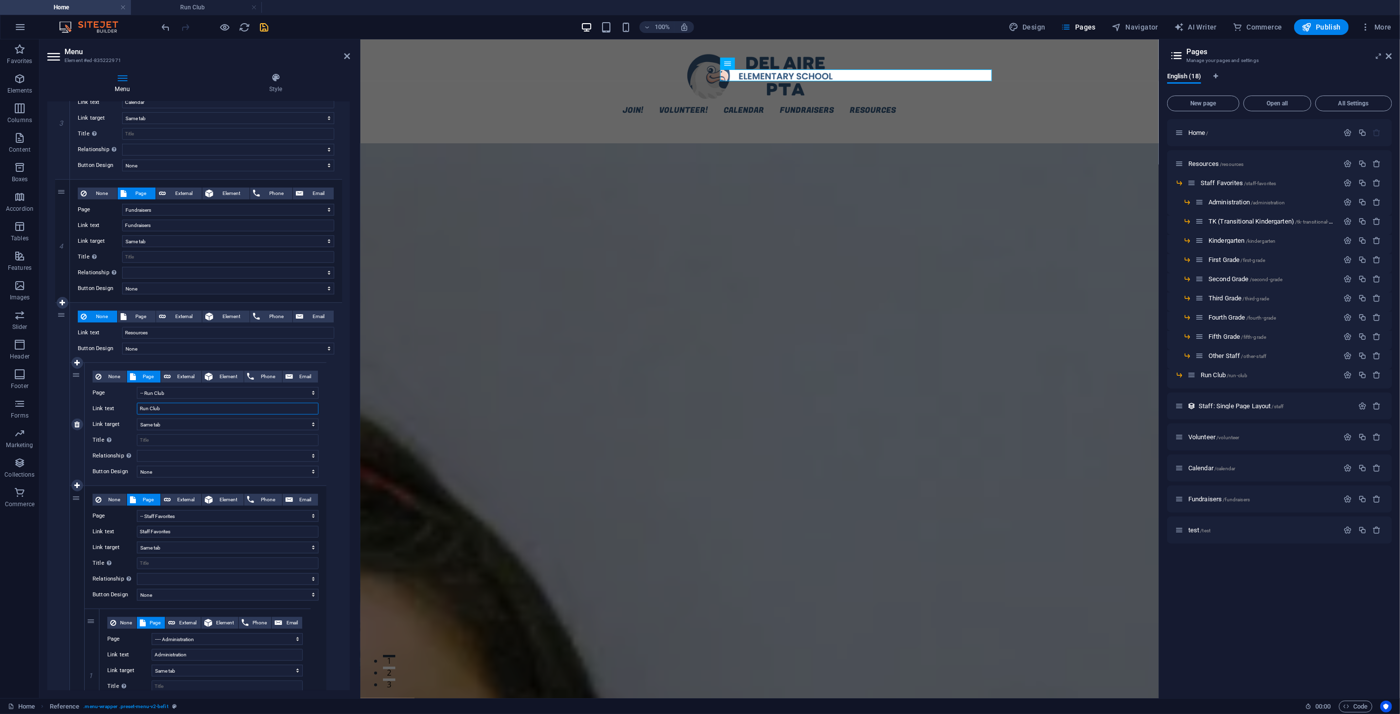
select select
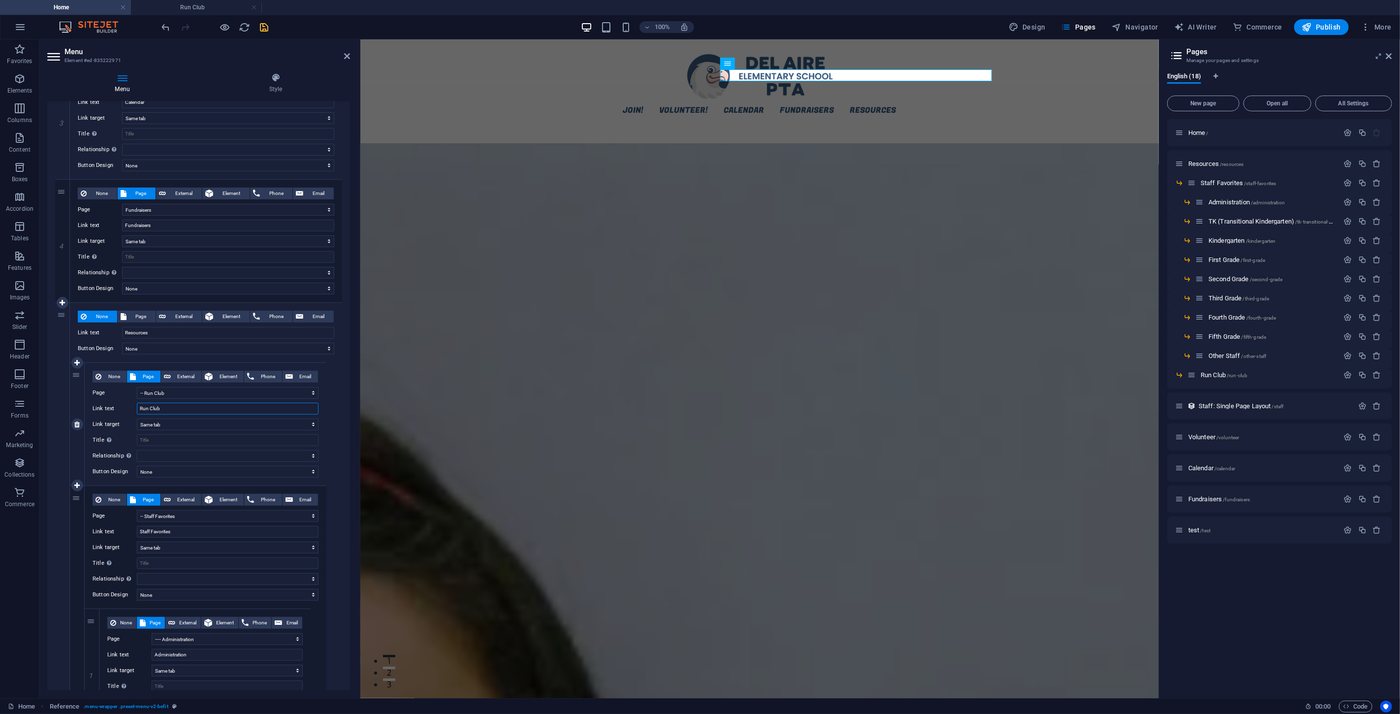
select select
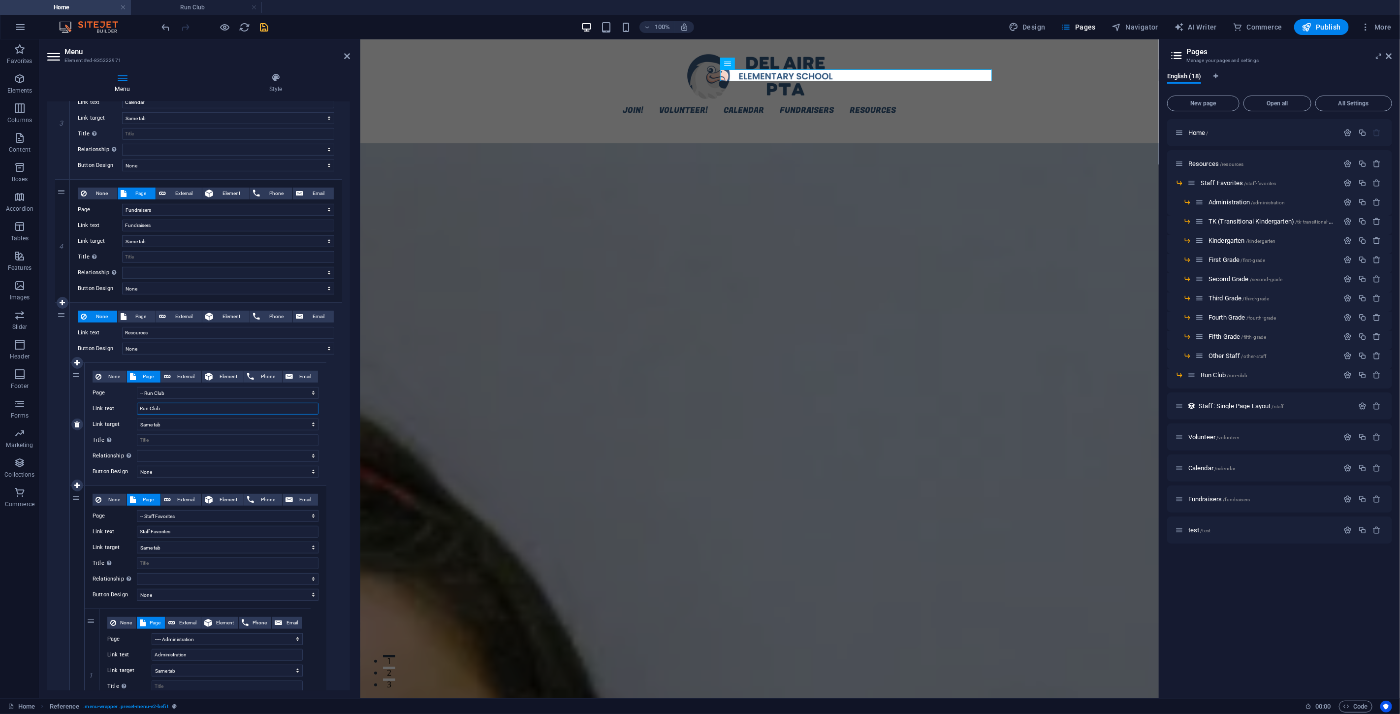
select select
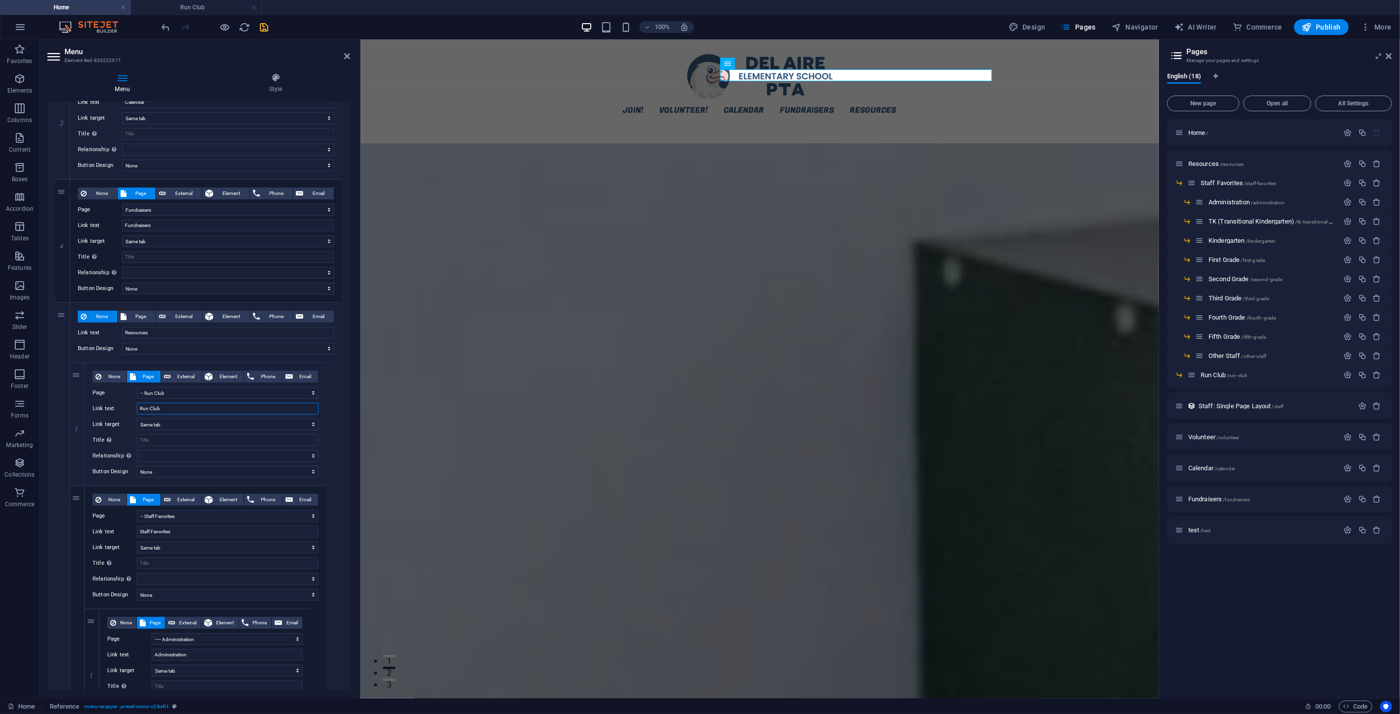
type input "Run Club"
click at [263, 26] on icon "save" at bounding box center [264, 27] width 11 height 11
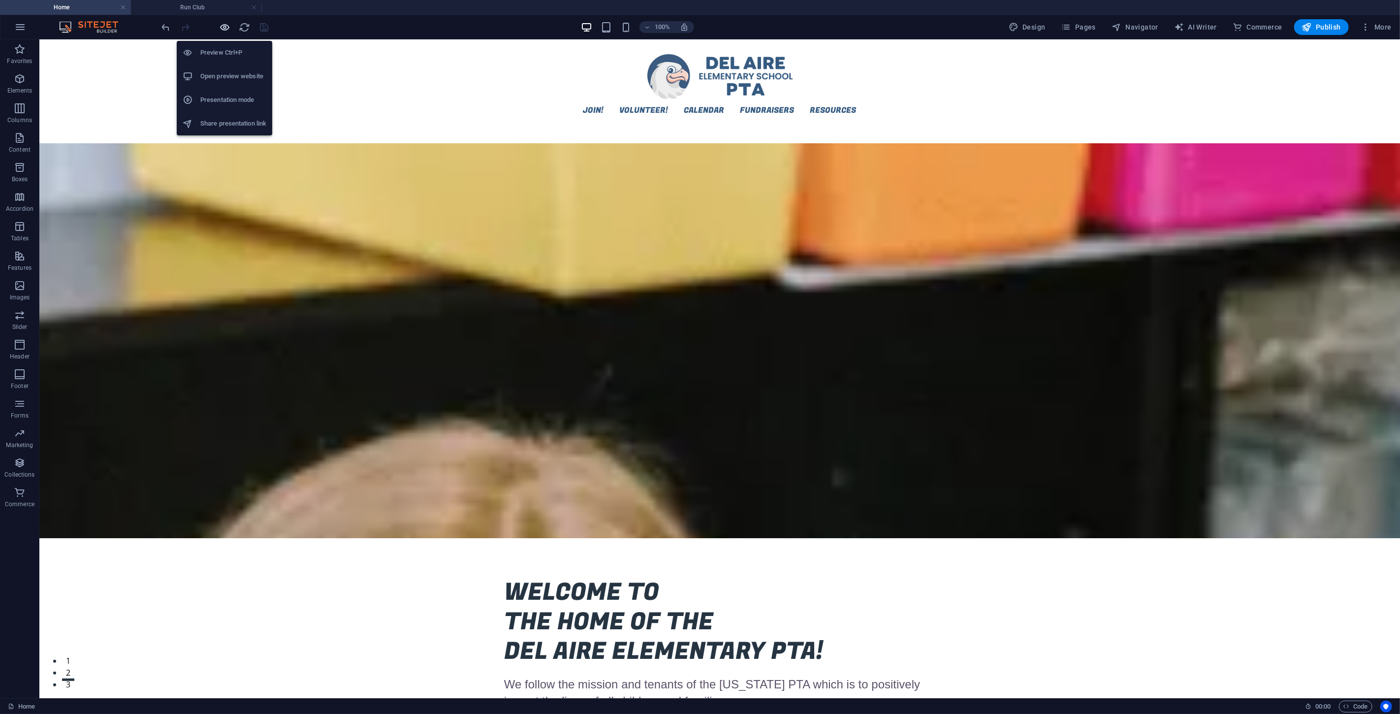
click at [225, 25] on icon "button" at bounding box center [225, 27] width 11 height 11
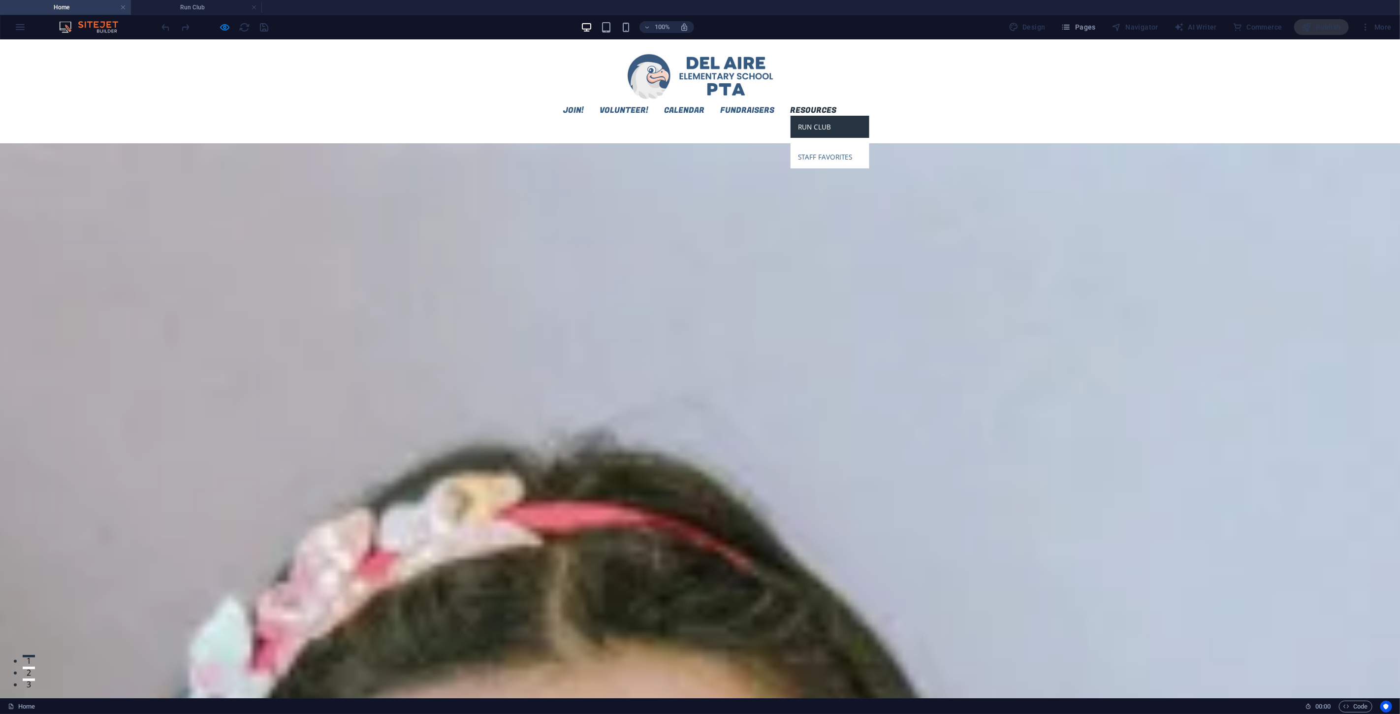
click at [869, 115] on link "Run Club" at bounding box center [829, 126] width 79 height 23
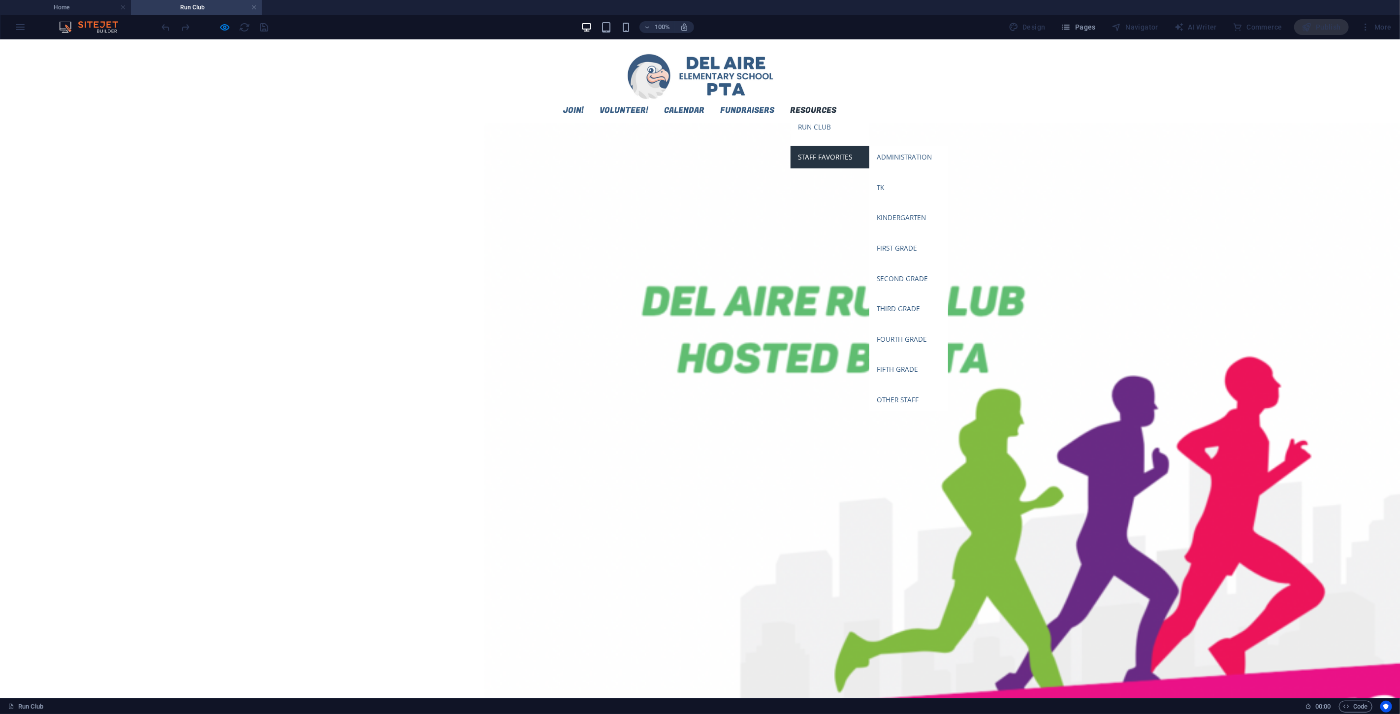
click at [869, 145] on link "Staff Favorites" at bounding box center [829, 156] width 79 height 23
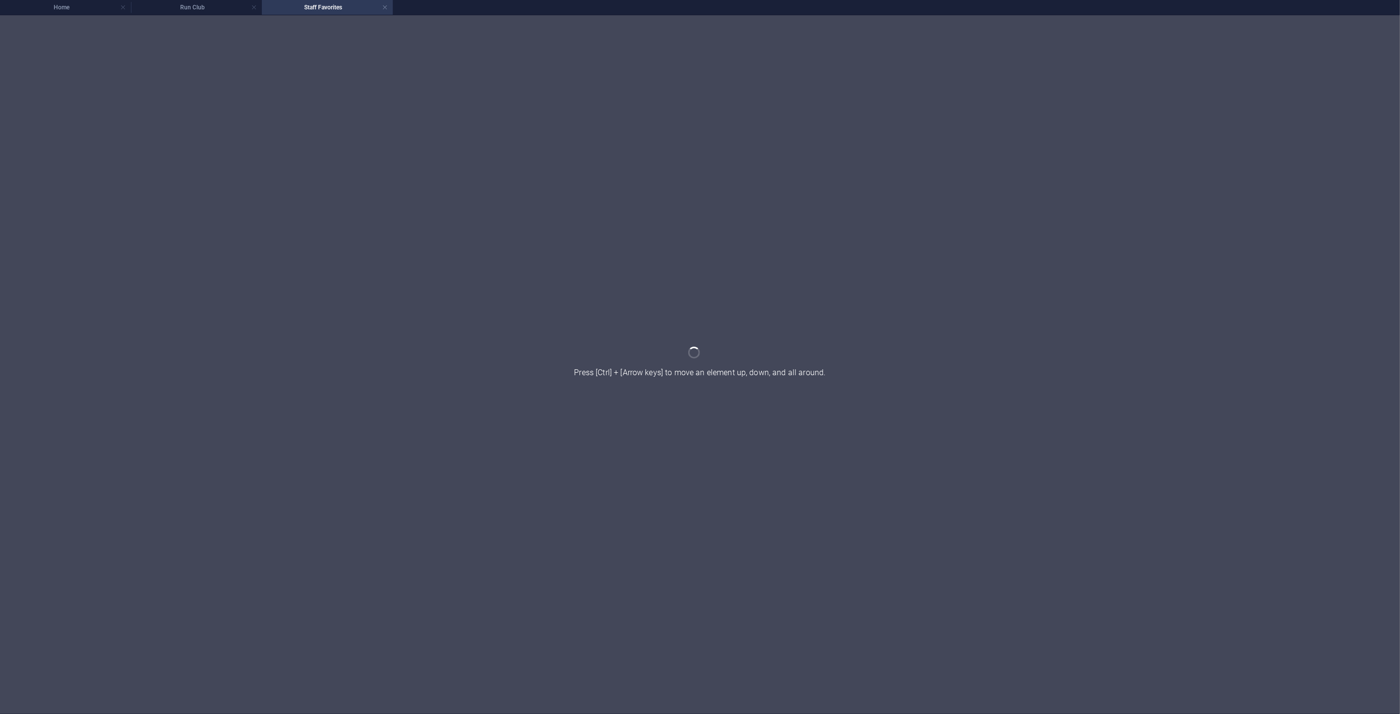
scroll to position [0, 0]
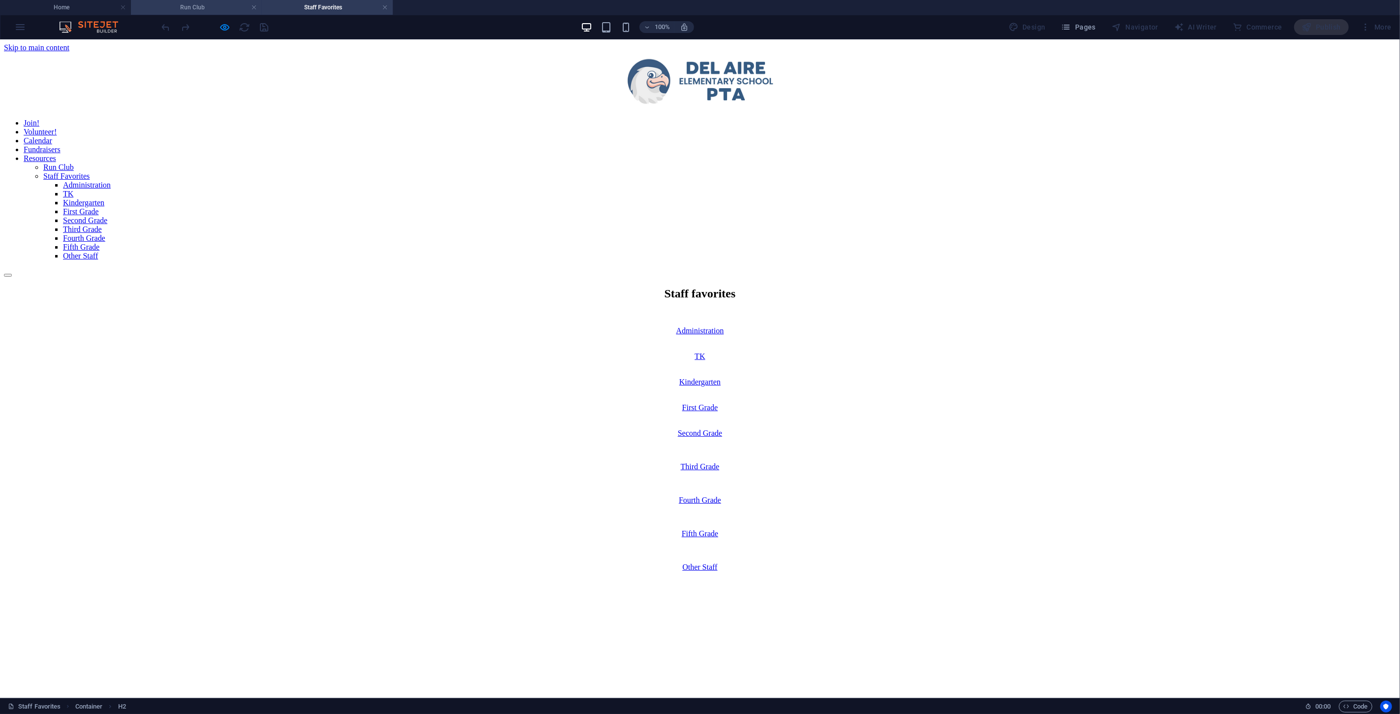
click at [207, 6] on h4 "Run Club" at bounding box center [196, 7] width 131 height 11
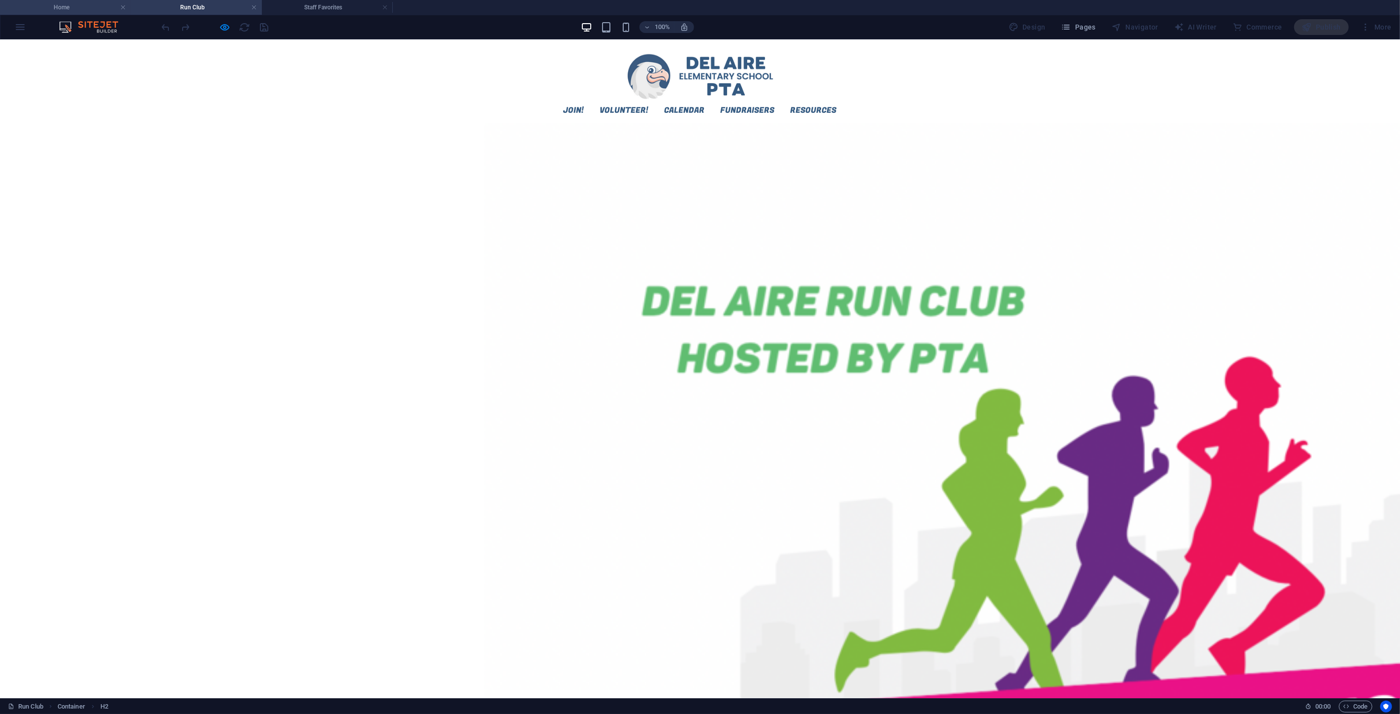
click at [61, 3] on h4 "Home" at bounding box center [65, 7] width 131 height 11
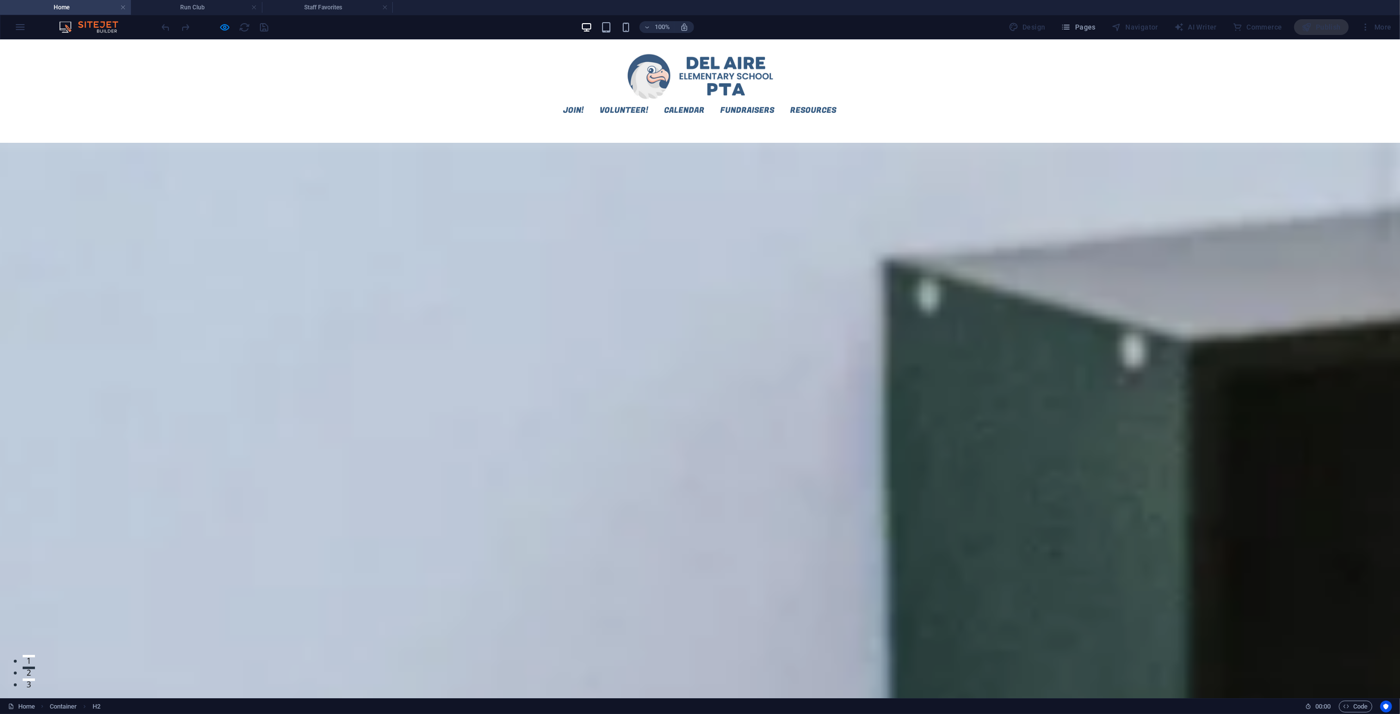
click at [1040, 45] on div "Join! Volunteer! Calendar Fundraisers Resources Run Club Staff Favorites Admini…" at bounding box center [700, 81] width 1400 height 84
click at [223, 28] on icon "button" at bounding box center [225, 27] width 11 height 11
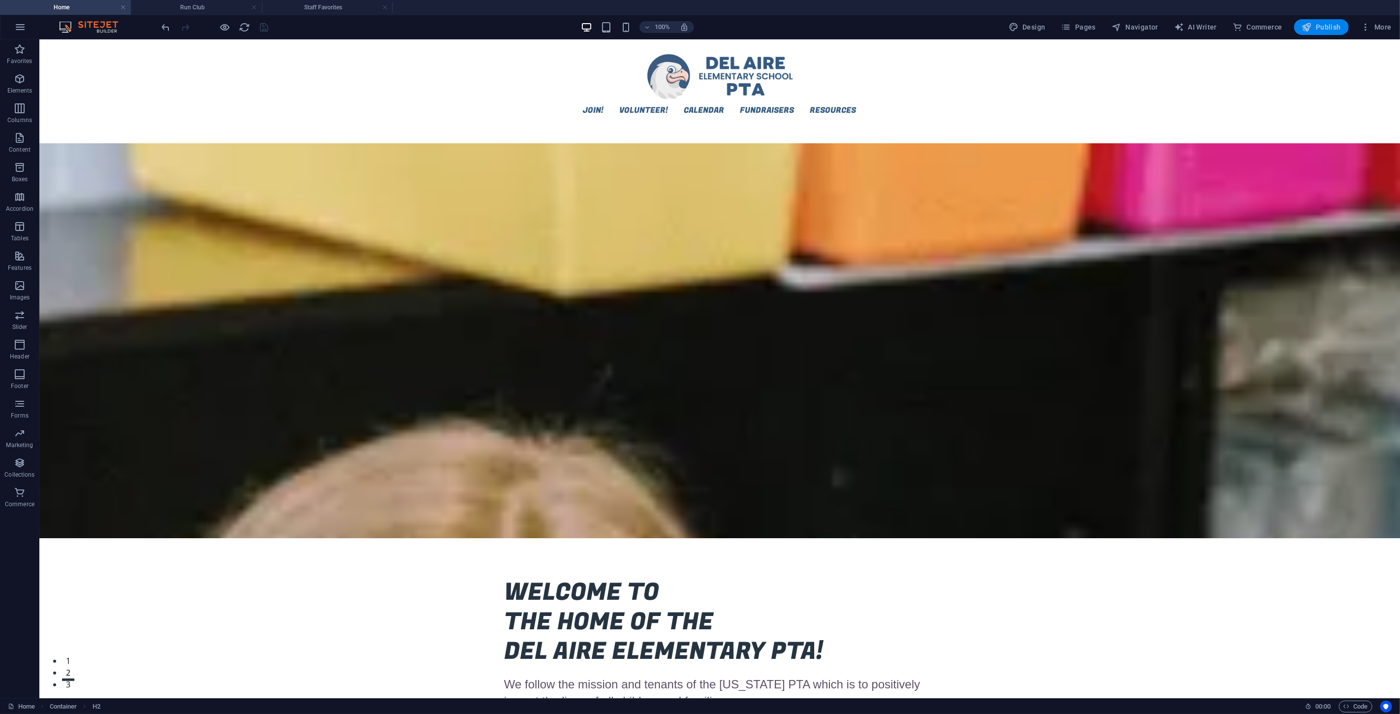
click at [1040, 29] on span "Publish" at bounding box center [1321, 27] width 39 height 10
